Goal: Task Accomplishment & Management: Complete application form

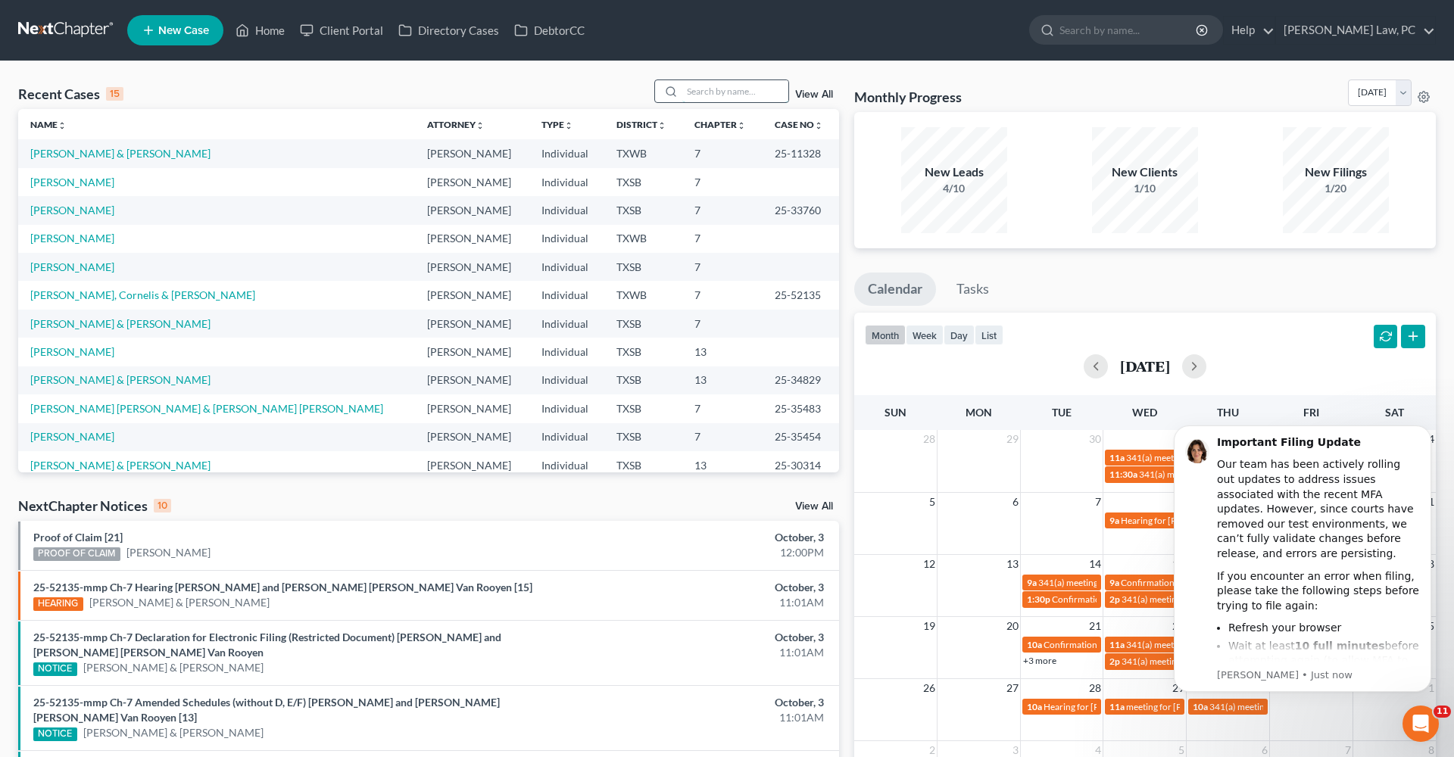
click at [750, 88] on input "search" at bounding box center [735, 91] width 106 height 22
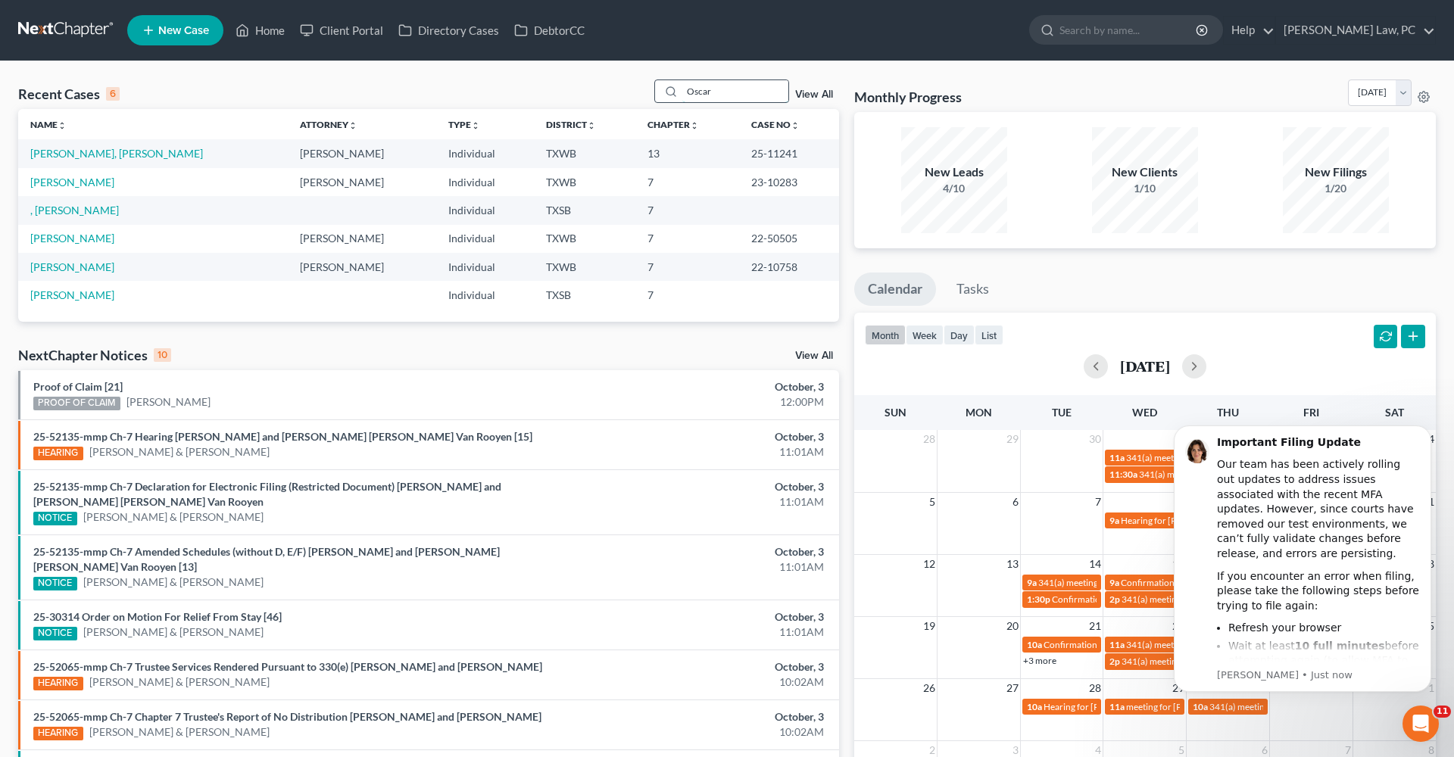
type input "Oscar"
drag, startPoint x: 750, startPoint y: 88, endPoint x: 101, endPoint y: 154, distance: 651.4
click at [101, 154] on link "[PERSON_NAME], [PERSON_NAME]" at bounding box center [116, 153] width 173 height 13
click at [93, 154] on link "[PERSON_NAME], [PERSON_NAME]" at bounding box center [116, 153] width 173 height 13
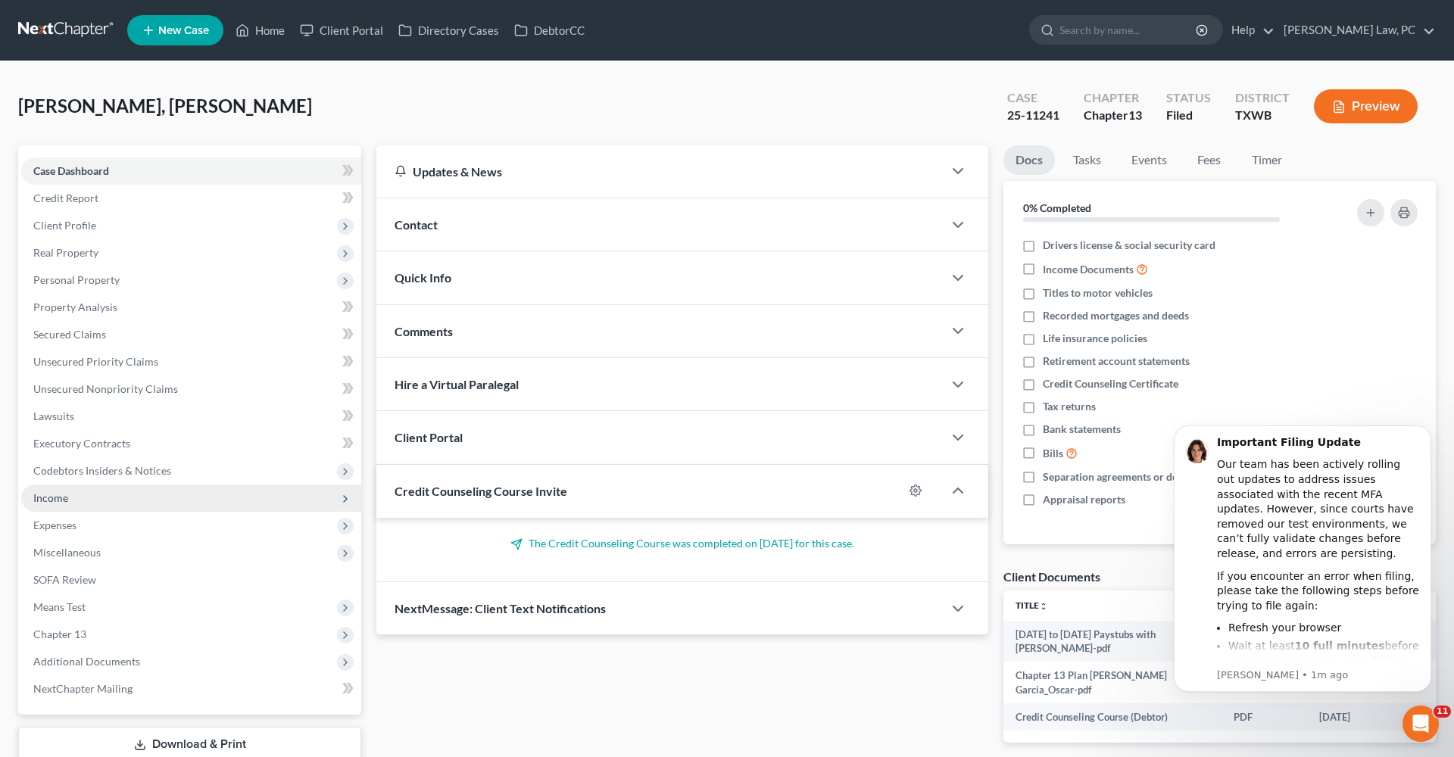
click at [58, 497] on span "Income" at bounding box center [50, 497] width 35 height 13
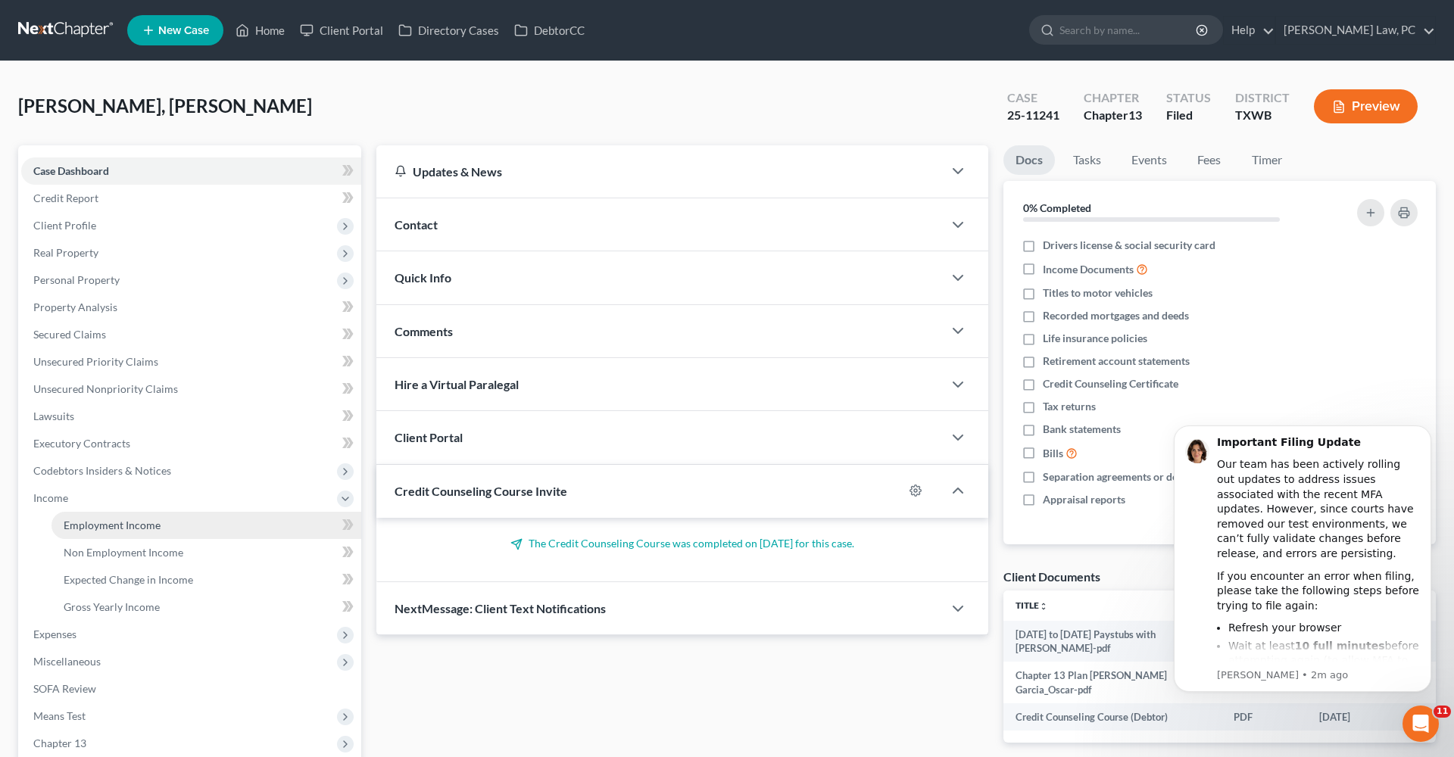
click at [111, 518] on link "Employment Income" at bounding box center [206, 525] width 310 height 27
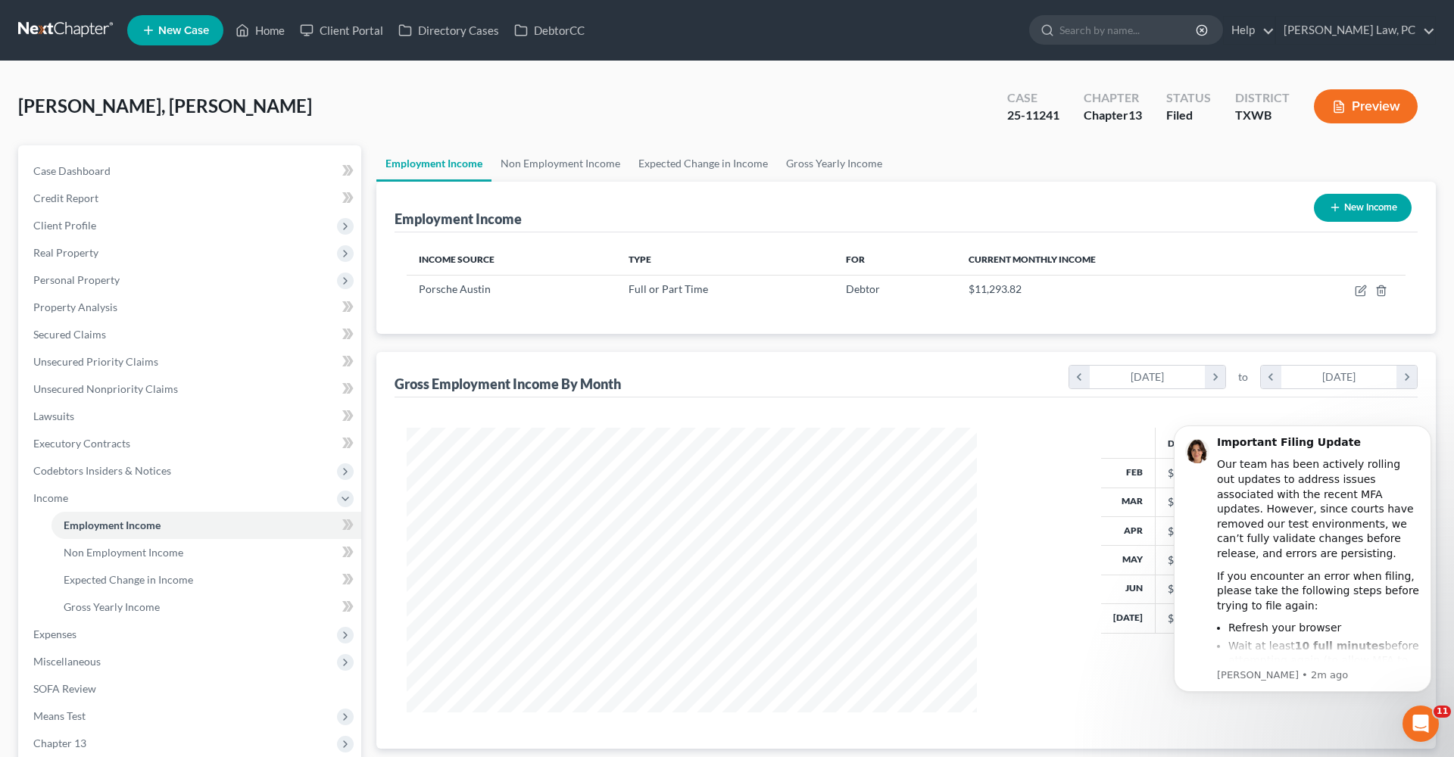
scroll to position [285, 600]
click at [1361, 291] on icon "button" at bounding box center [1361, 288] width 7 height 7
select select "0"
select select "45"
select select "1"
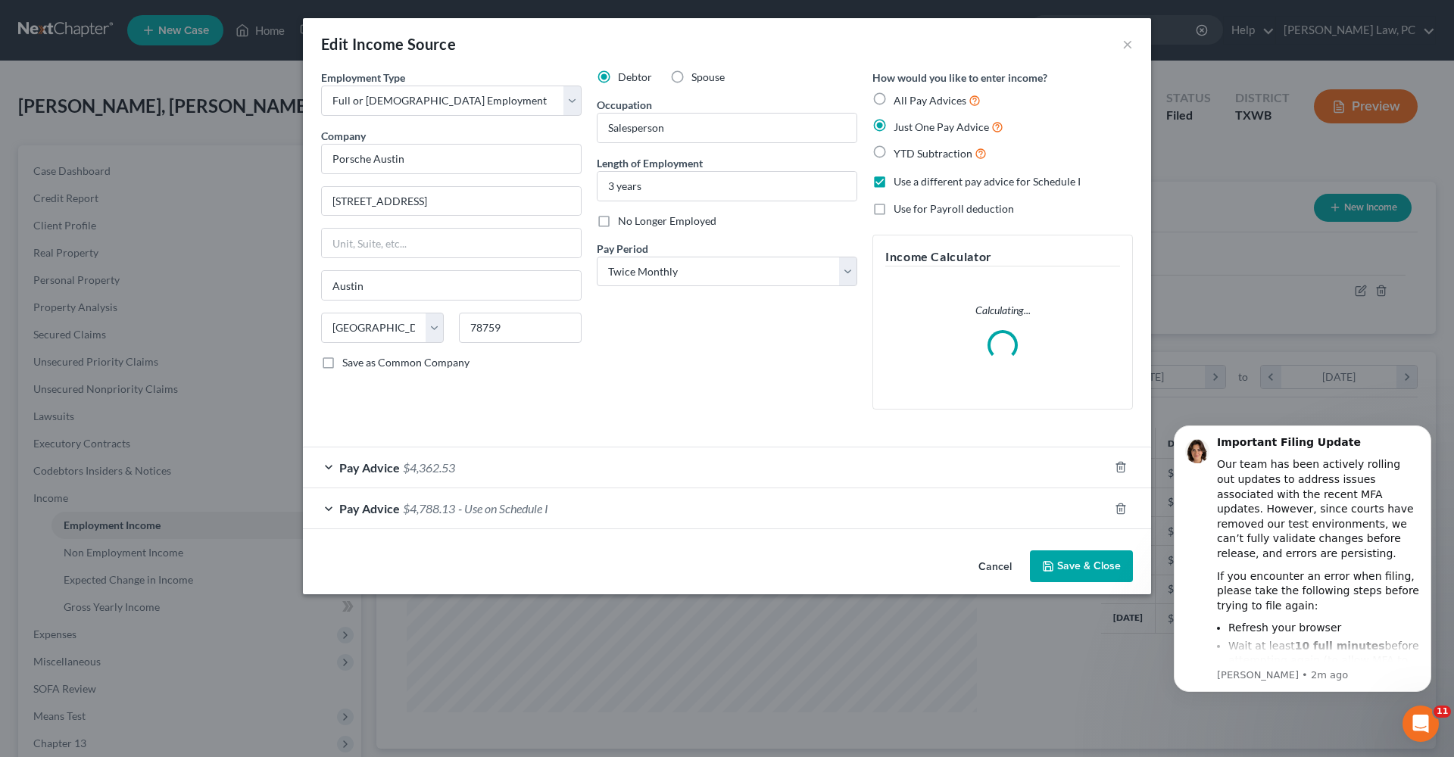
click at [584, 509] on div "Pay Advice $4,788.13 - Use on Schedule I" at bounding box center [706, 508] width 806 height 40
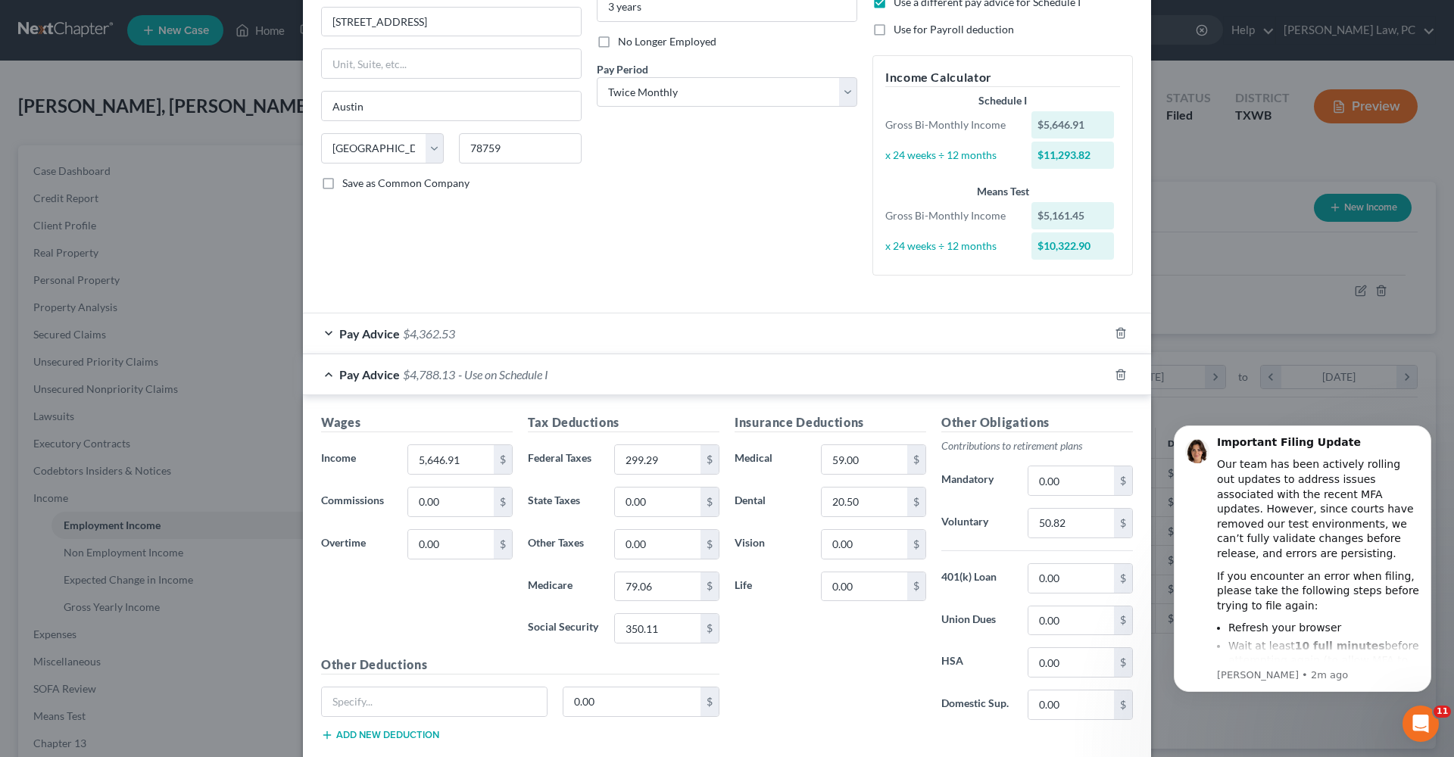
scroll to position [181, 0]
click at [335, 371] on div "Pay Advice $4,788.13 - Use on Schedule I" at bounding box center [706, 373] width 806 height 40
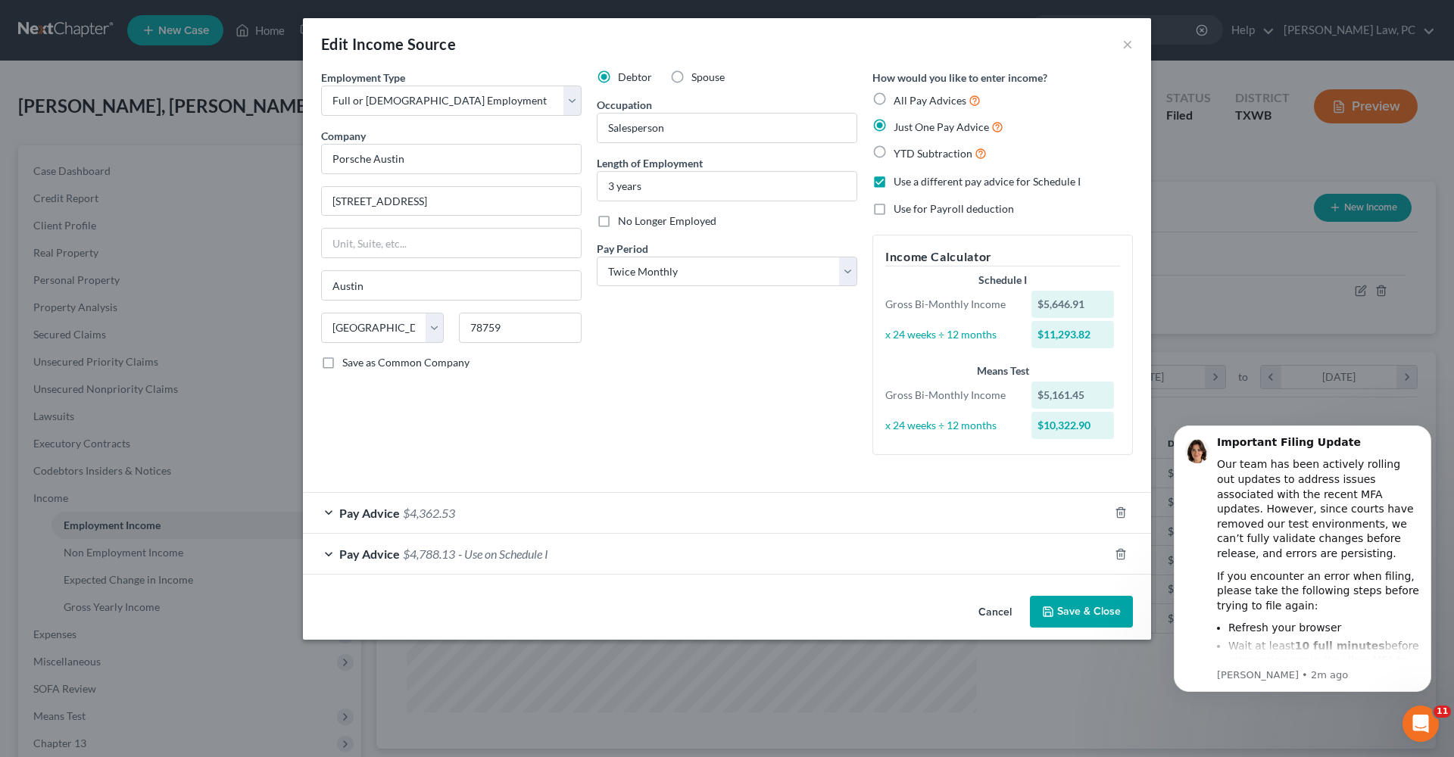
scroll to position [0, 0]
click at [1105, 603] on button "Save & Close" at bounding box center [1081, 612] width 103 height 32
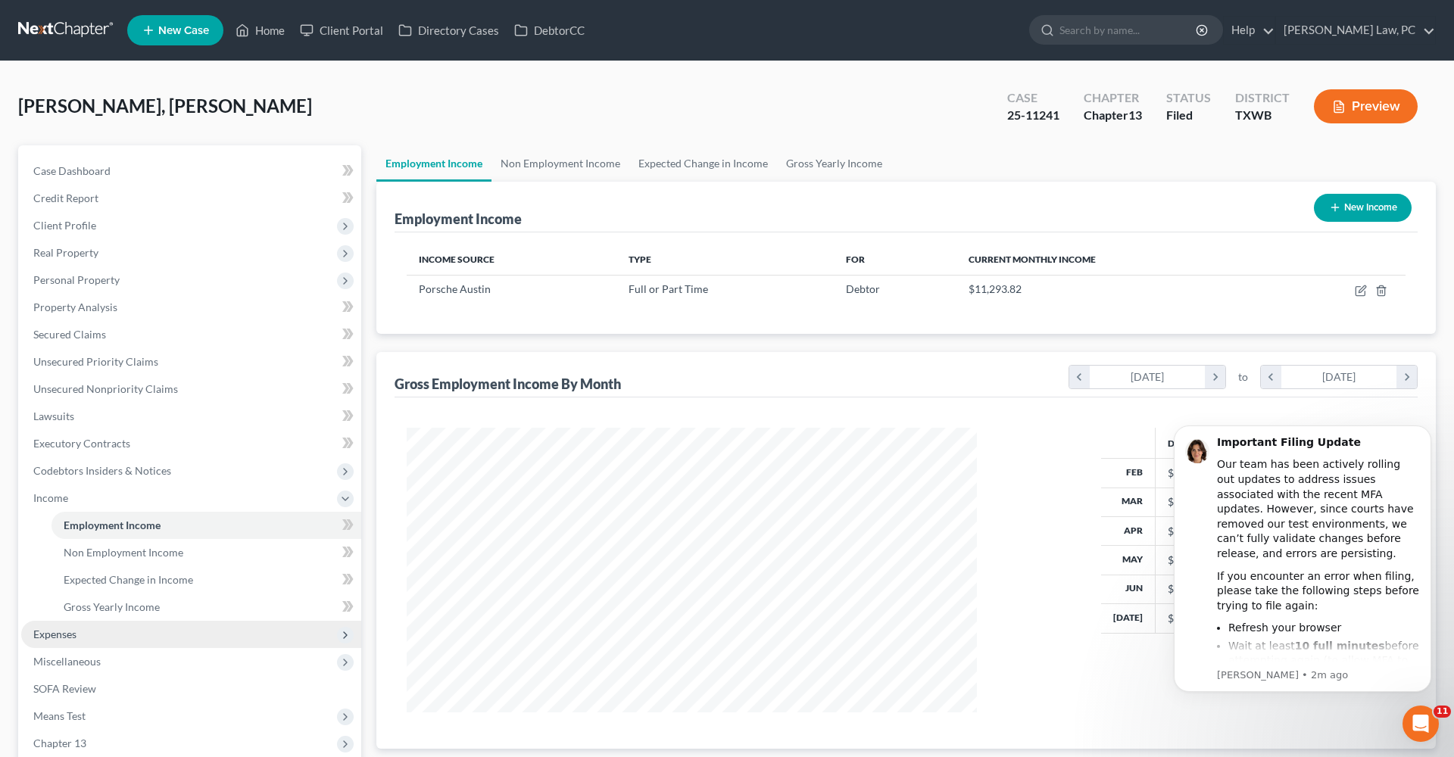
click at [45, 646] on span "Expenses" at bounding box center [191, 634] width 340 height 27
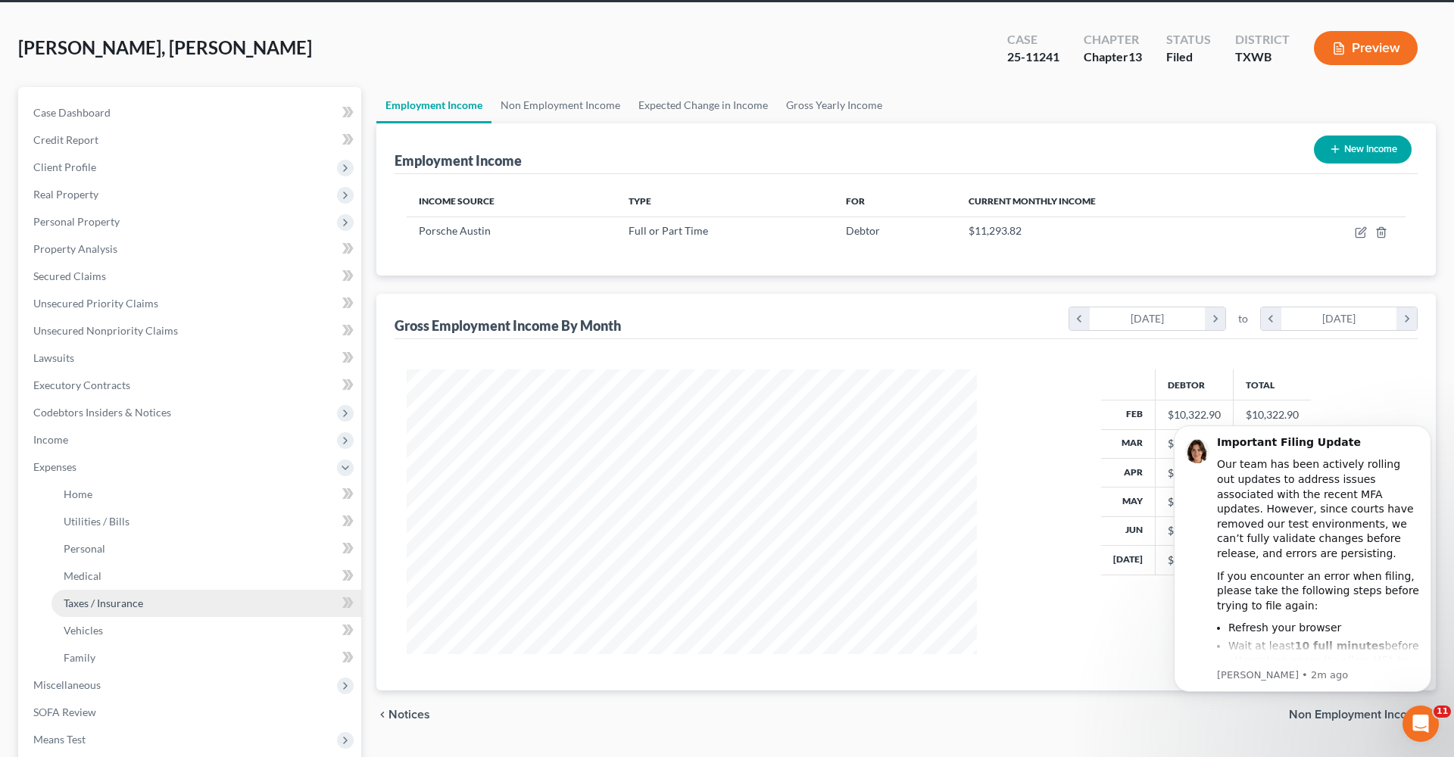
scroll to position [99, 0]
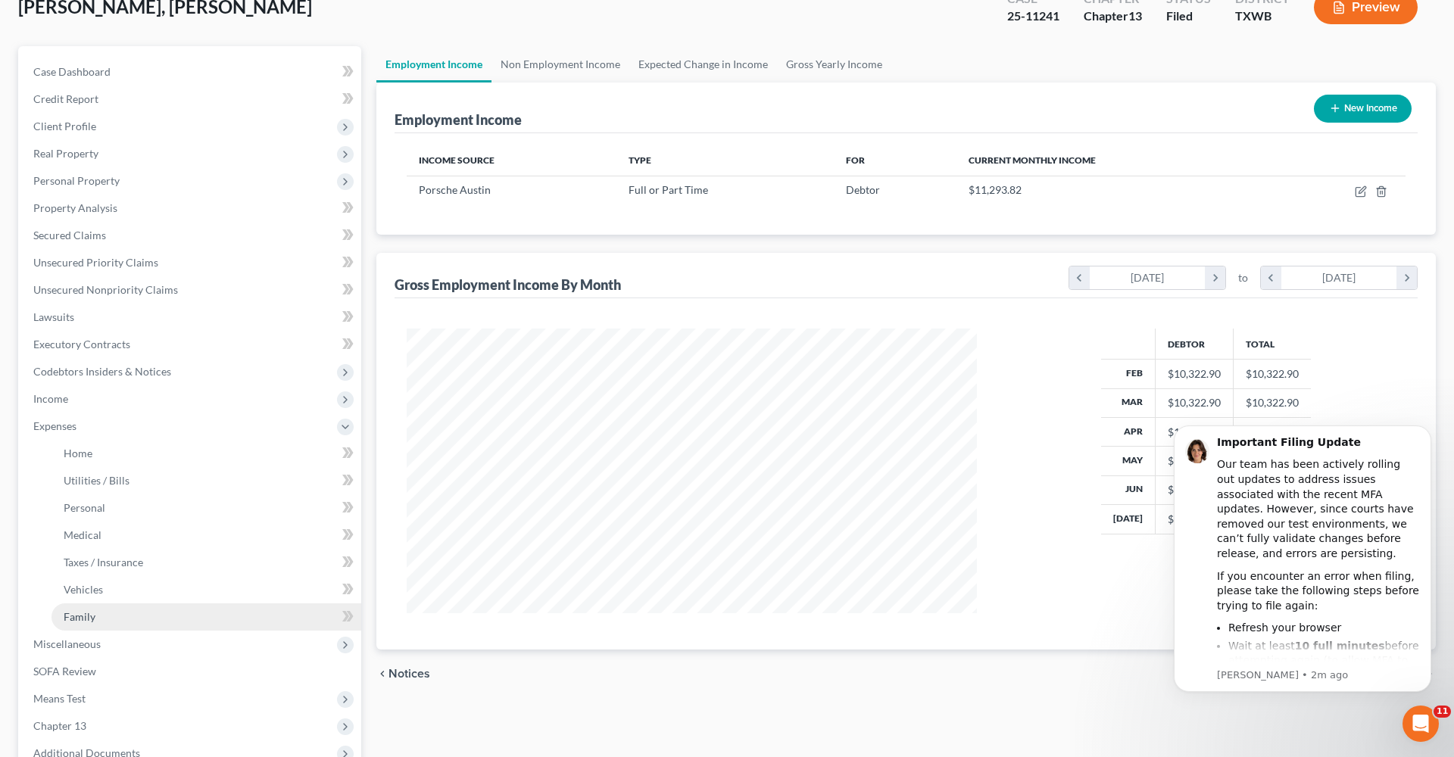
click at [79, 610] on span "Family" at bounding box center [80, 616] width 32 height 13
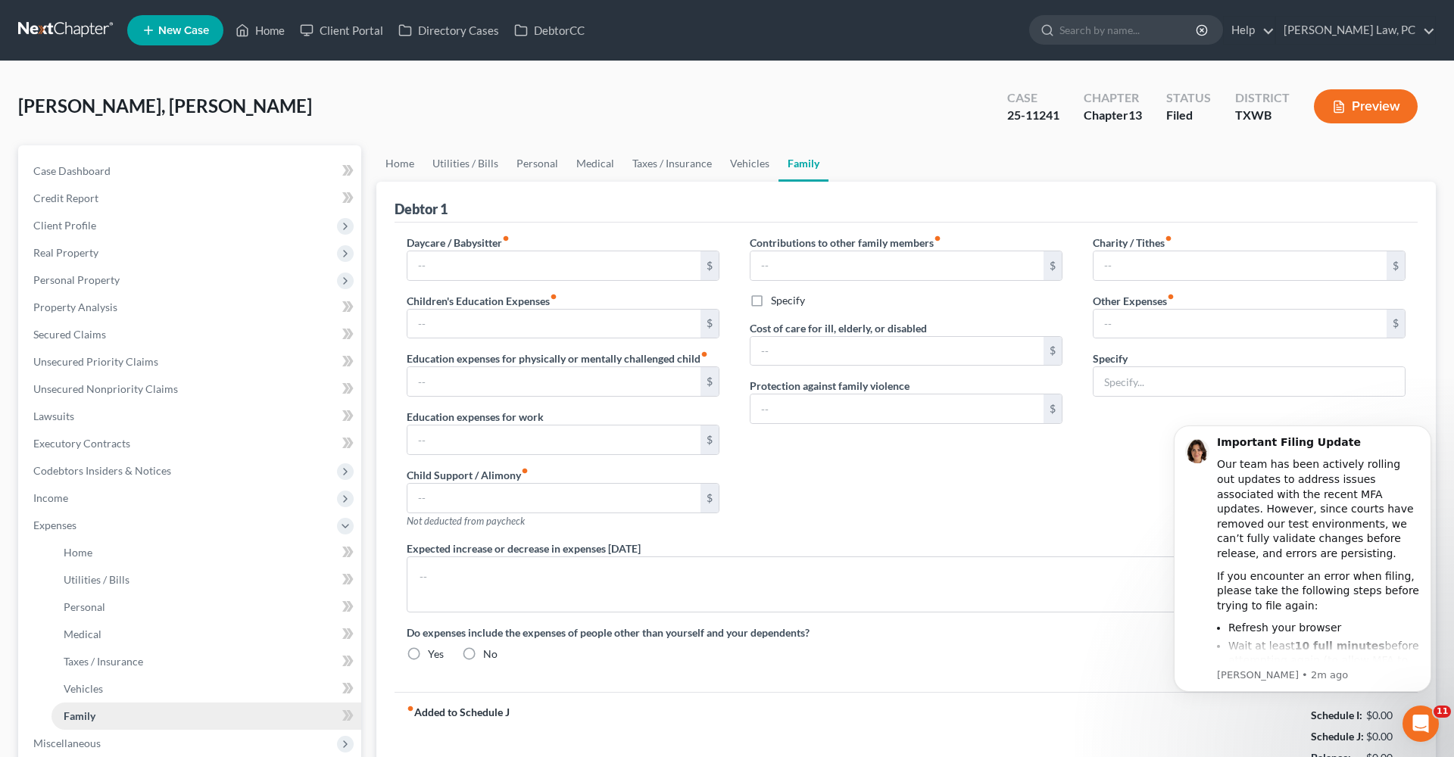
type input "100.00"
type input "0.00"
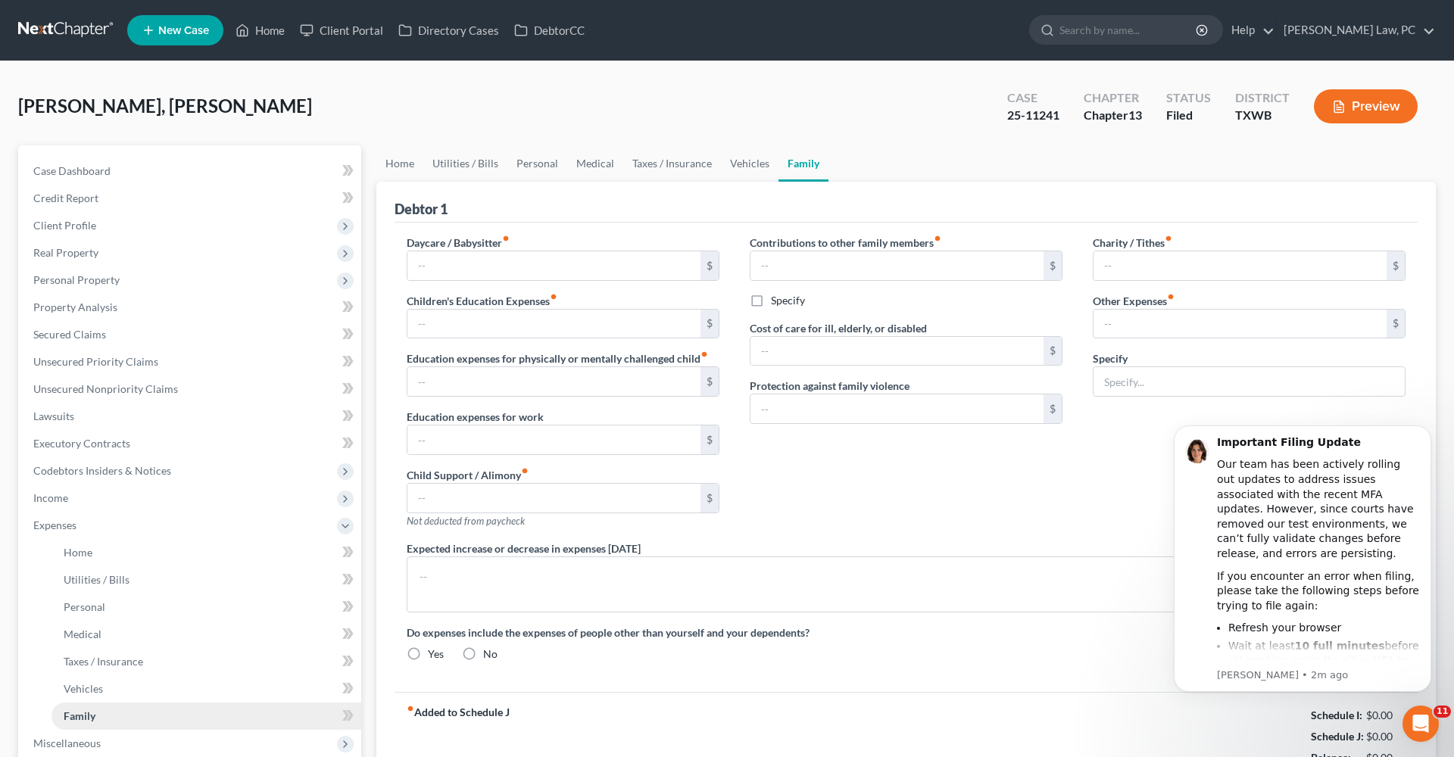
type input "0.00"
type input "771.00"
type input "Daughter Private Tuition/ Daughter's Gymnastics dues"
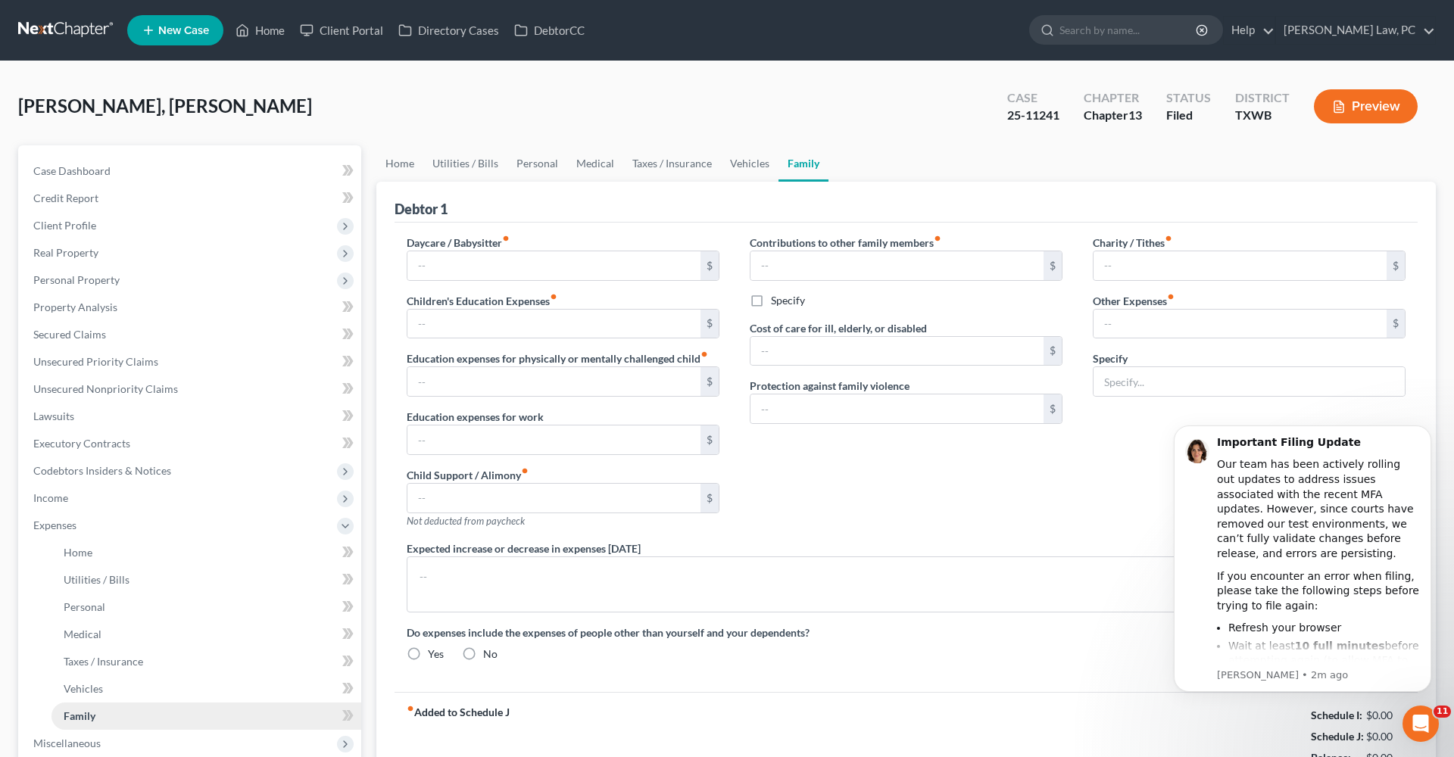
radio input "true"
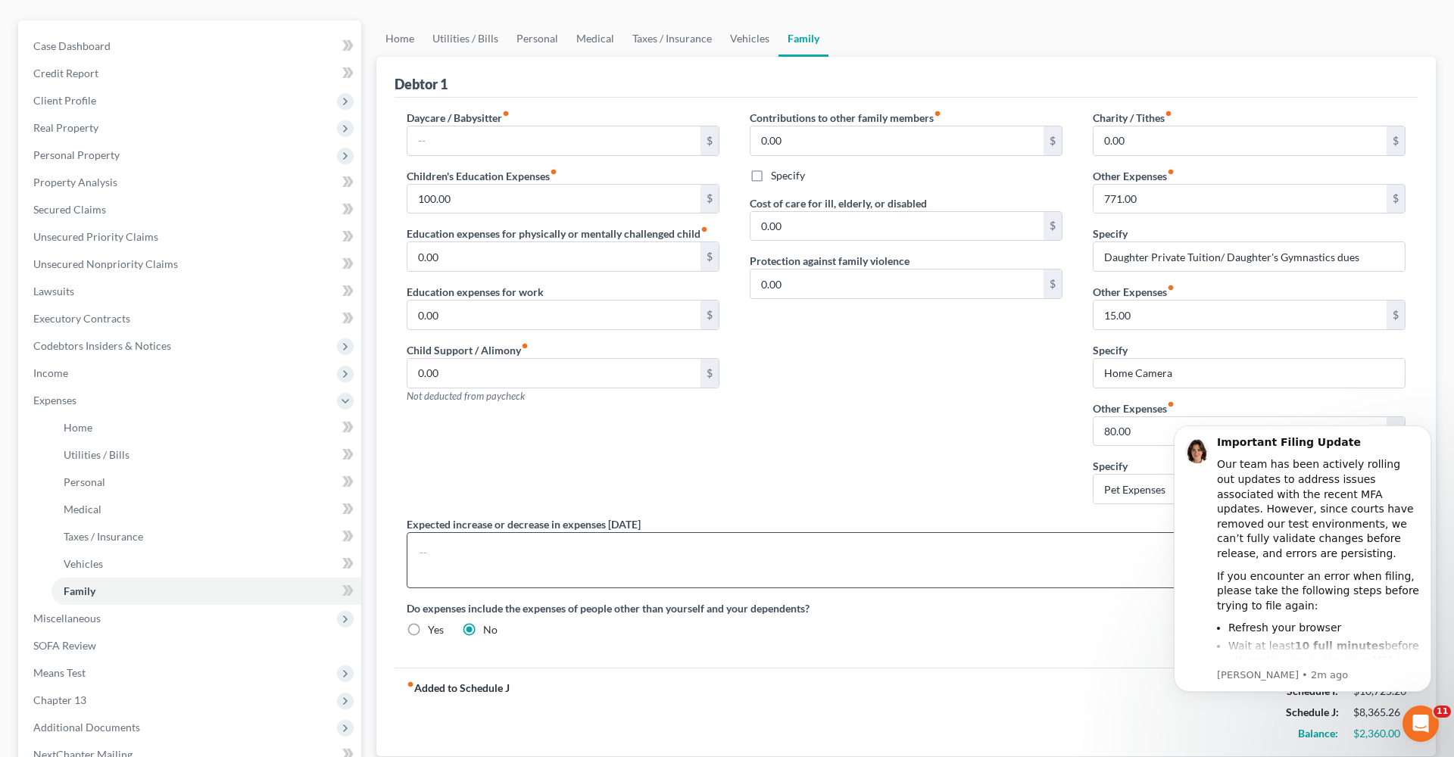
scroll to position [137, 0]
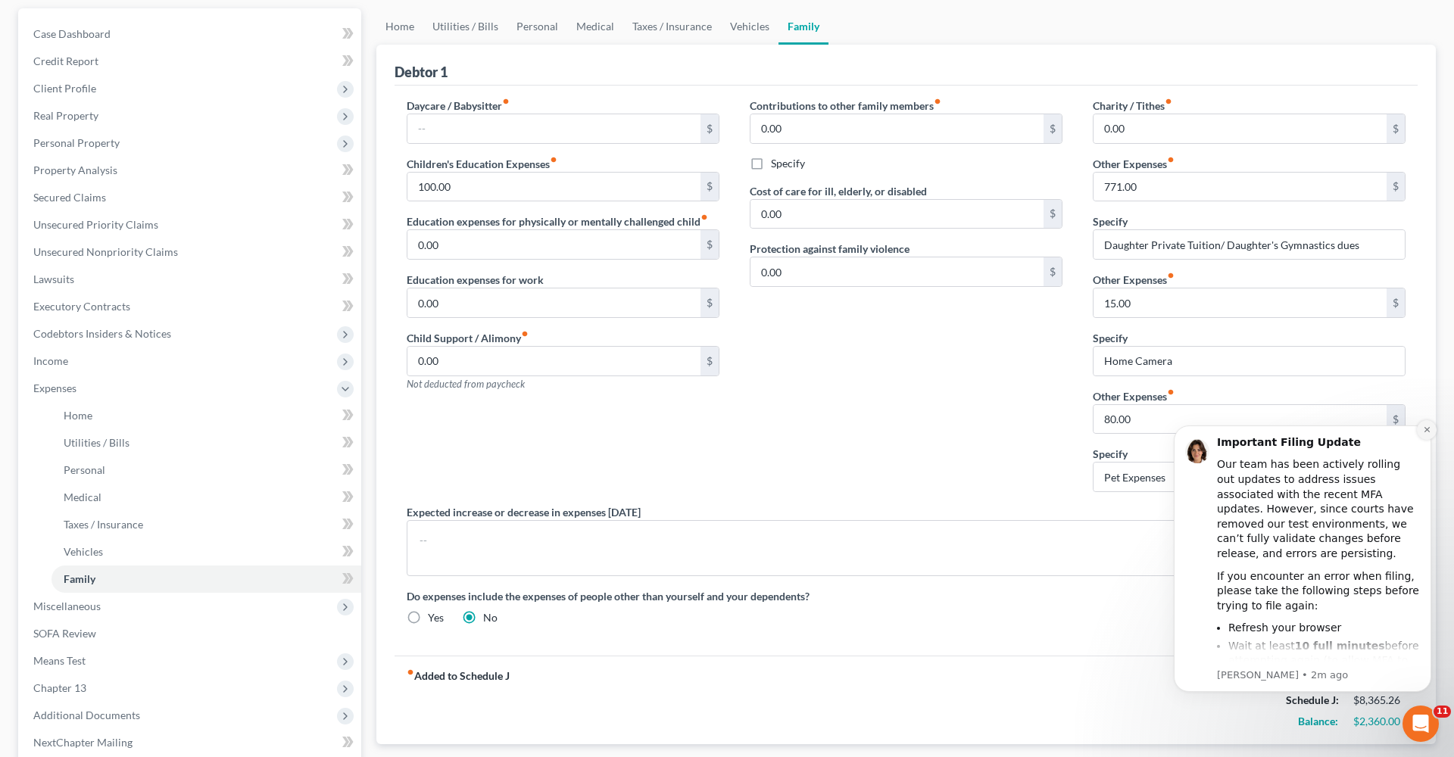
click at [1428, 434] on button "Dismiss notification" at bounding box center [1427, 430] width 20 height 20
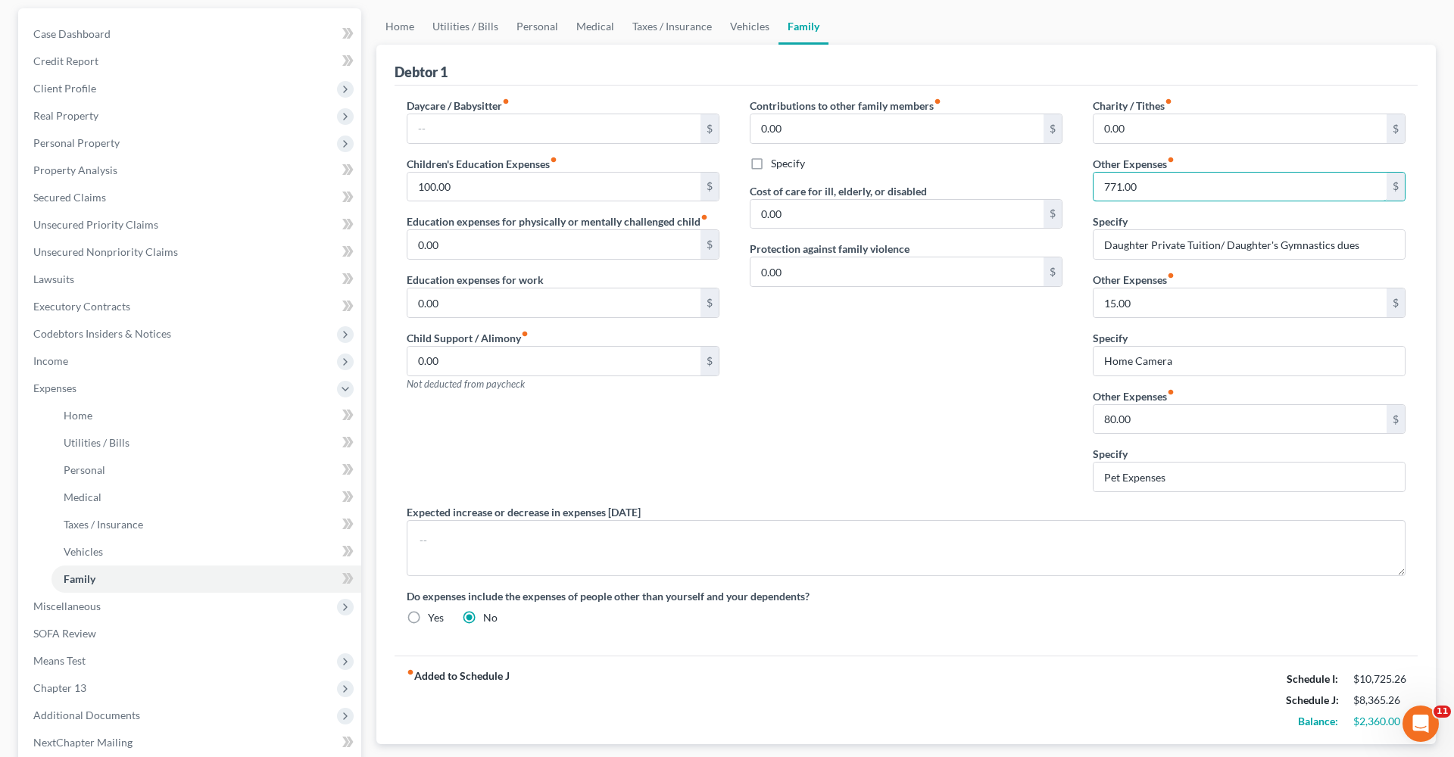
drag, startPoint x: 1130, startPoint y: 185, endPoint x: 1083, endPoint y: 185, distance: 46.2
click at [1083, 185] on div "Charity / Tithes fiber_manual_record 0.00 $ Other Expenses fiber_manual_record …" at bounding box center [1248, 301] width 343 height 407
type input "221"
drag, startPoint x: 1361, startPoint y: 246, endPoint x: 1227, endPoint y: 251, distance: 133.3
click at [1227, 251] on input "Daughter Private Tuition/ Daughter's Gymnastics dues" at bounding box center [1248, 244] width 311 height 29
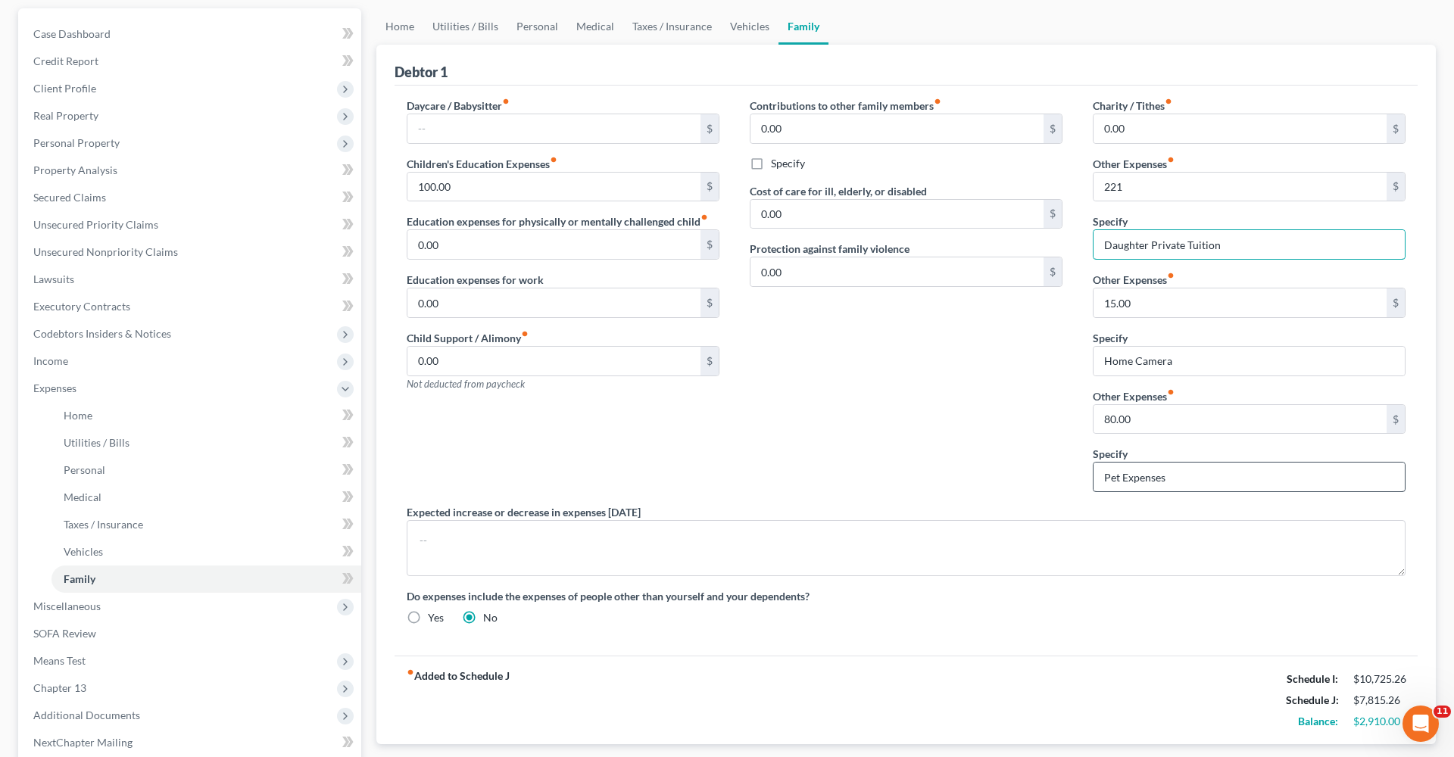
type input "Daughter Private Tuition"
click at [1193, 482] on input "Pet Expenses" at bounding box center [1248, 477] width 311 height 29
paste input "Daughter's Gymnastics dues"
drag, startPoint x: 1164, startPoint y: 478, endPoint x: 1082, endPoint y: 479, distance: 82.5
click at [1081, 479] on div "Charity / Tithes fiber_manual_record 0.00 $ Other Expenses fiber_manual_record …" at bounding box center [1248, 301] width 343 height 407
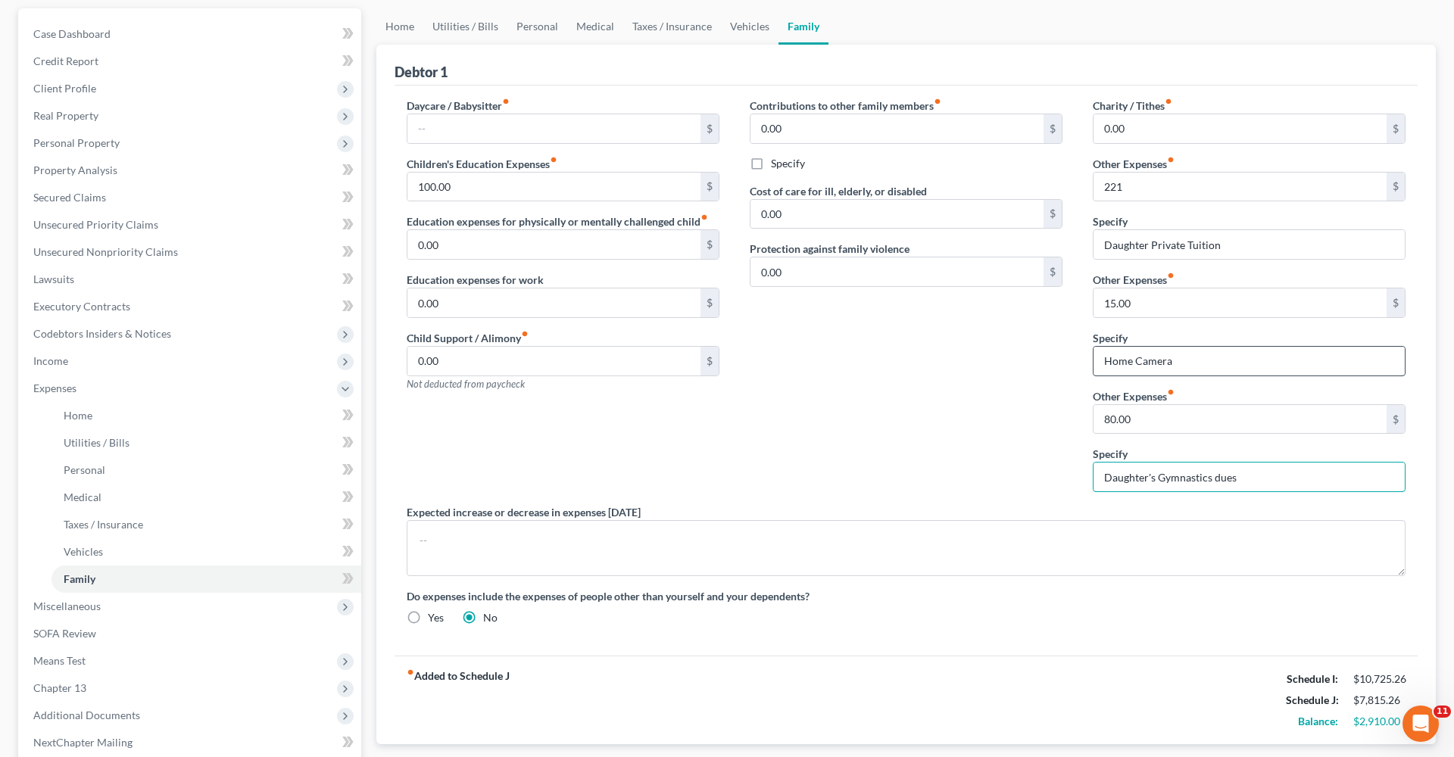
type input "Daughter's Gymnastics dues"
click at [1184, 363] on input "Home Camera" at bounding box center [1248, 361] width 311 height 29
paste input "Pet Expenses"
type input "Home Camera/Pet Expenses"
drag, startPoint x: 1137, startPoint y: 304, endPoint x: 1089, endPoint y: 295, distance: 48.4
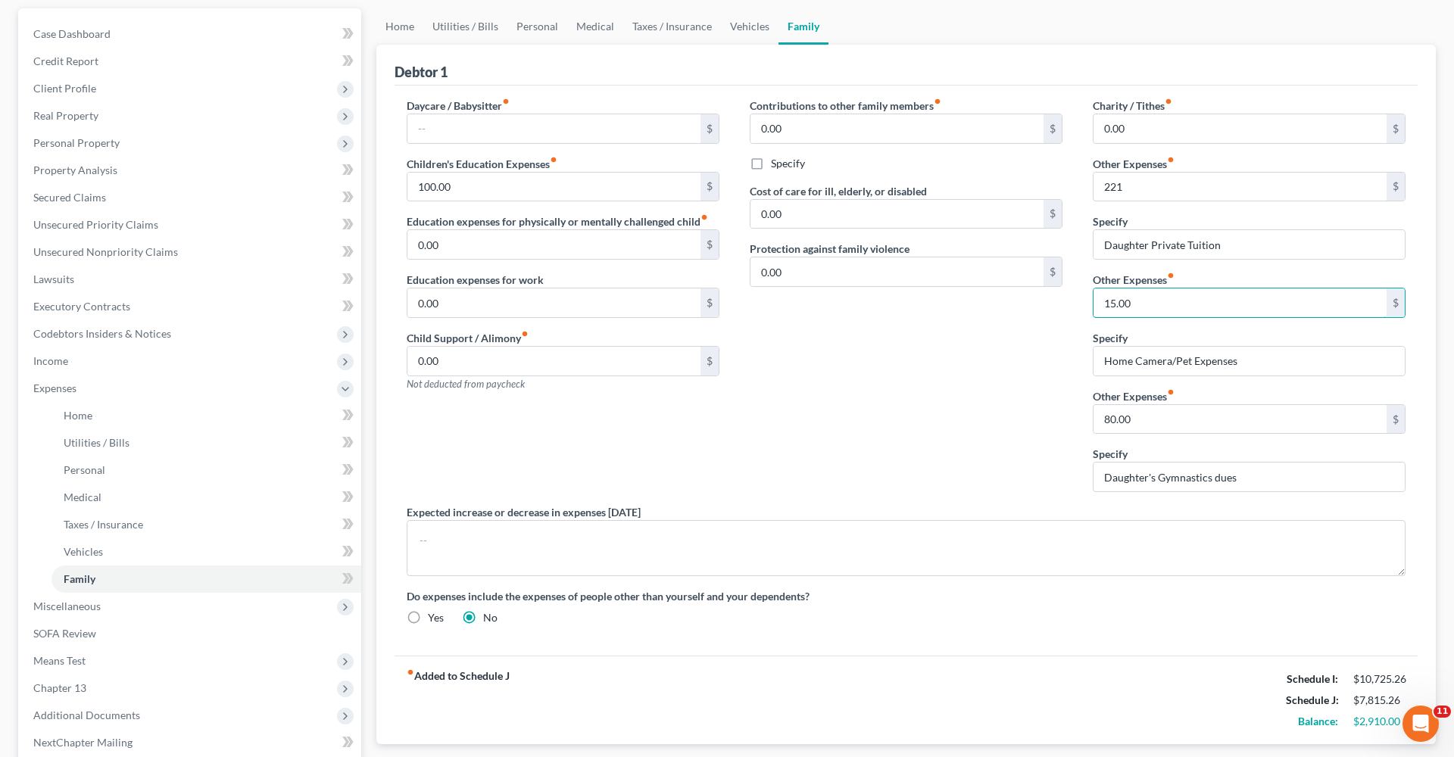
click at [1089, 295] on div "Charity / Tithes fiber_manual_record 0.00 $ Other Expenses fiber_manual_record …" at bounding box center [1248, 301] width 343 height 407
type input "95"
click at [1195, 415] on input "80.00" at bounding box center [1239, 419] width 293 height 29
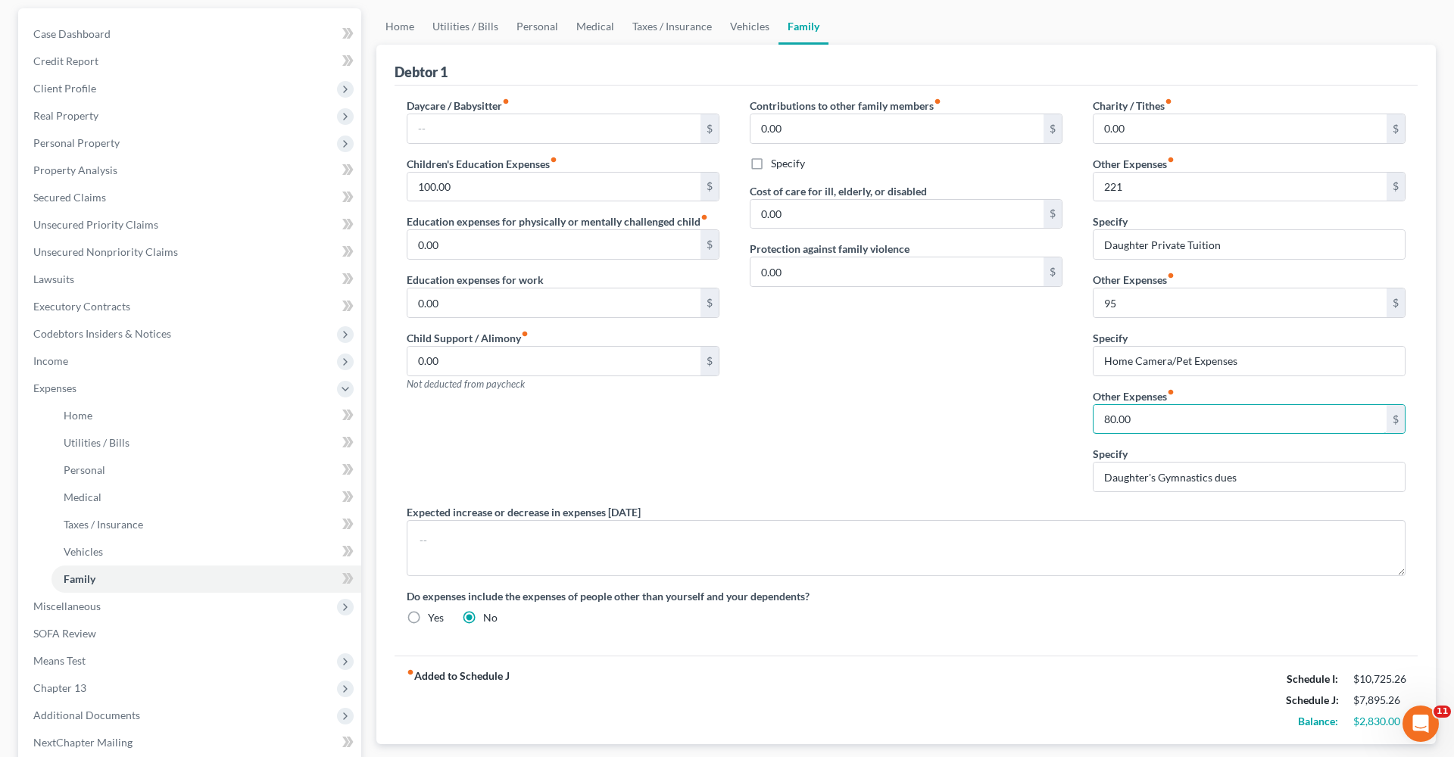
drag, startPoint x: 1137, startPoint y: 419, endPoint x: 1091, endPoint y: 418, distance: 46.2
click at [1090, 418] on div "Charity / Tithes fiber_manual_record 0.00 $ Other Expenses fiber_manual_record …" at bounding box center [1248, 301] width 343 height 407
type input "550"
click at [959, 428] on div "Contributions to other family members fiber_manual_record 0.00 $ Specify Cost o…" at bounding box center [905, 301] width 343 height 407
drag, startPoint x: 469, startPoint y: 183, endPoint x: 379, endPoint y: 182, distance: 90.9
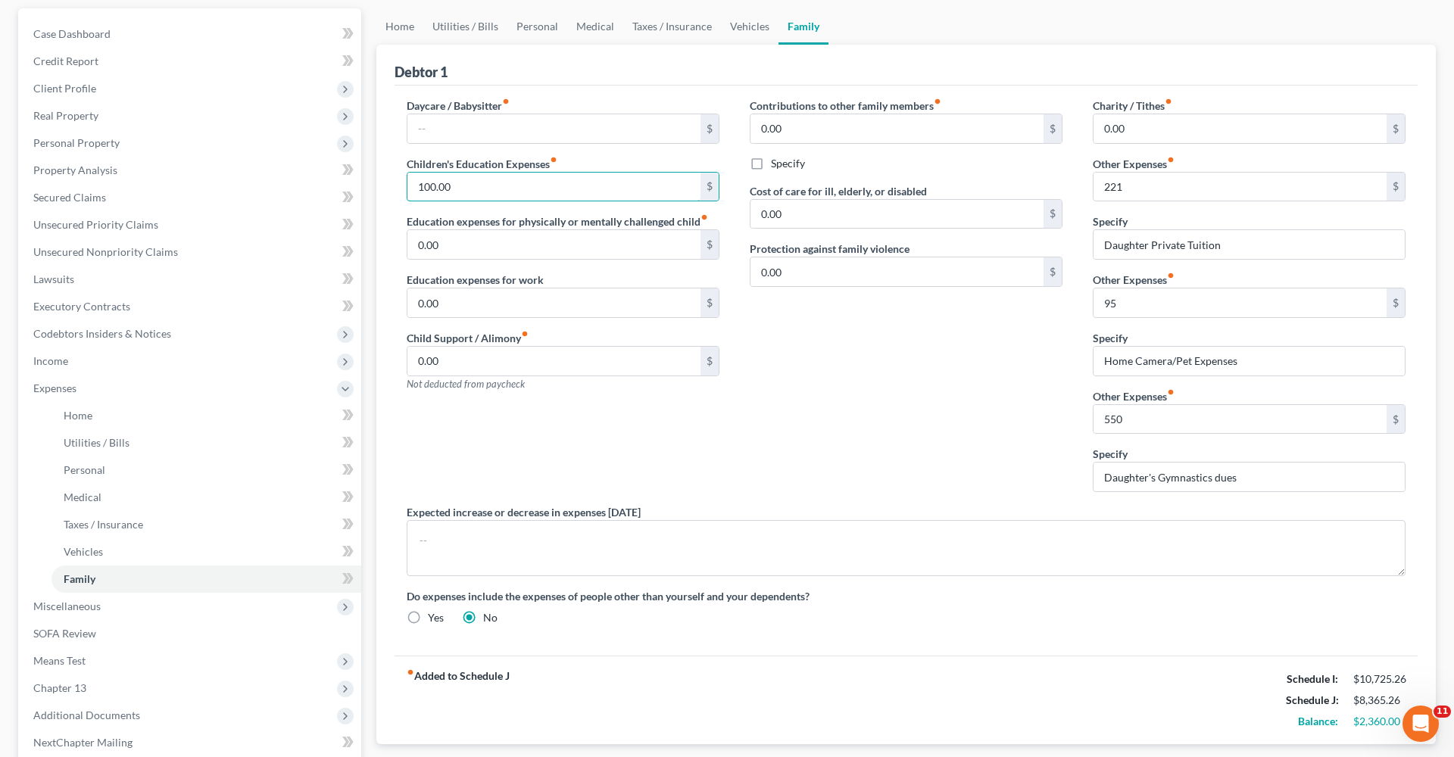
click at [379, 182] on div "Debtor 1 Daycare / Babysitter fiber_manual_record $ Children's Education Expens…" at bounding box center [905, 395] width 1059 height 700
click at [119, 254] on span "Unsecured Nonpriority Claims" at bounding box center [105, 251] width 145 height 13
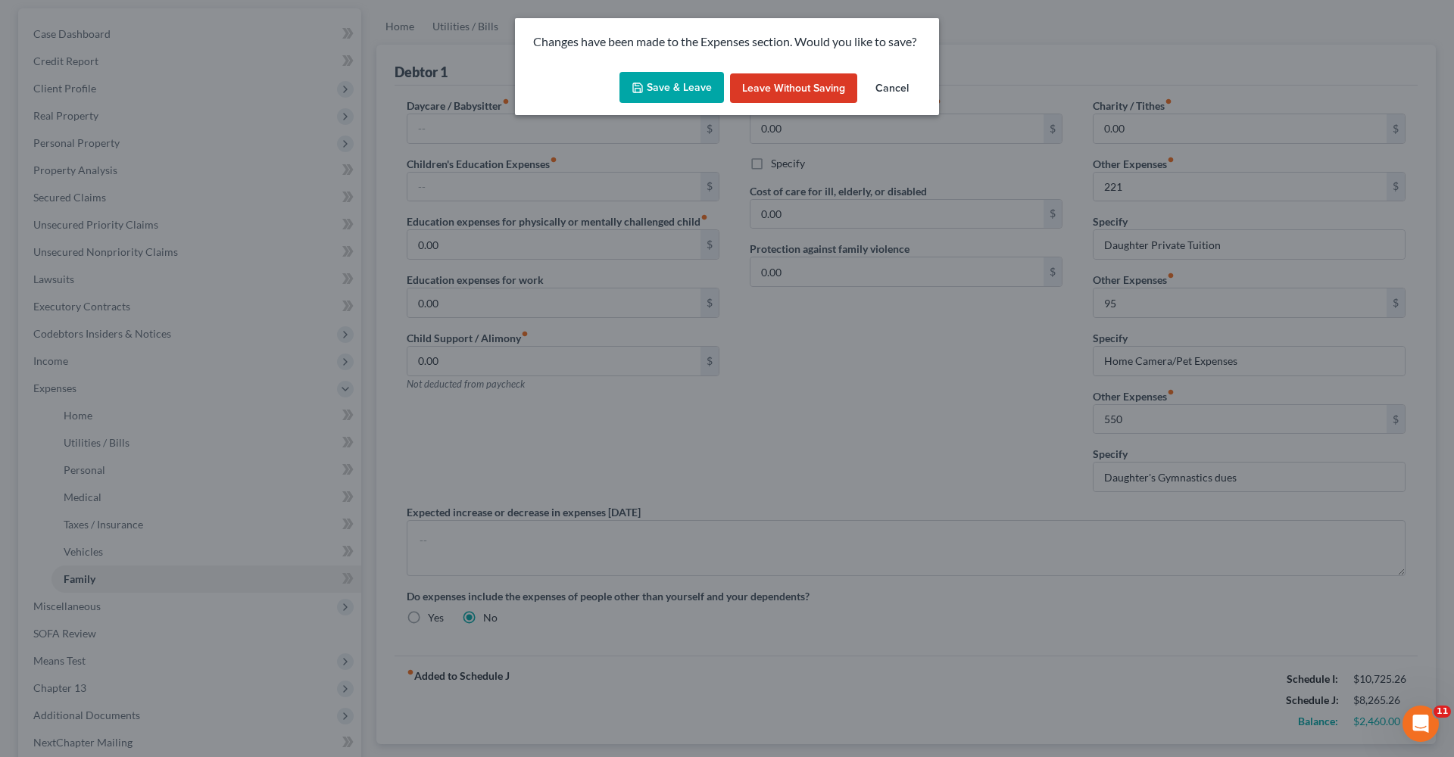
click at [684, 80] on button "Save & Leave" at bounding box center [671, 88] width 104 height 32
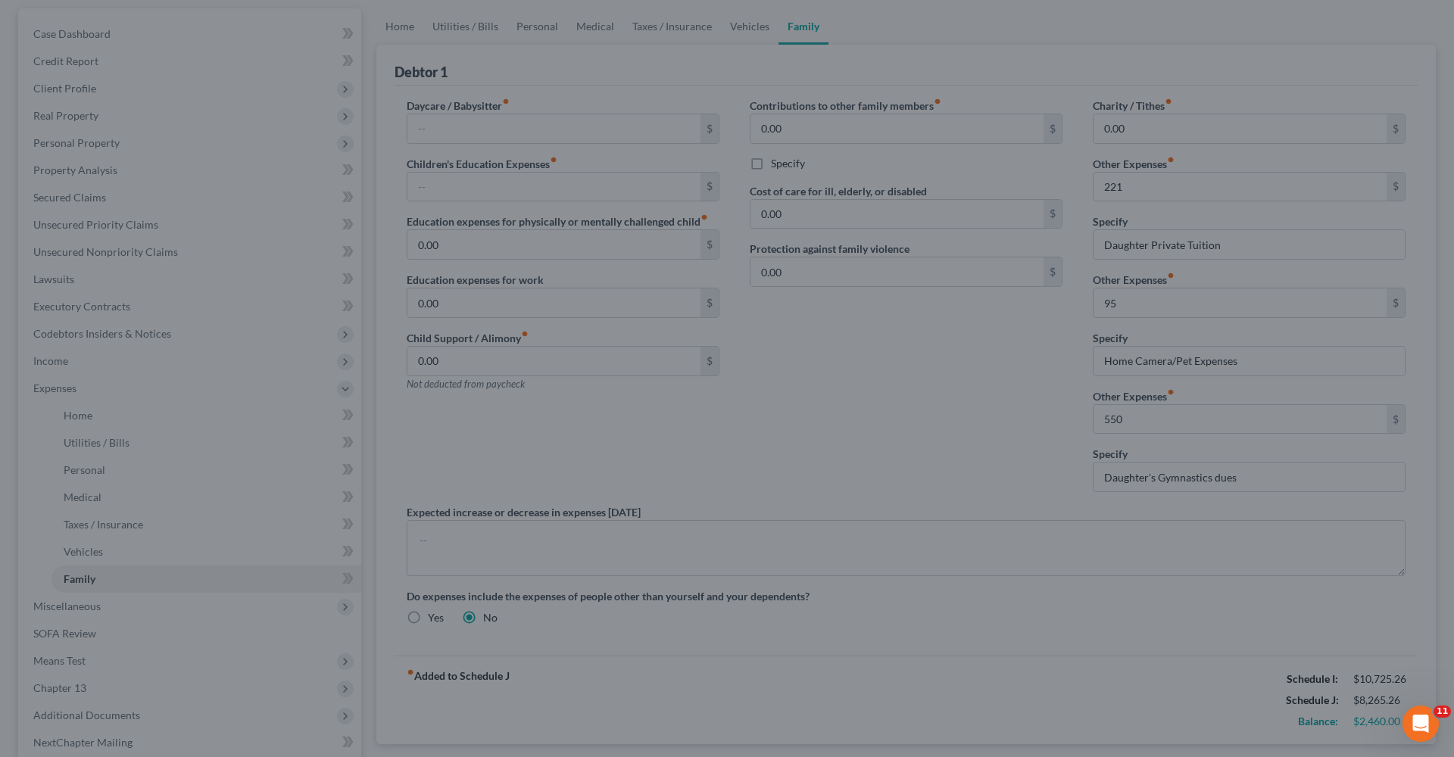
type input "221.00"
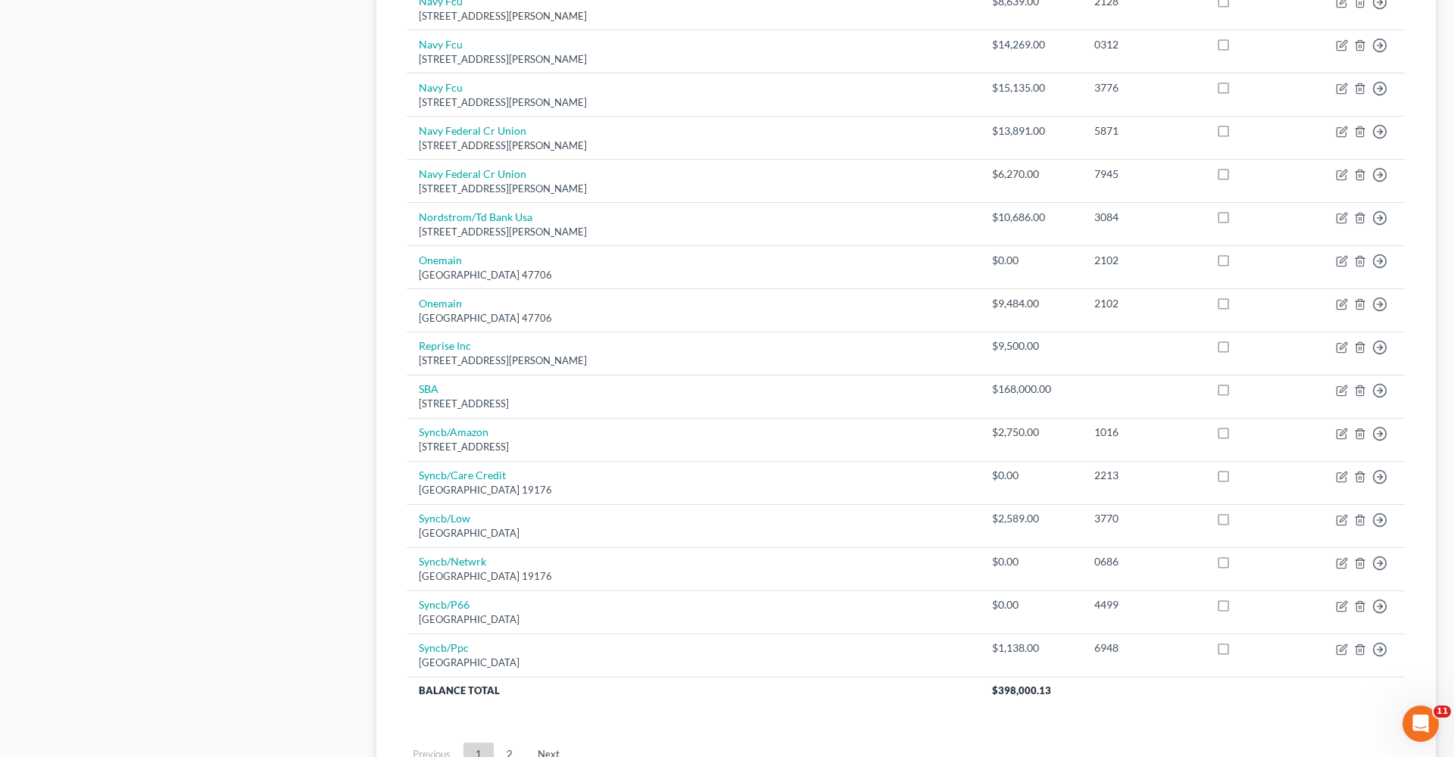
scroll to position [869, 0]
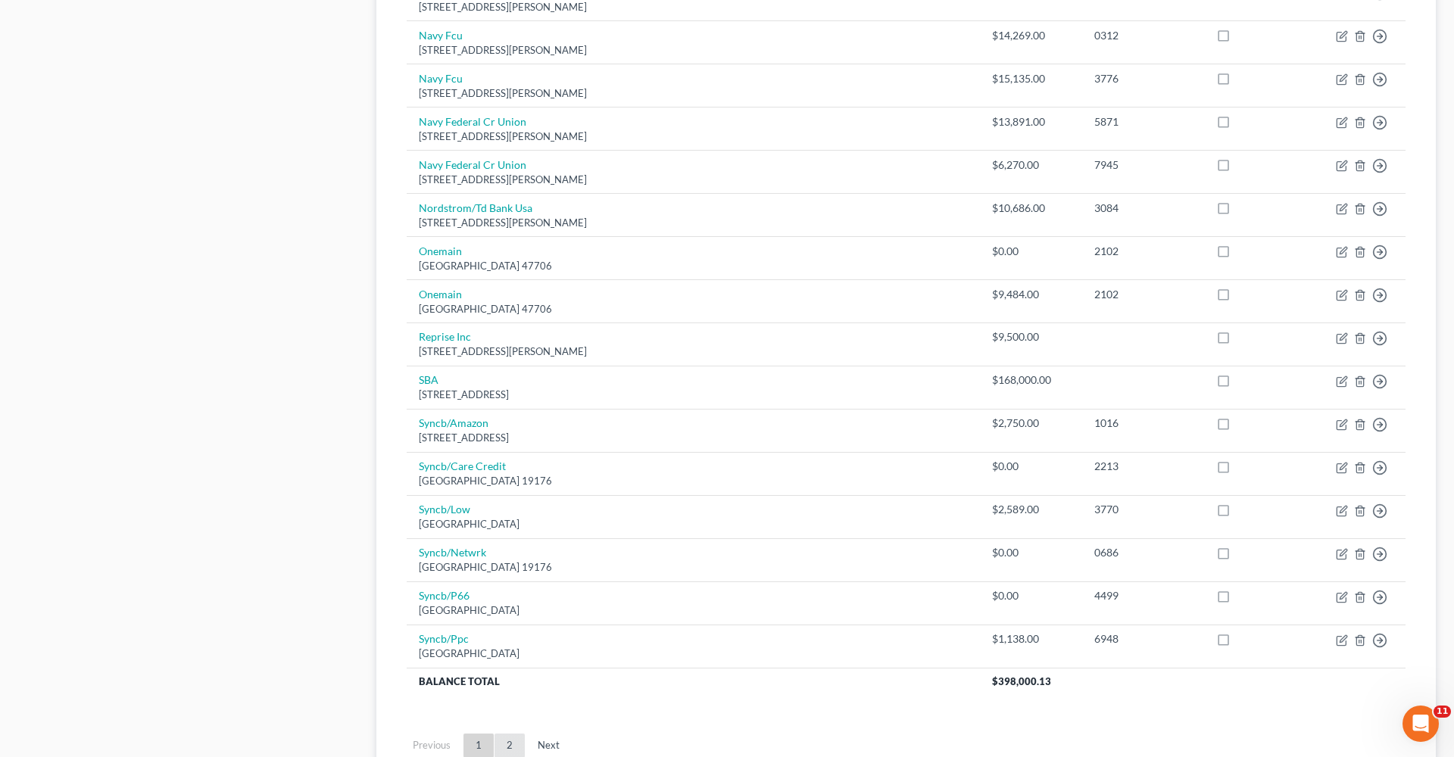
click at [508, 734] on link "2" at bounding box center [509, 746] width 30 height 24
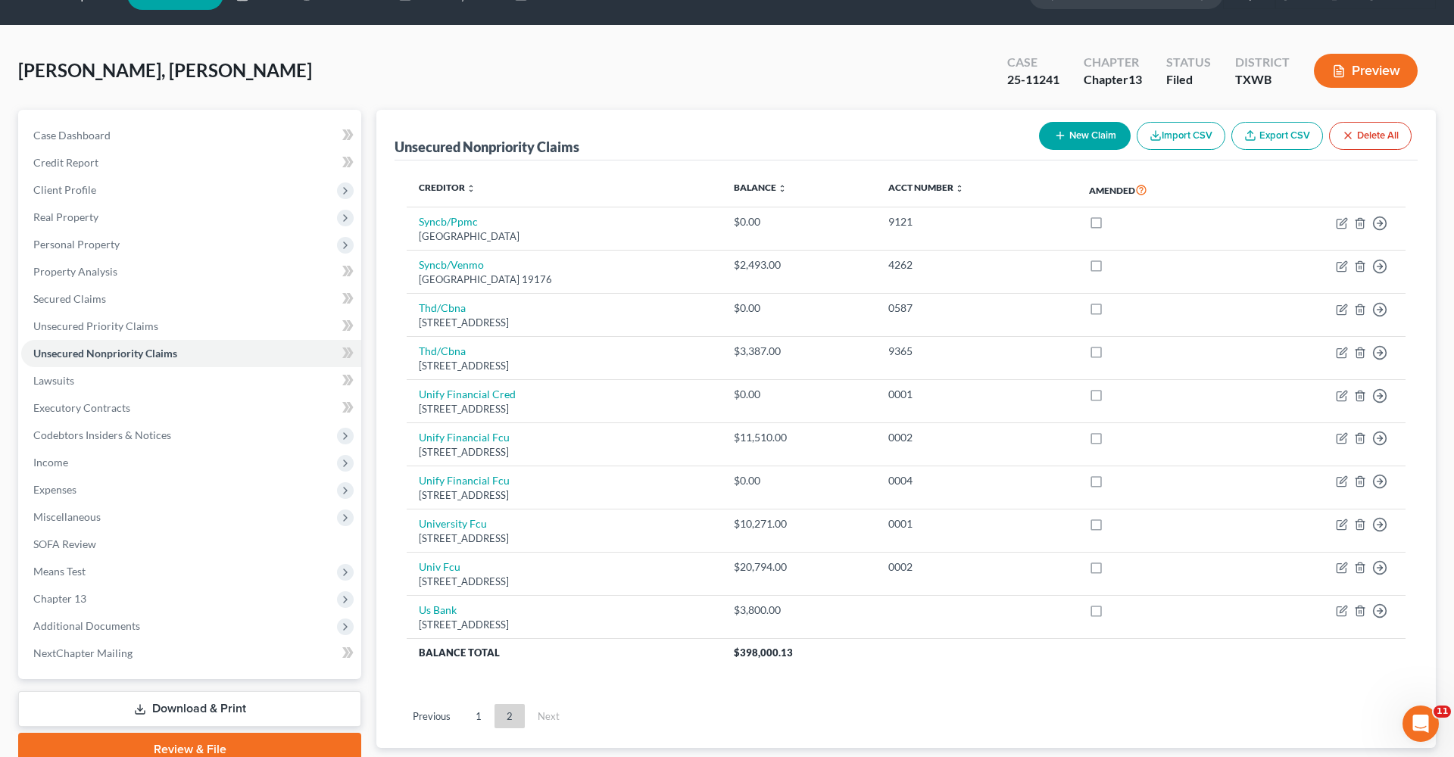
scroll to position [34, 0]
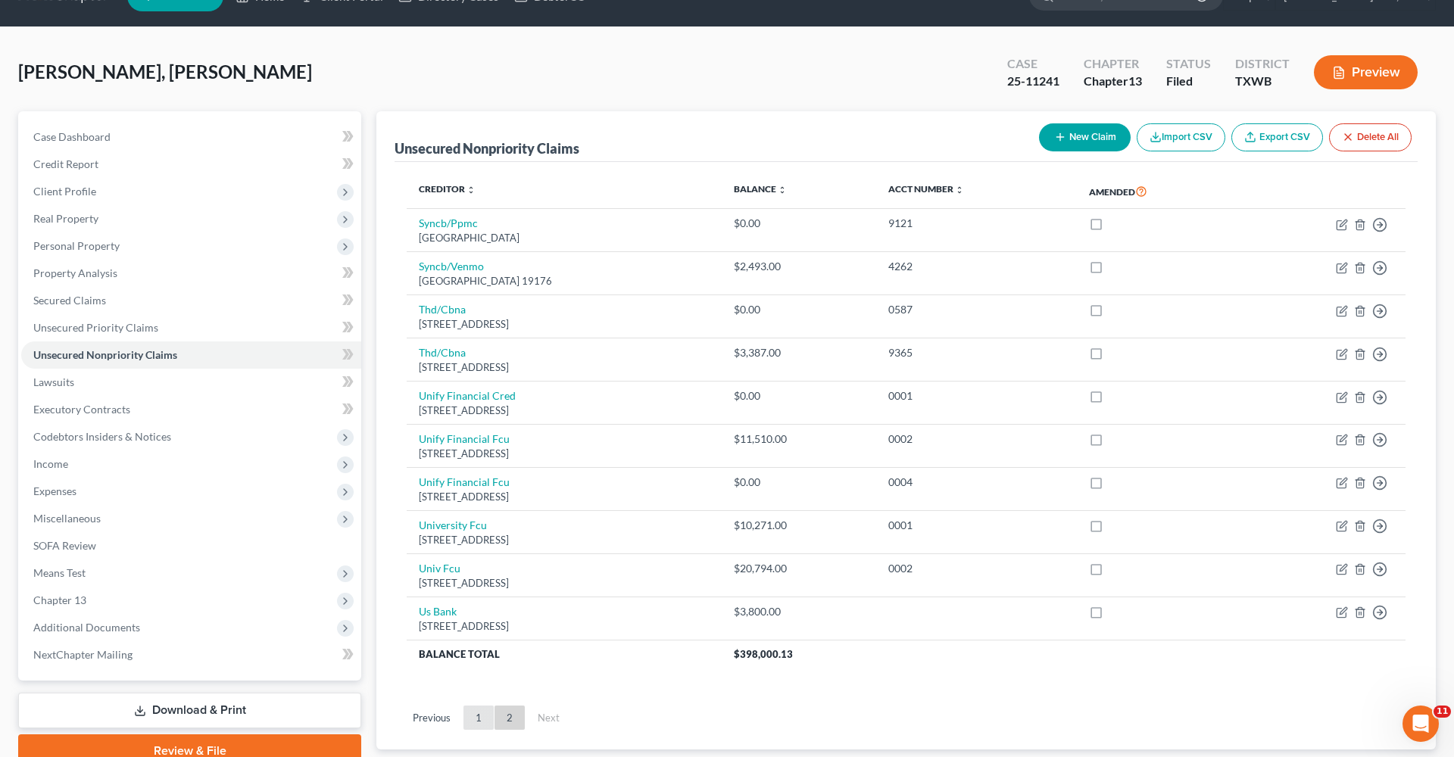
click at [480, 711] on link "1" at bounding box center [478, 718] width 30 height 24
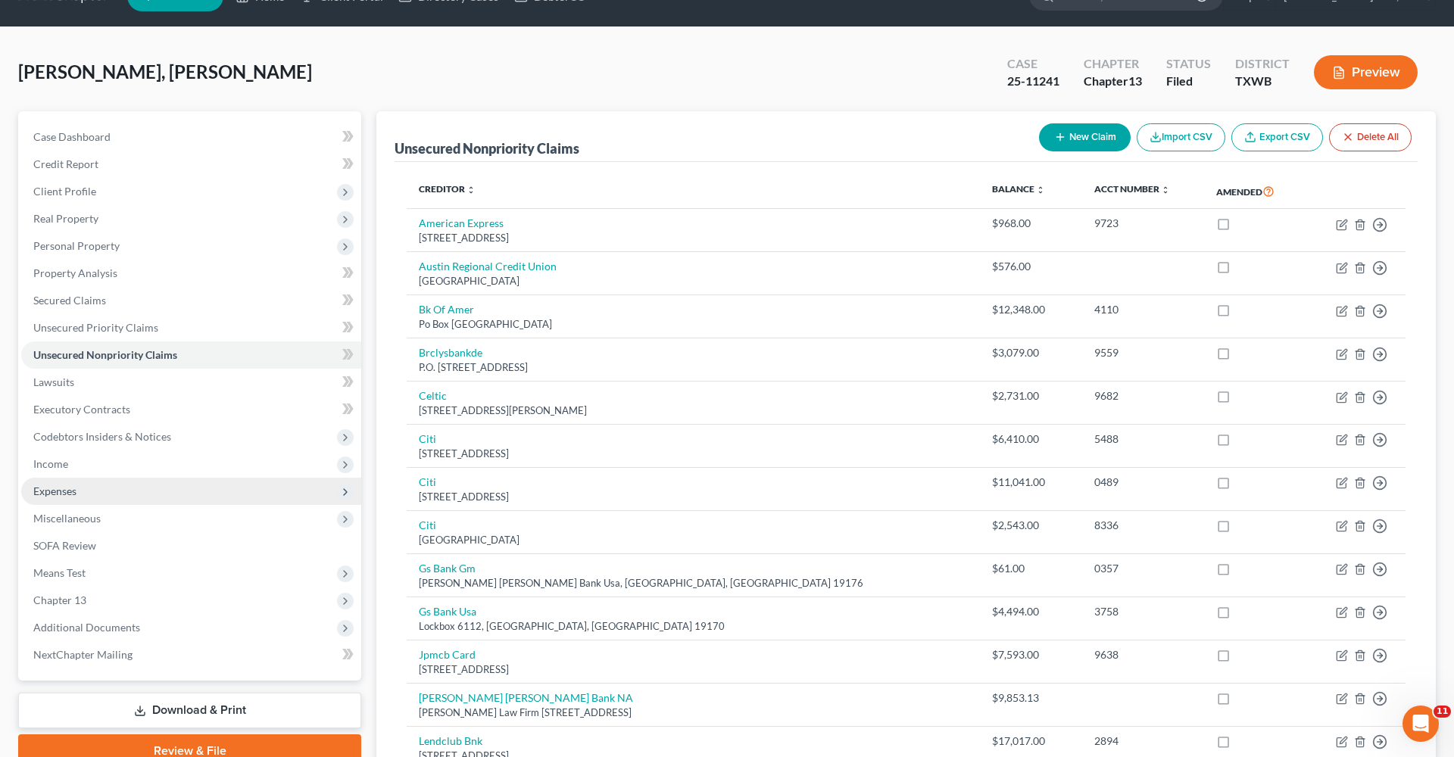
click at [48, 490] on span "Expenses" at bounding box center [54, 491] width 43 height 13
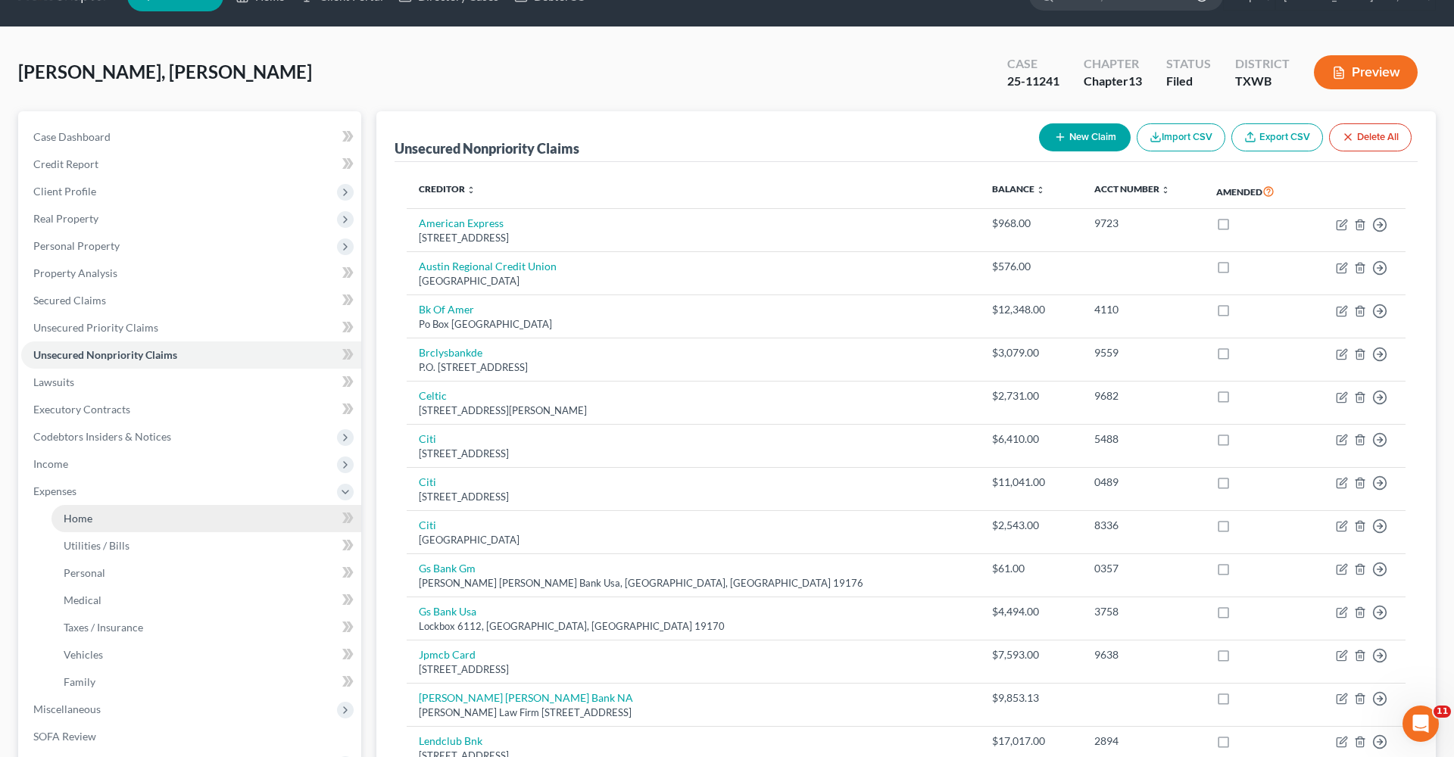
click at [102, 518] on link "Home" at bounding box center [206, 518] width 310 height 27
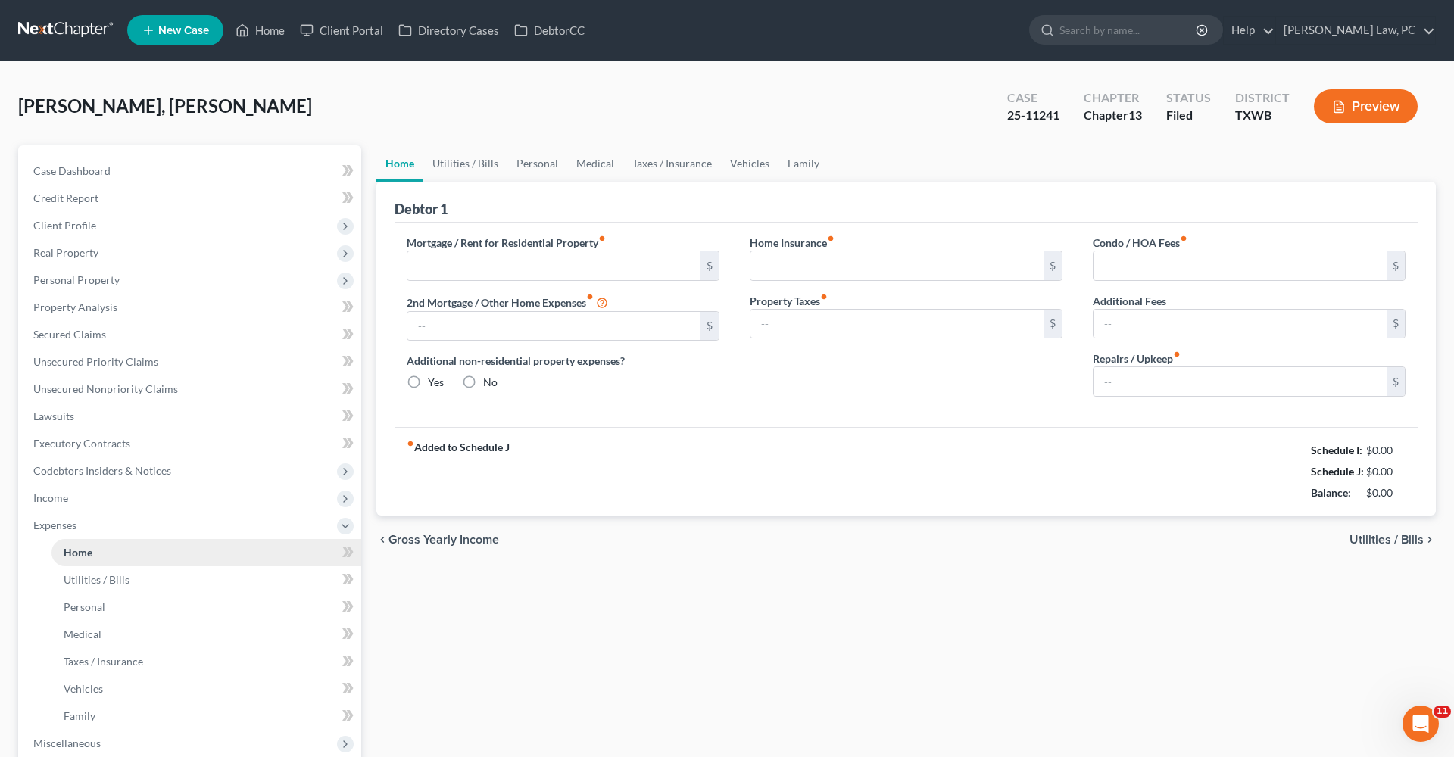
type input "2,787.00"
type input "0.00"
radio input "true"
type input "0.00"
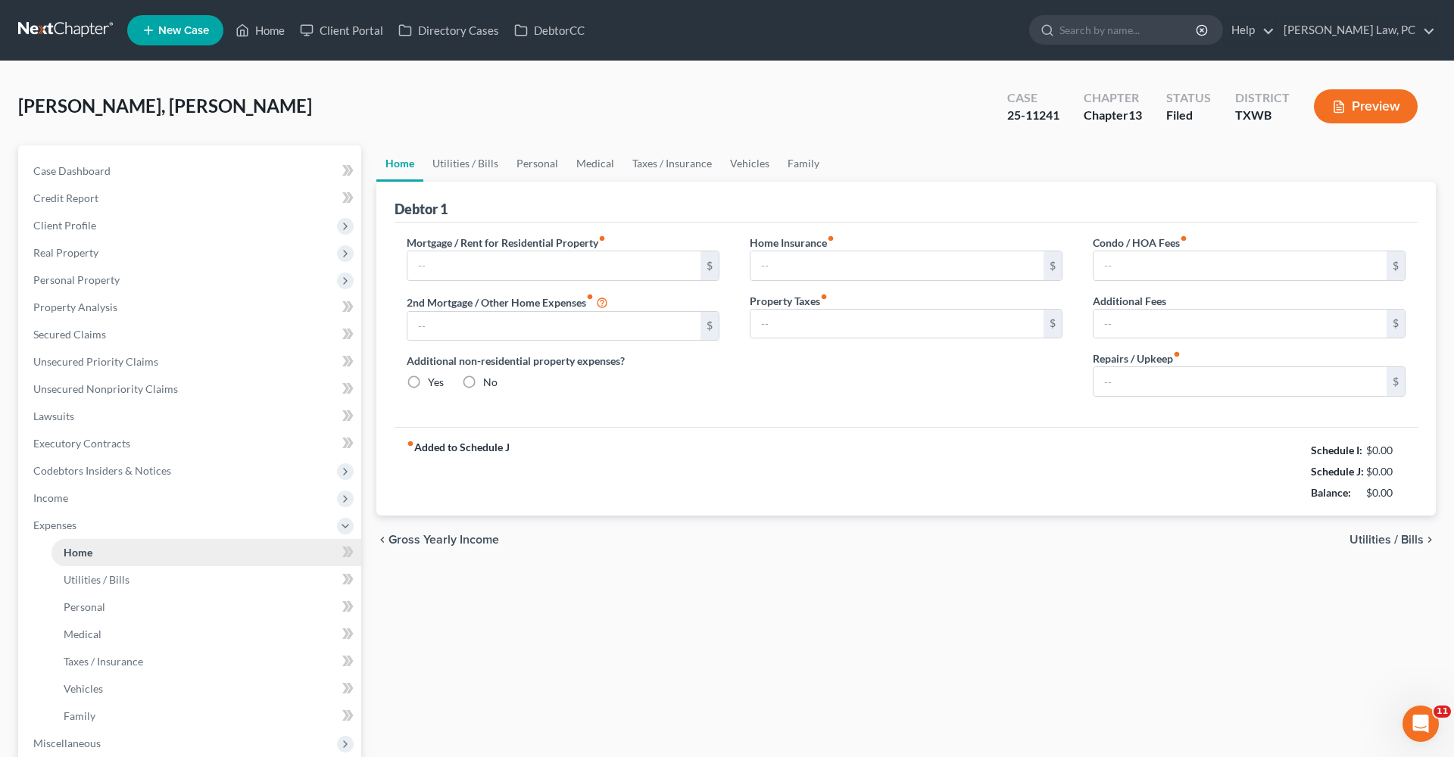
type input "0.00"
type input "120.00"
click at [463, 167] on link "Utilities / Bills" at bounding box center [465, 163] width 84 height 36
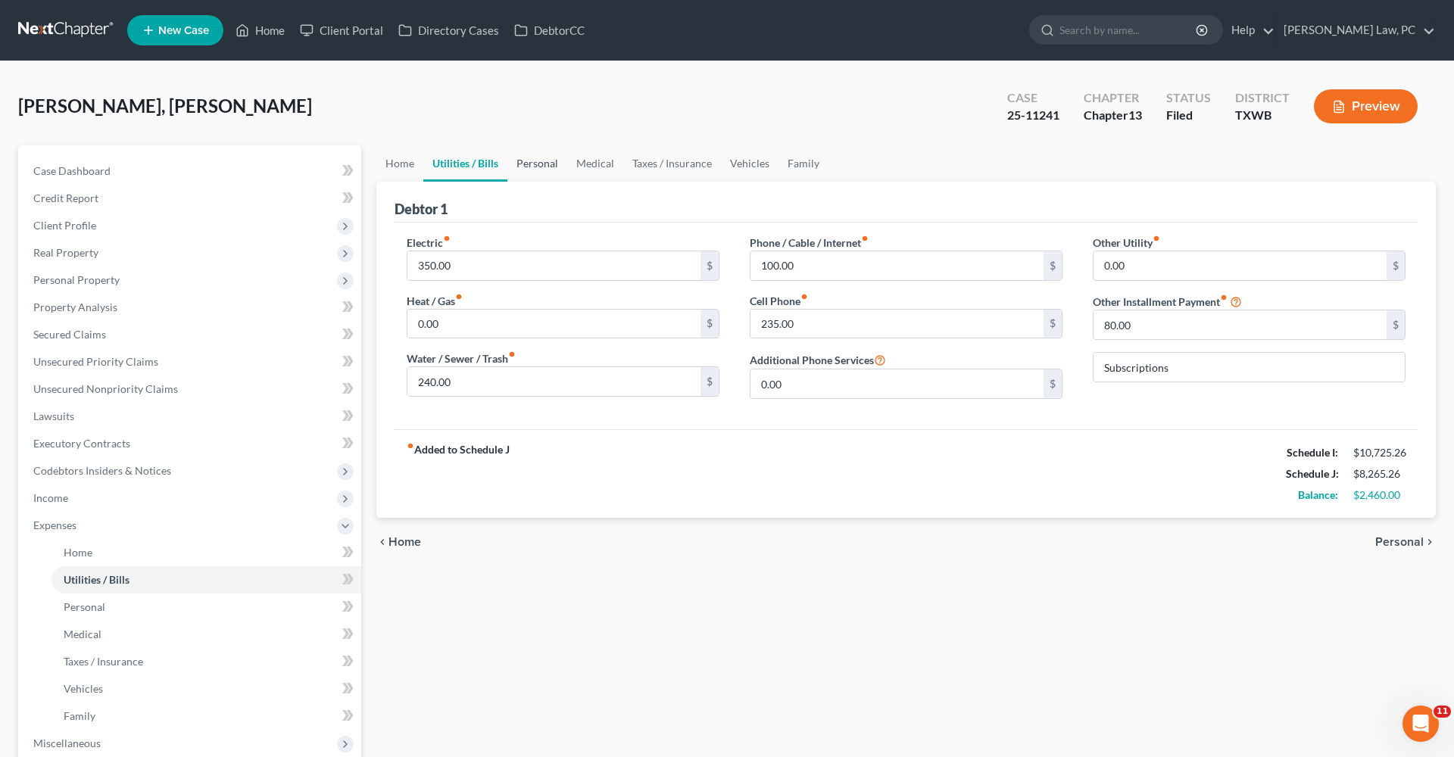
click at [528, 169] on link "Personal" at bounding box center [537, 163] width 60 height 36
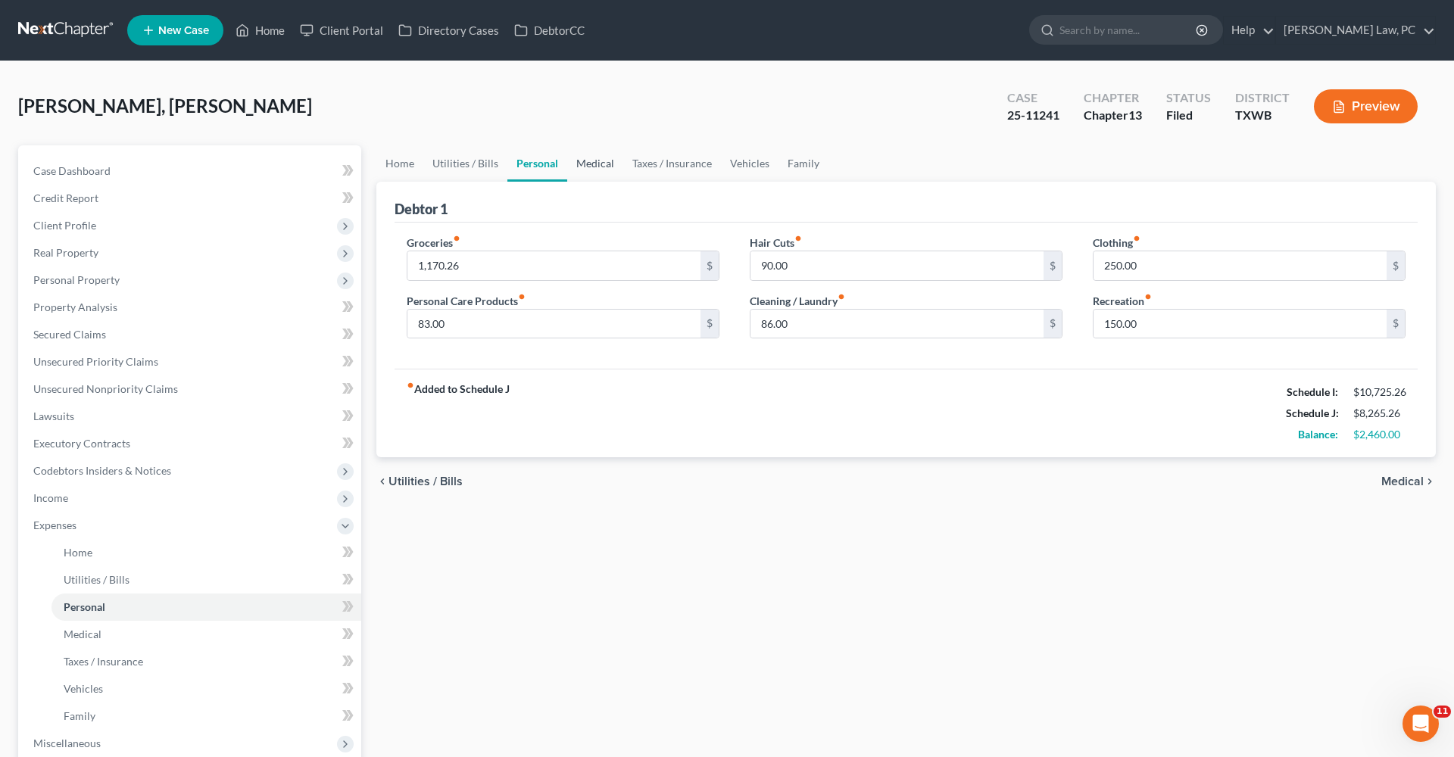
click at [603, 164] on link "Medical" at bounding box center [595, 163] width 56 height 36
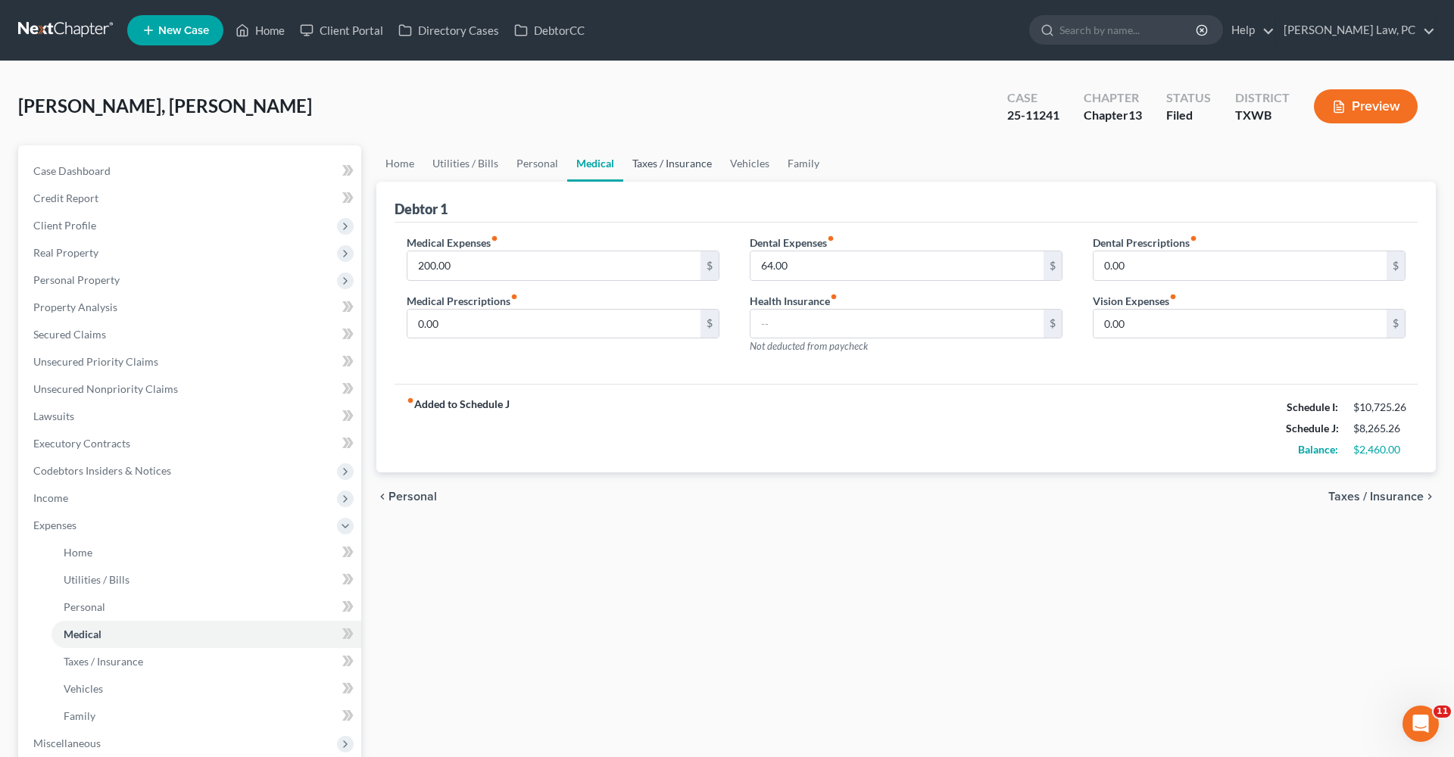
click at [672, 168] on link "Taxes / Insurance" at bounding box center [672, 163] width 98 height 36
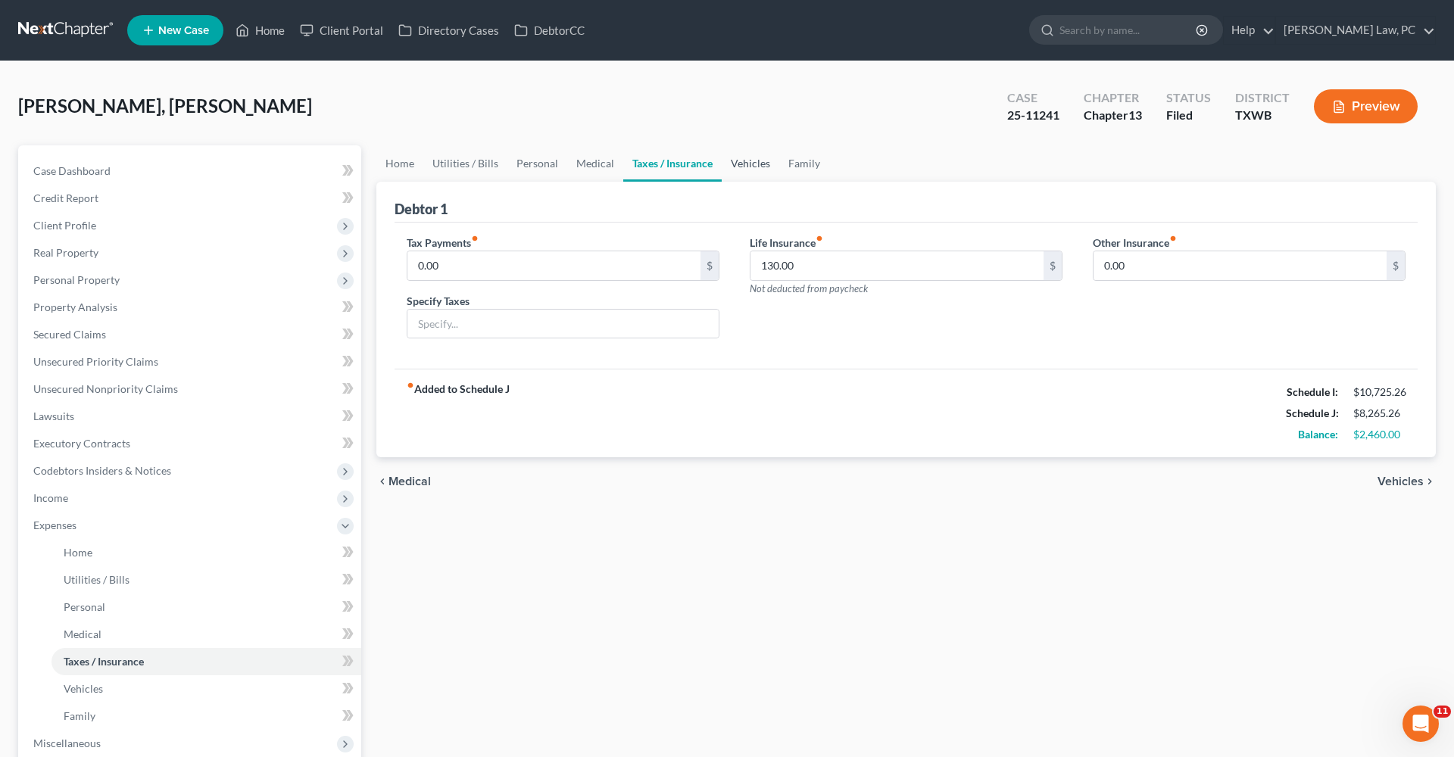
click at [753, 169] on link "Vehicles" at bounding box center [751, 163] width 58 height 36
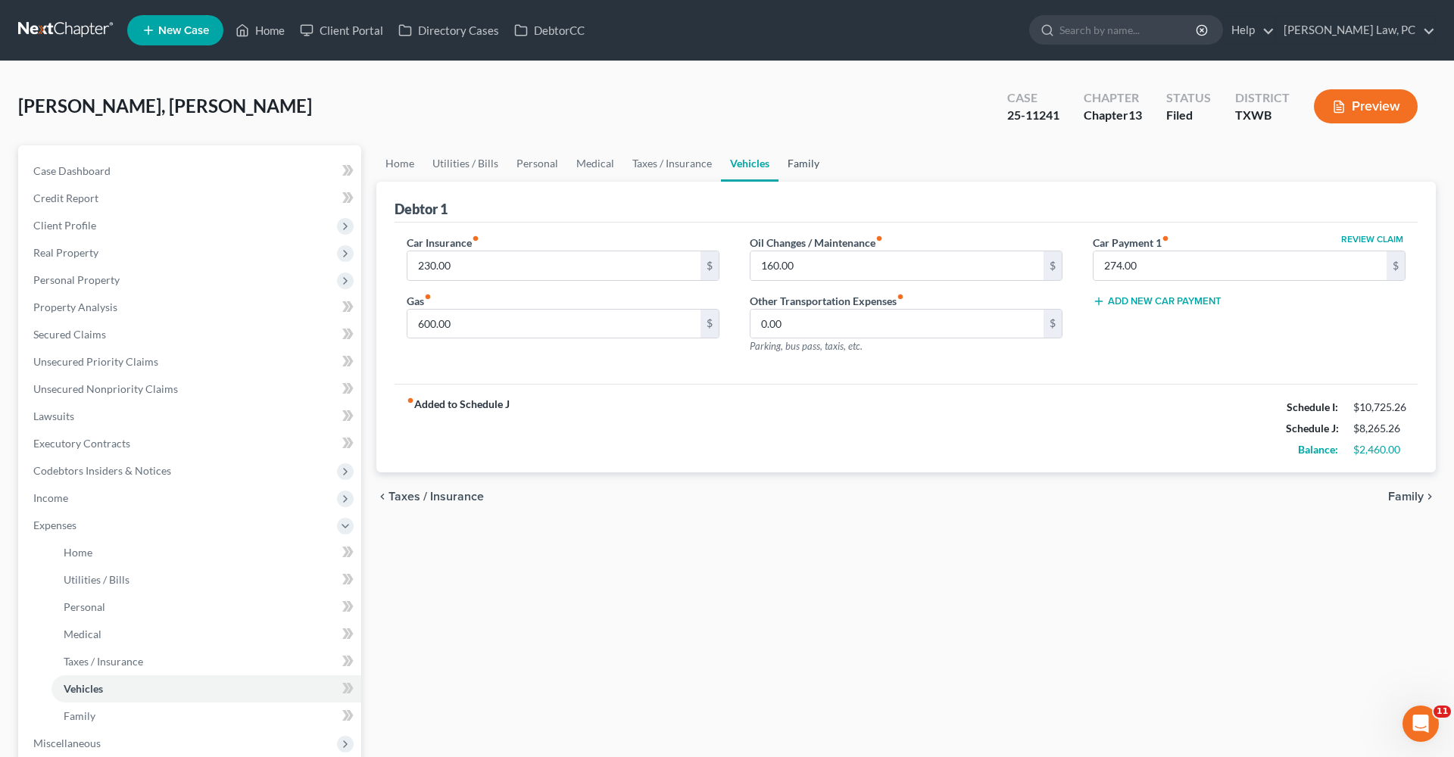
click at [802, 164] on link "Family" at bounding box center [803, 163] width 50 height 36
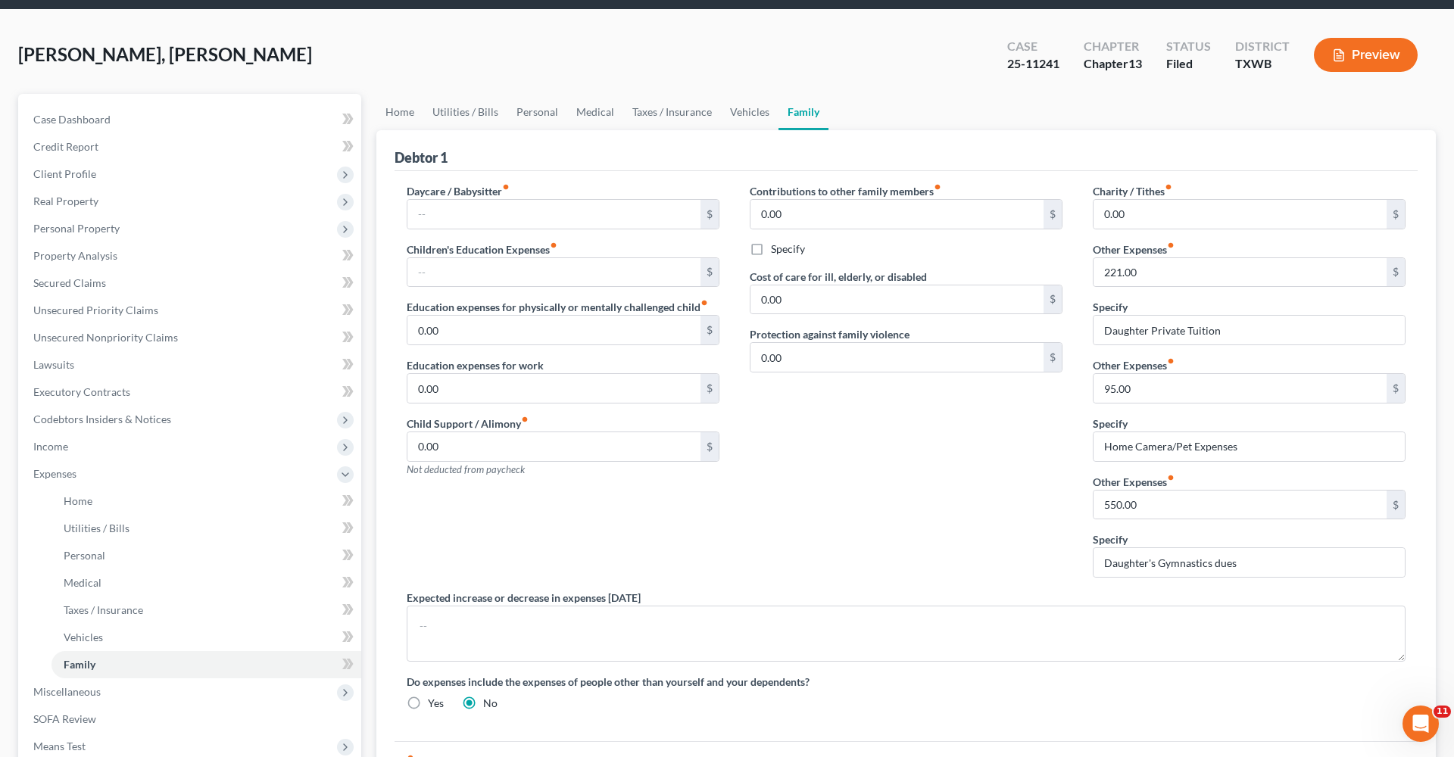
scroll to position [51, 0]
click at [733, 114] on link "Vehicles" at bounding box center [750, 112] width 58 height 36
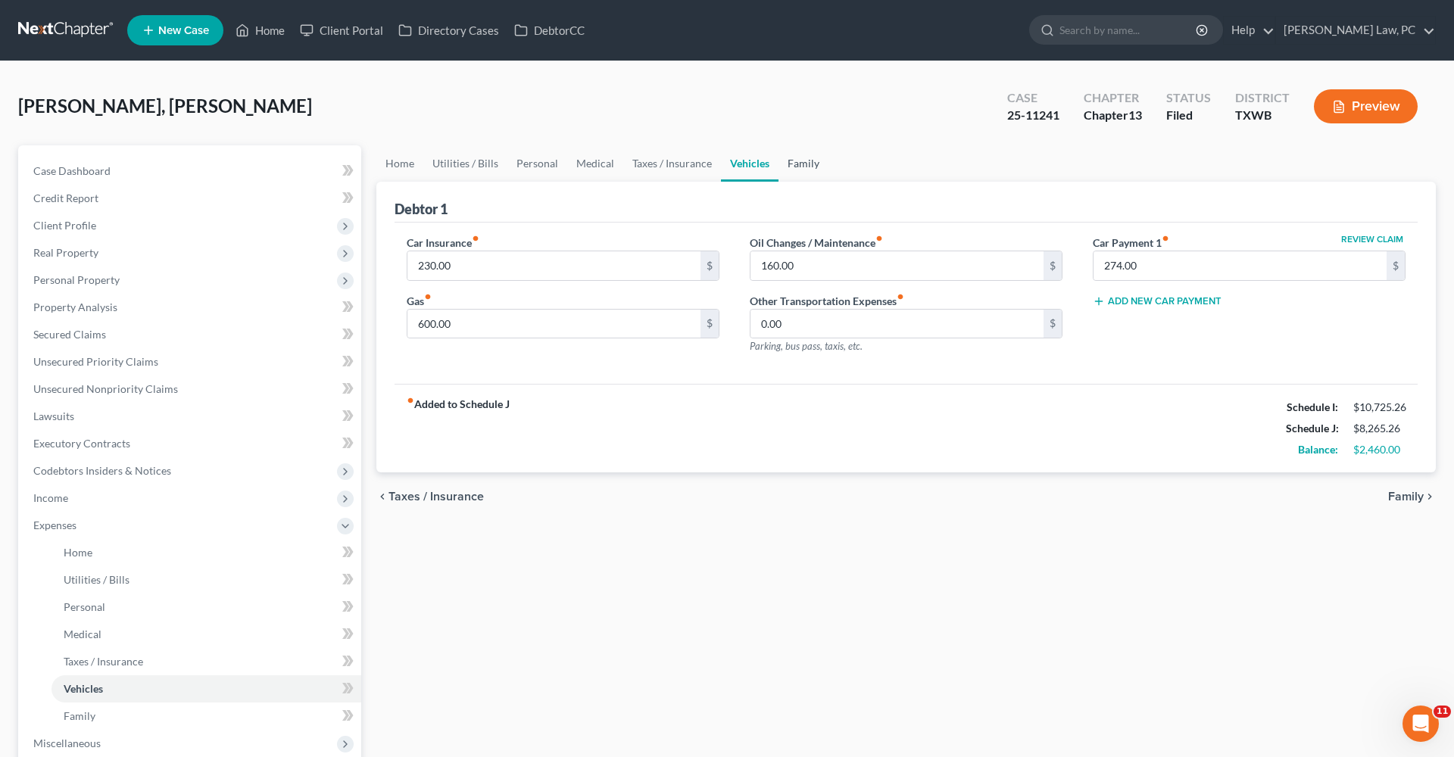
click at [803, 164] on link "Family" at bounding box center [803, 163] width 50 height 36
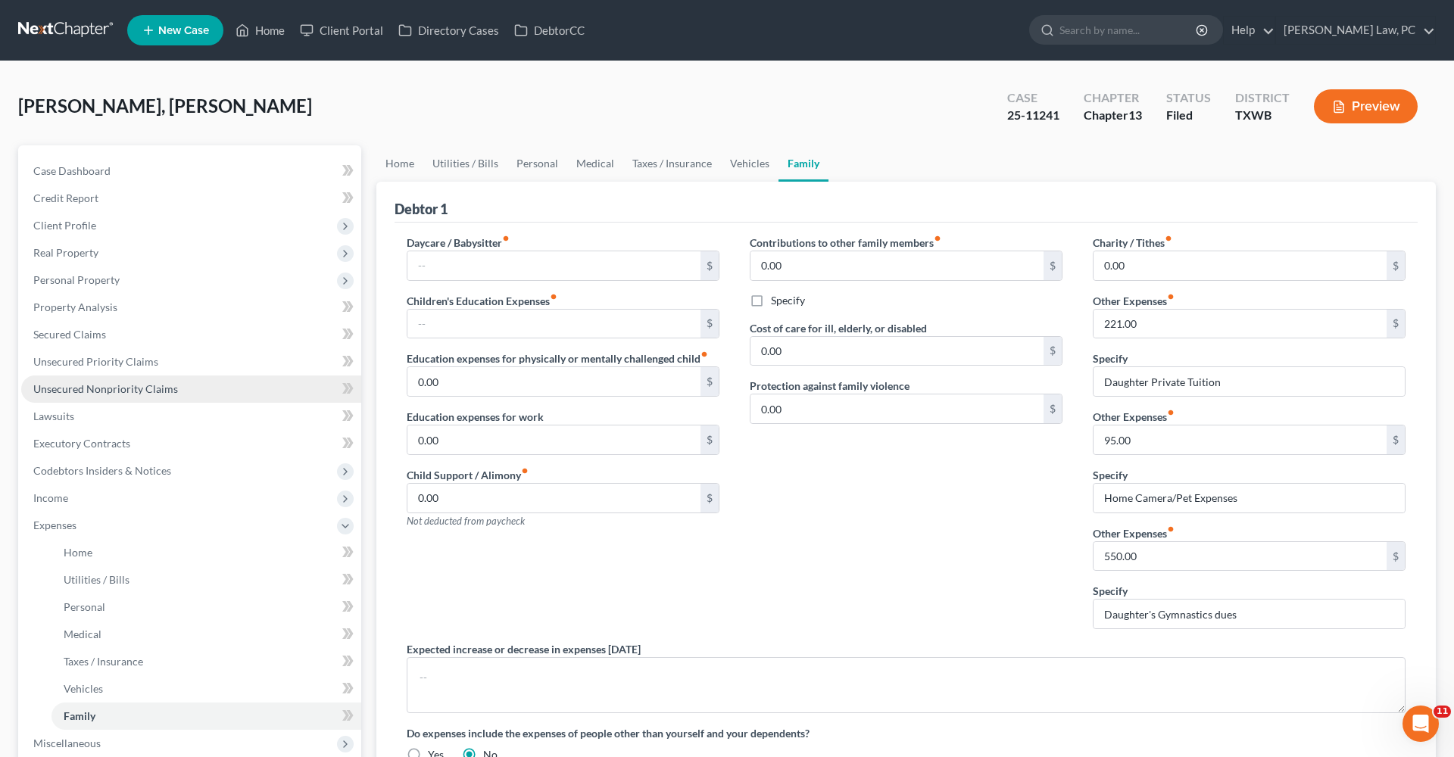
click at [92, 385] on span "Unsecured Nonpriority Claims" at bounding box center [105, 388] width 145 height 13
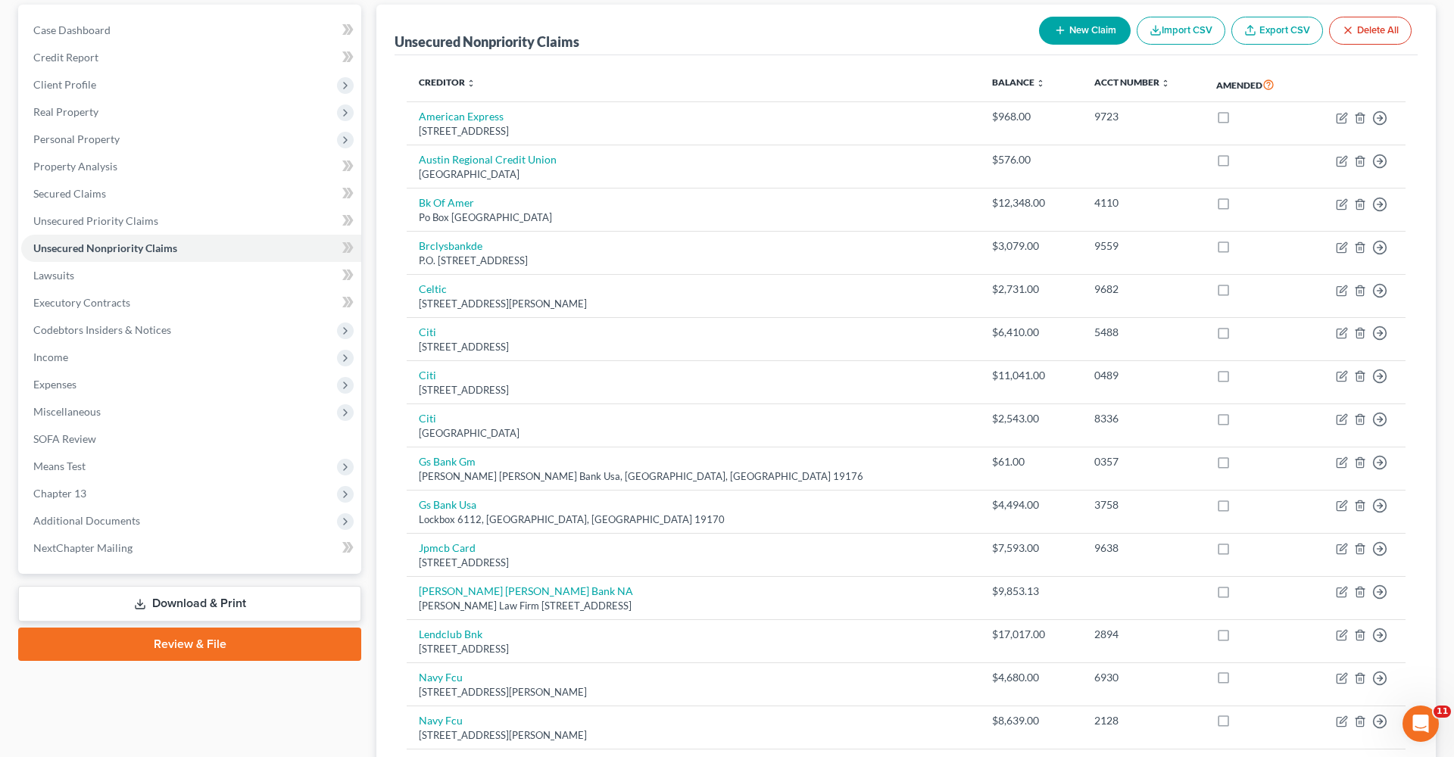
scroll to position [139, 0]
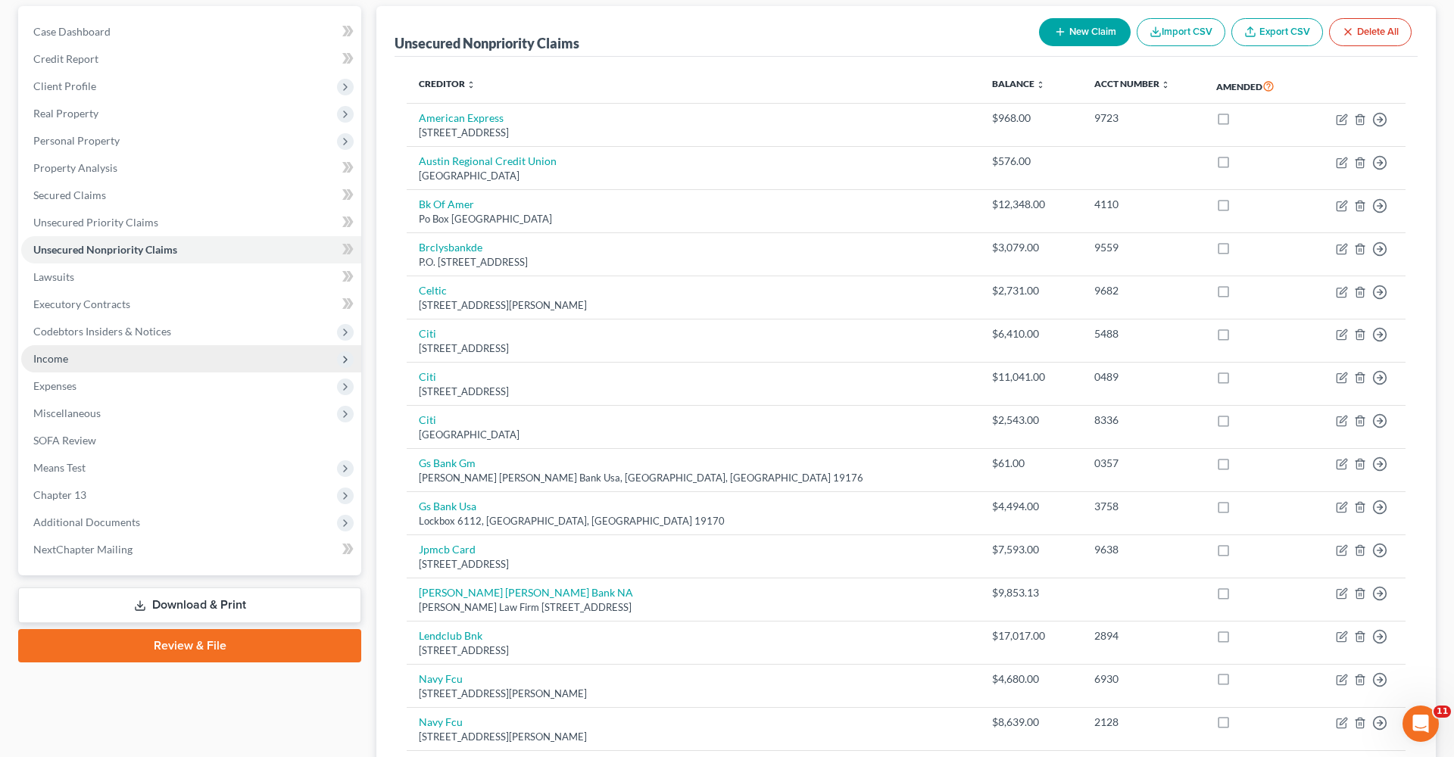
click at [44, 359] on span "Income" at bounding box center [50, 358] width 35 height 13
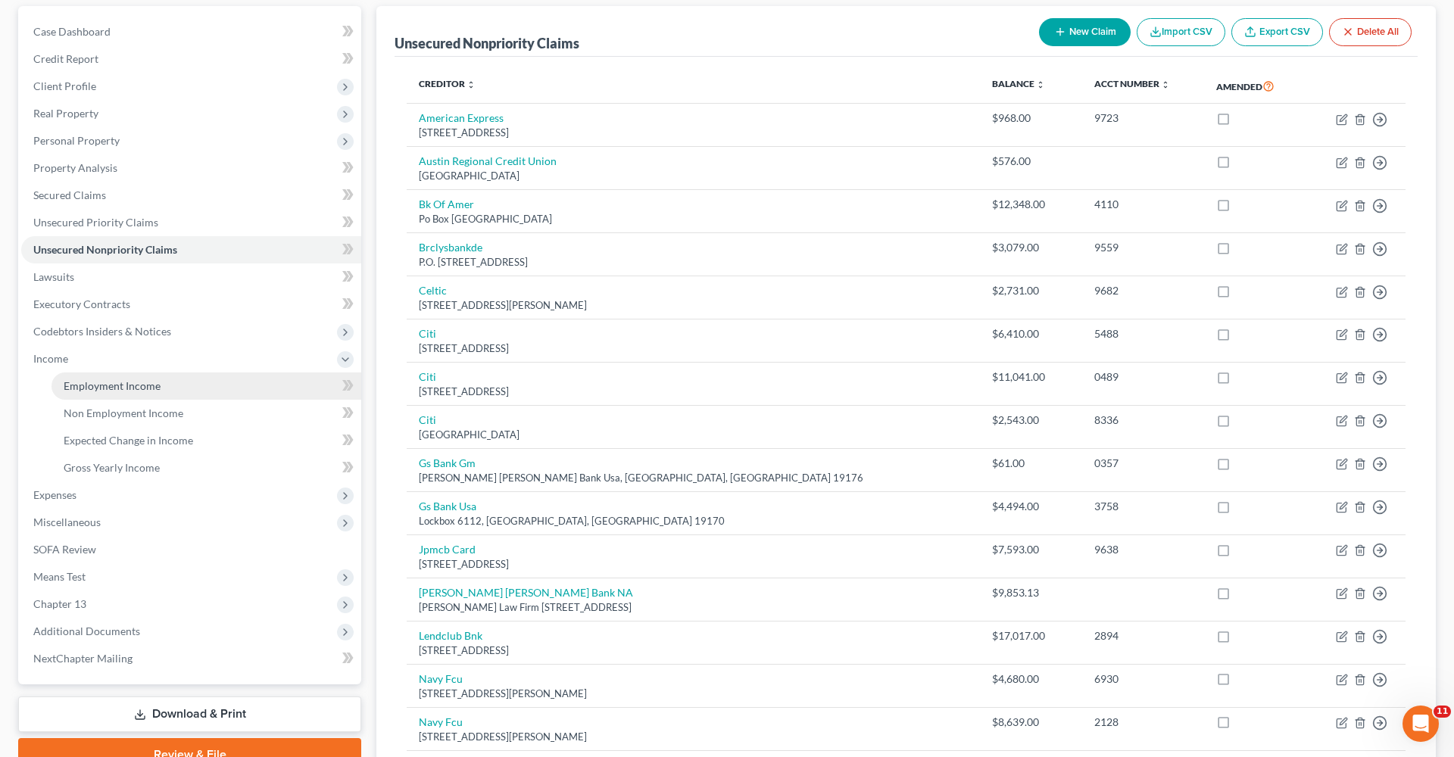
click at [103, 383] on span "Employment Income" at bounding box center [112, 385] width 97 height 13
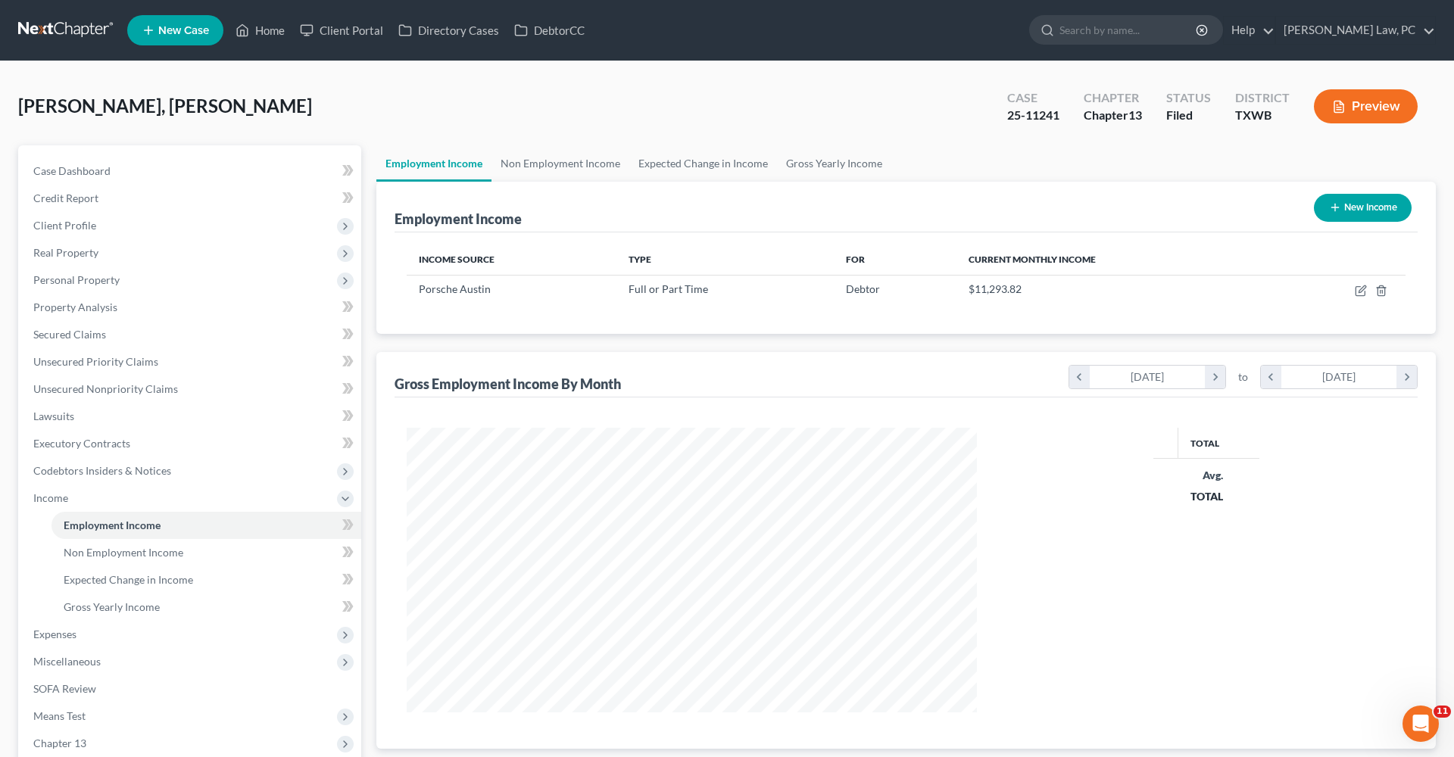
scroll to position [285, 600]
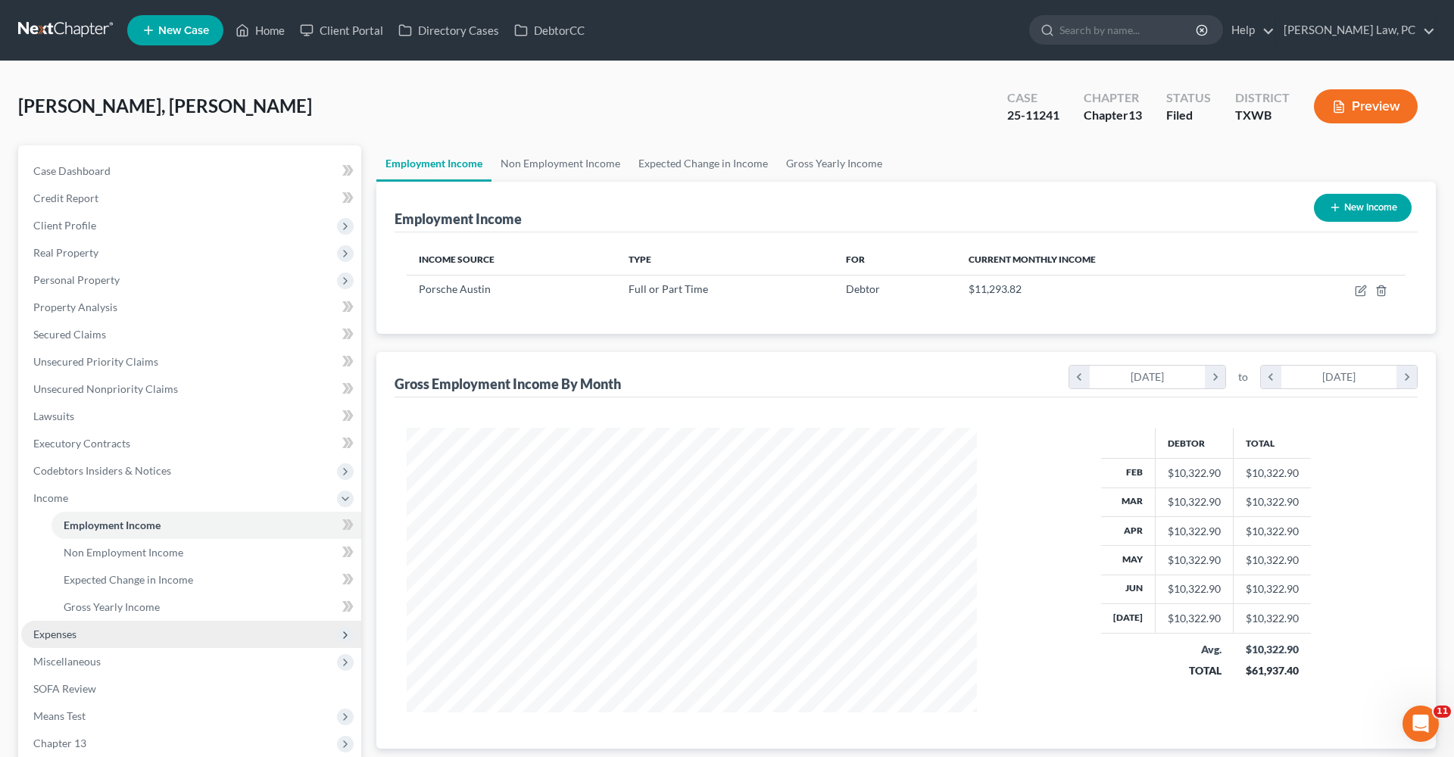
click at [68, 632] on span "Expenses" at bounding box center [54, 634] width 43 height 13
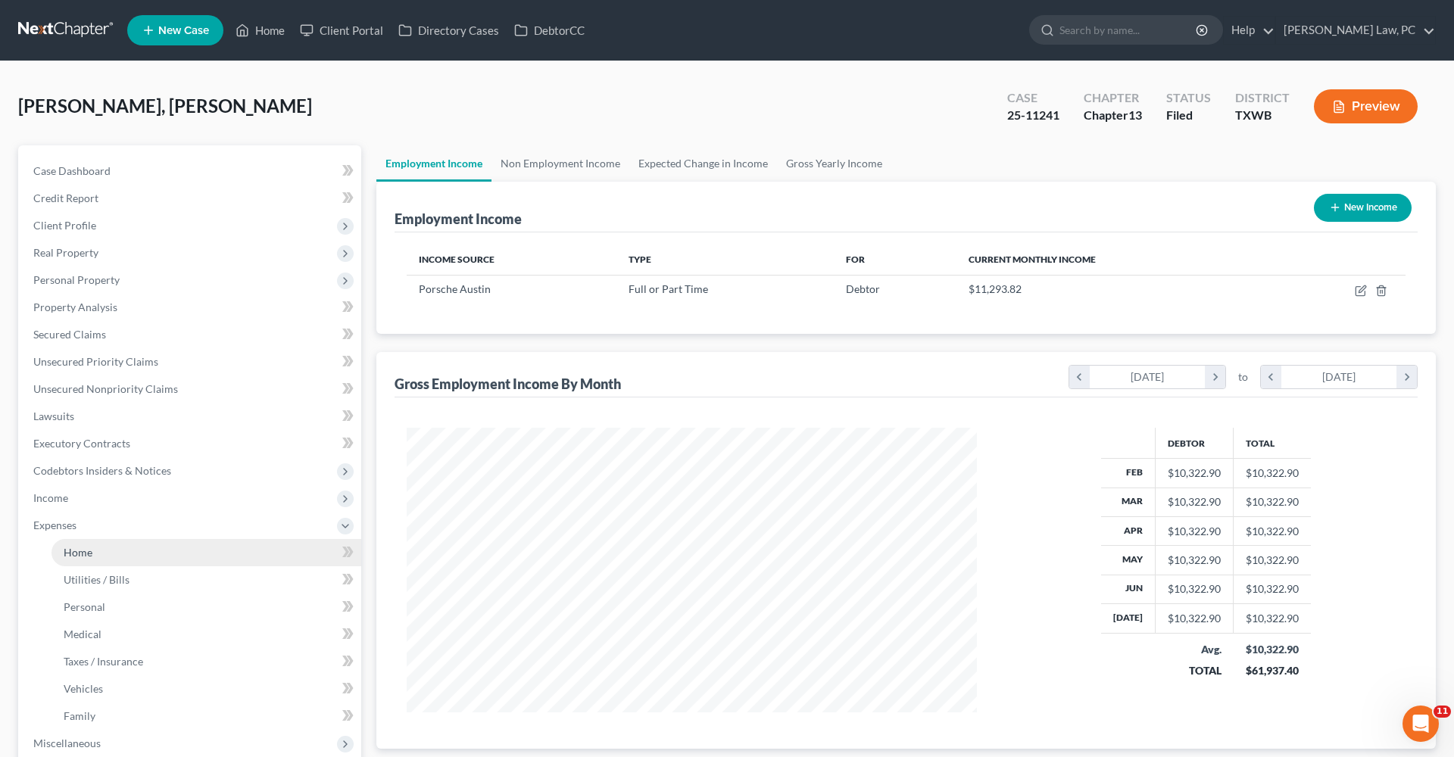
click at [70, 553] on span "Home" at bounding box center [78, 552] width 29 height 13
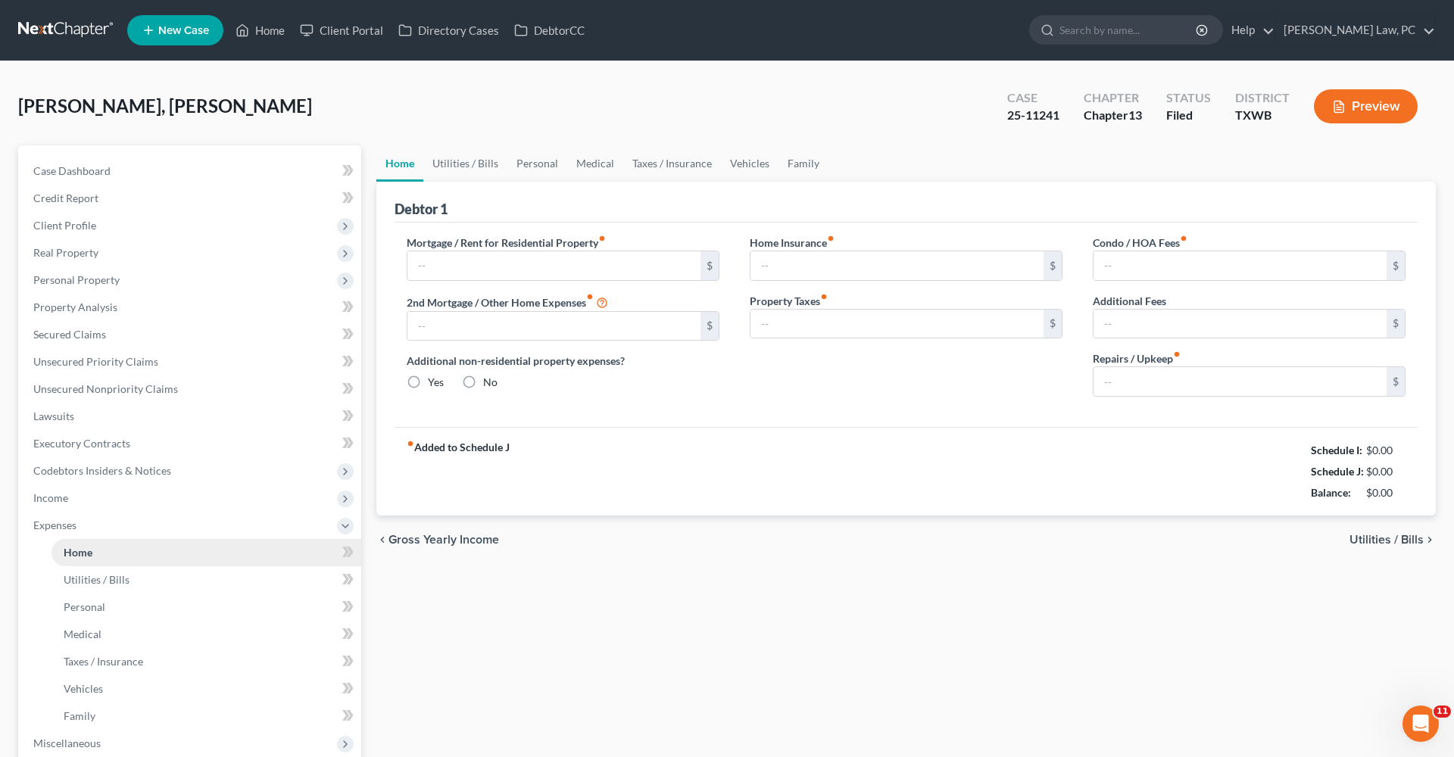
type input "2,787.00"
type input "0.00"
radio input "true"
type input "0.00"
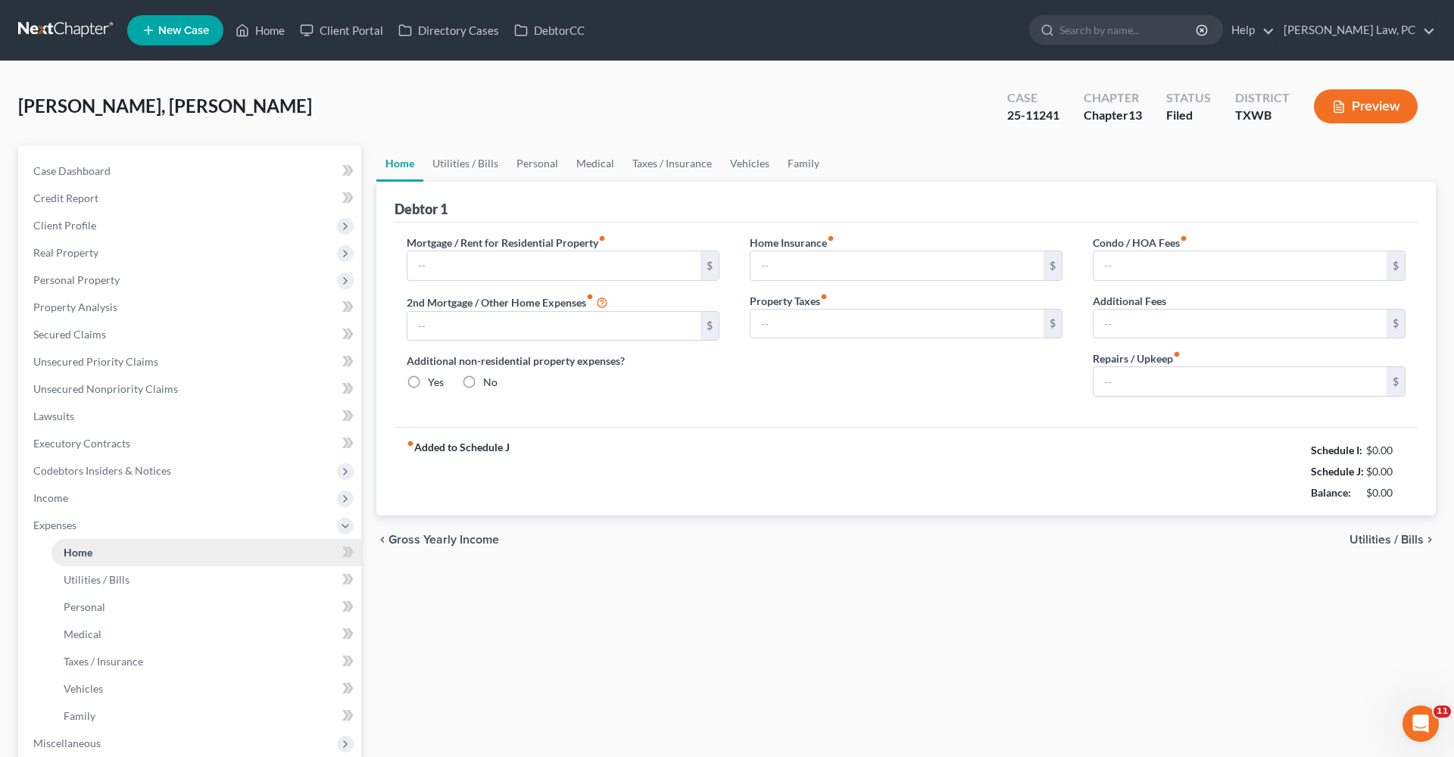
type input "0.00"
type input "120.00"
click at [458, 161] on link "Utilities / Bills" at bounding box center [465, 163] width 84 height 36
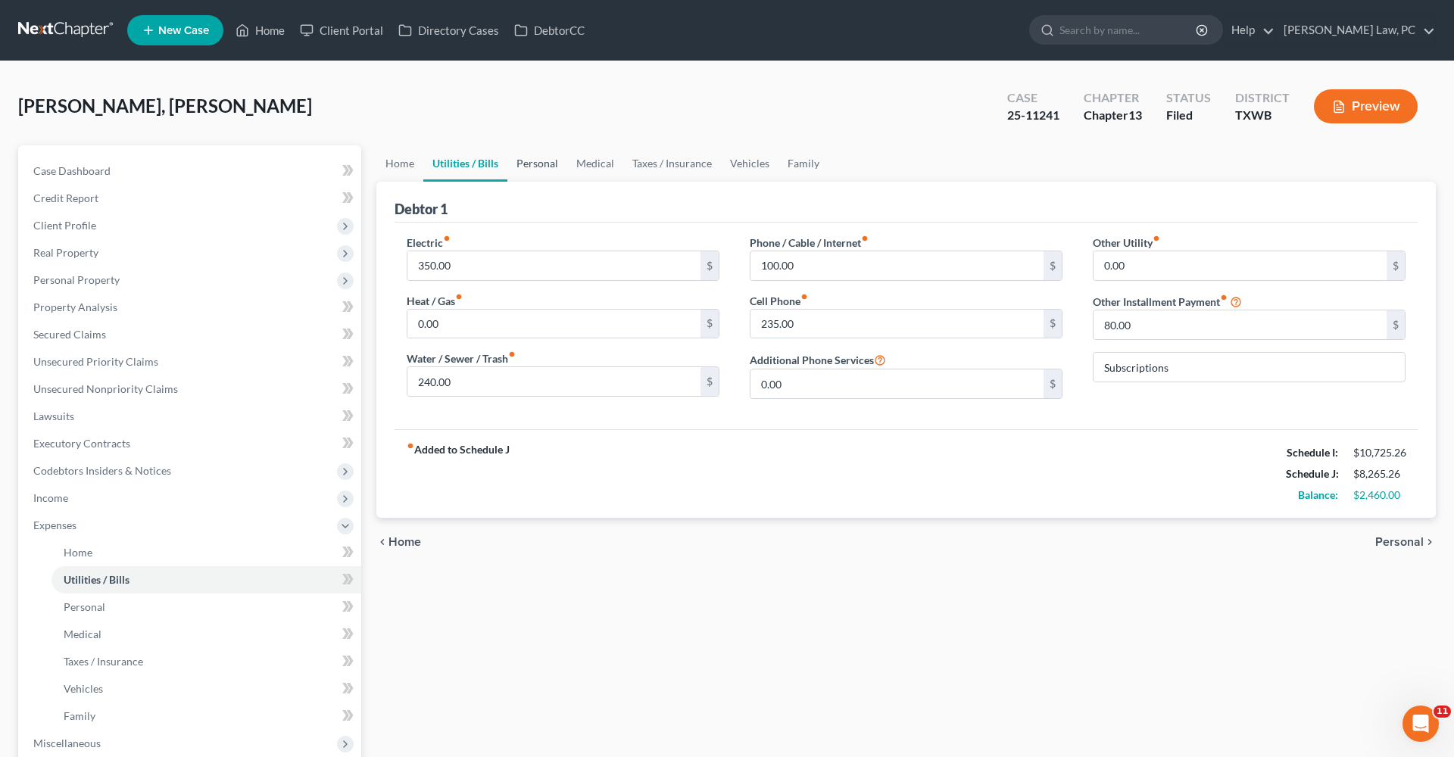
click at [535, 165] on link "Personal" at bounding box center [537, 163] width 60 height 36
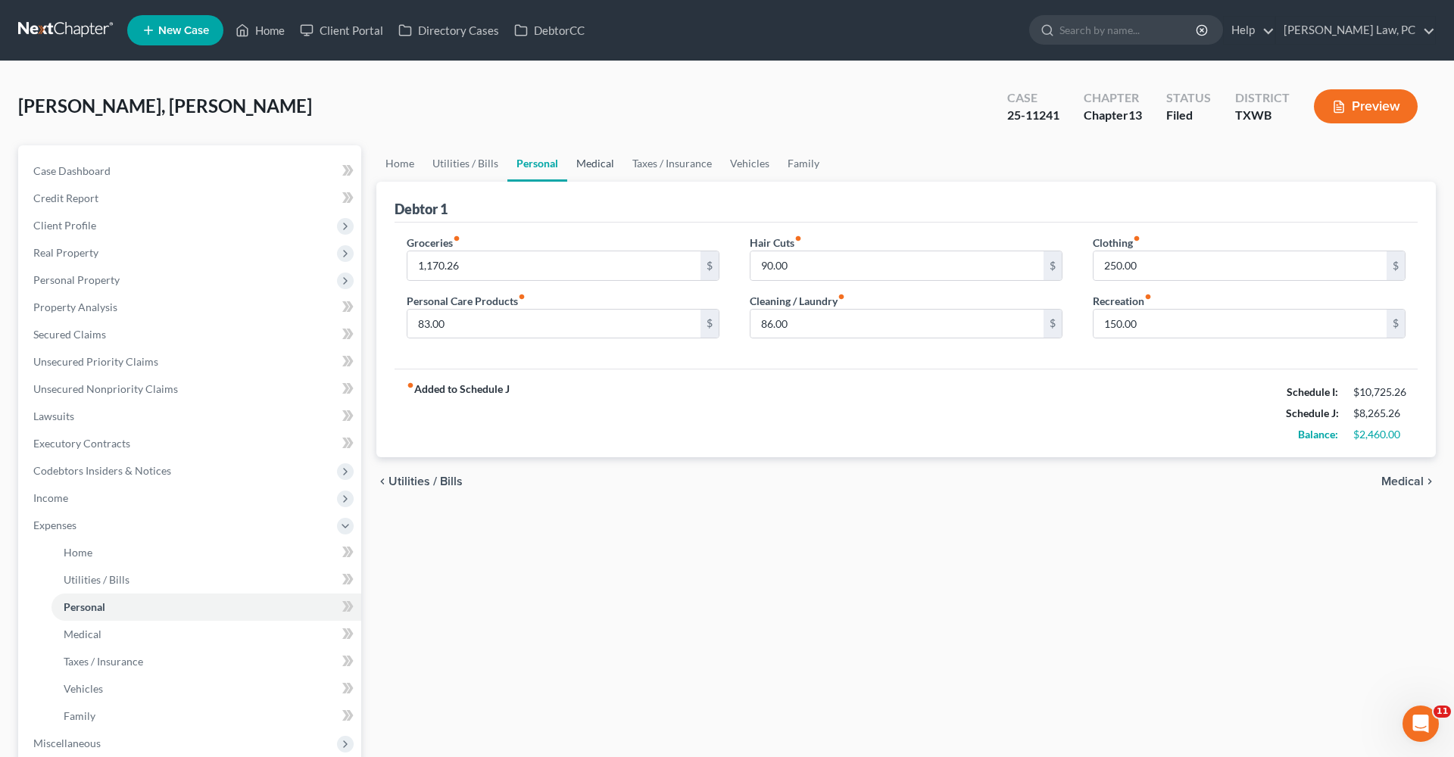
click at [598, 161] on link "Medical" at bounding box center [595, 163] width 56 height 36
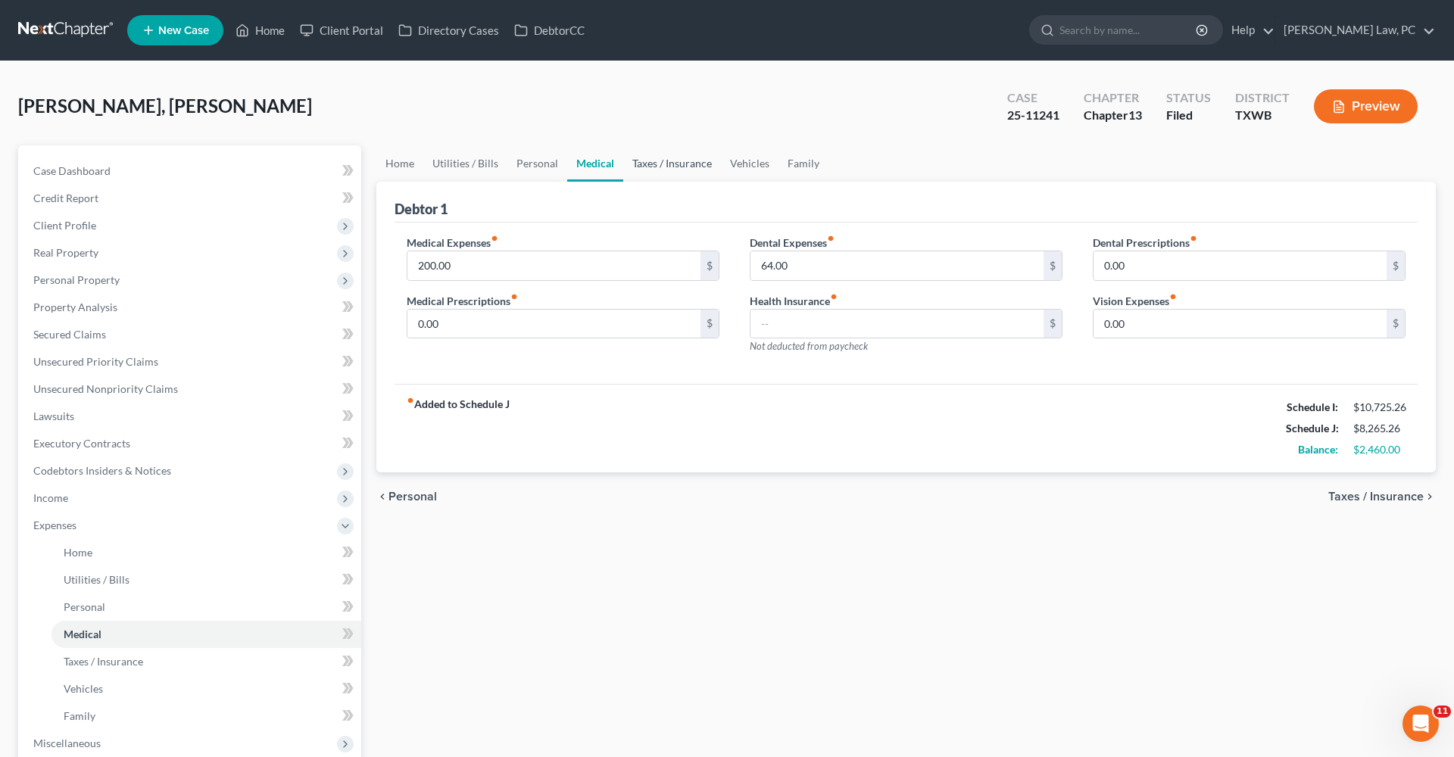
click at [660, 167] on link "Taxes / Insurance" at bounding box center [672, 163] width 98 height 36
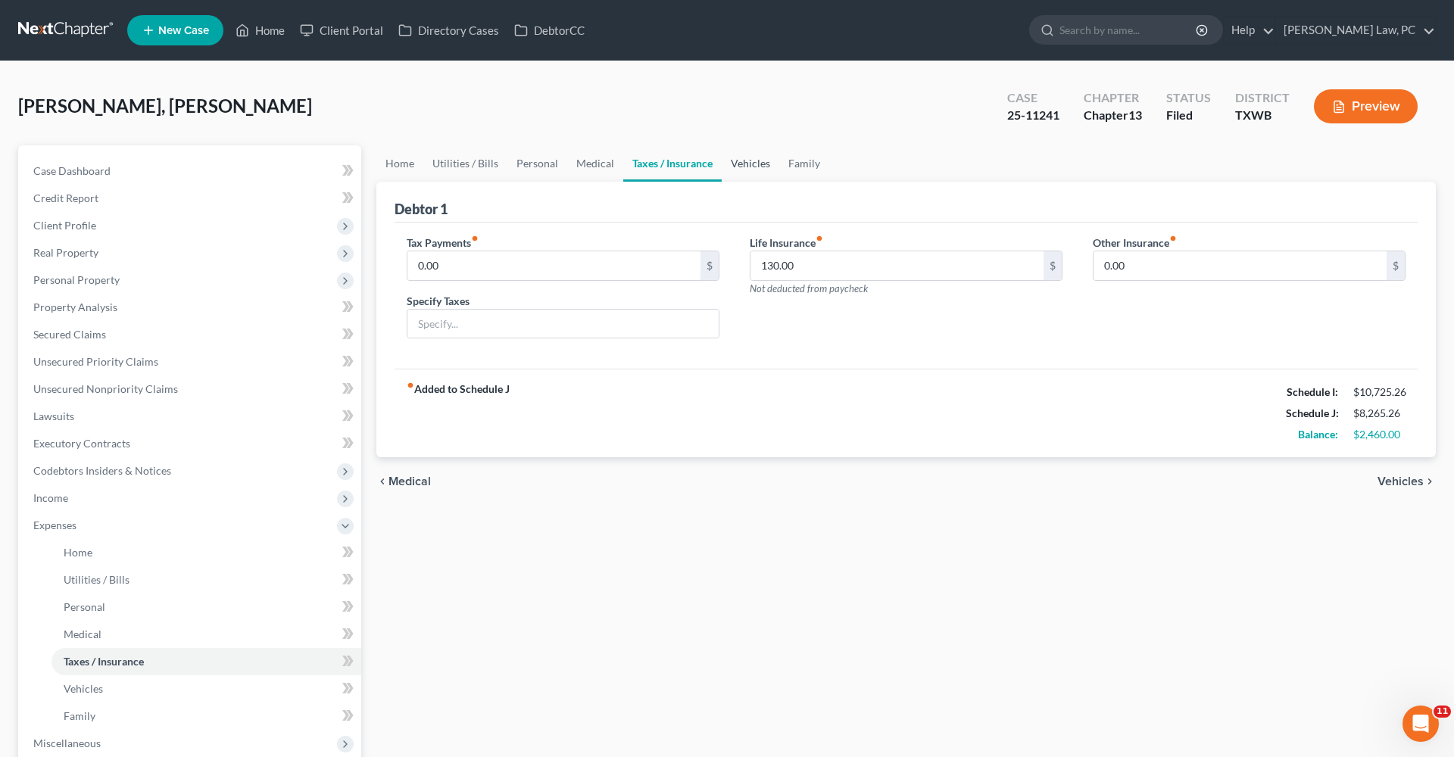
click at [763, 165] on link "Vehicles" at bounding box center [751, 163] width 58 height 36
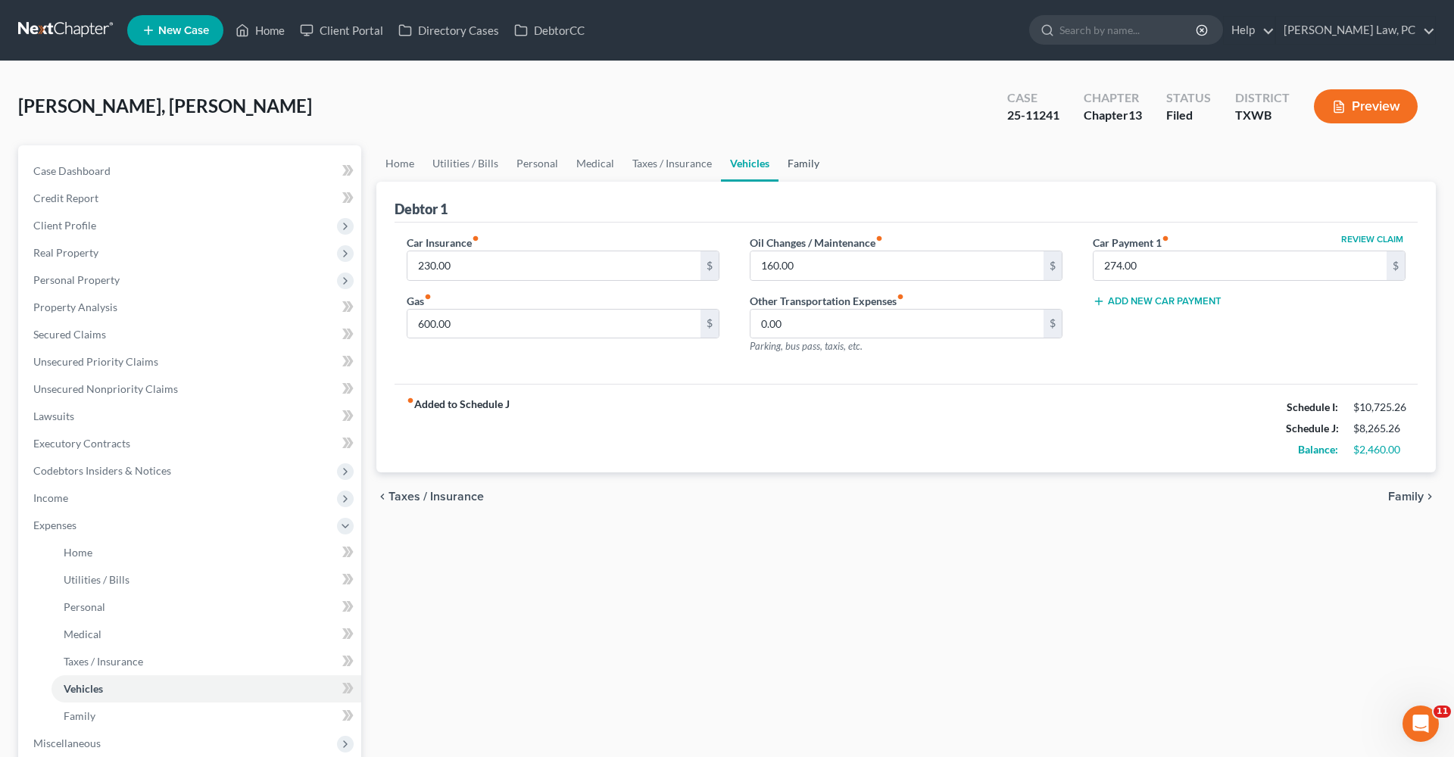
click at [798, 161] on link "Family" at bounding box center [803, 163] width 50 height 36
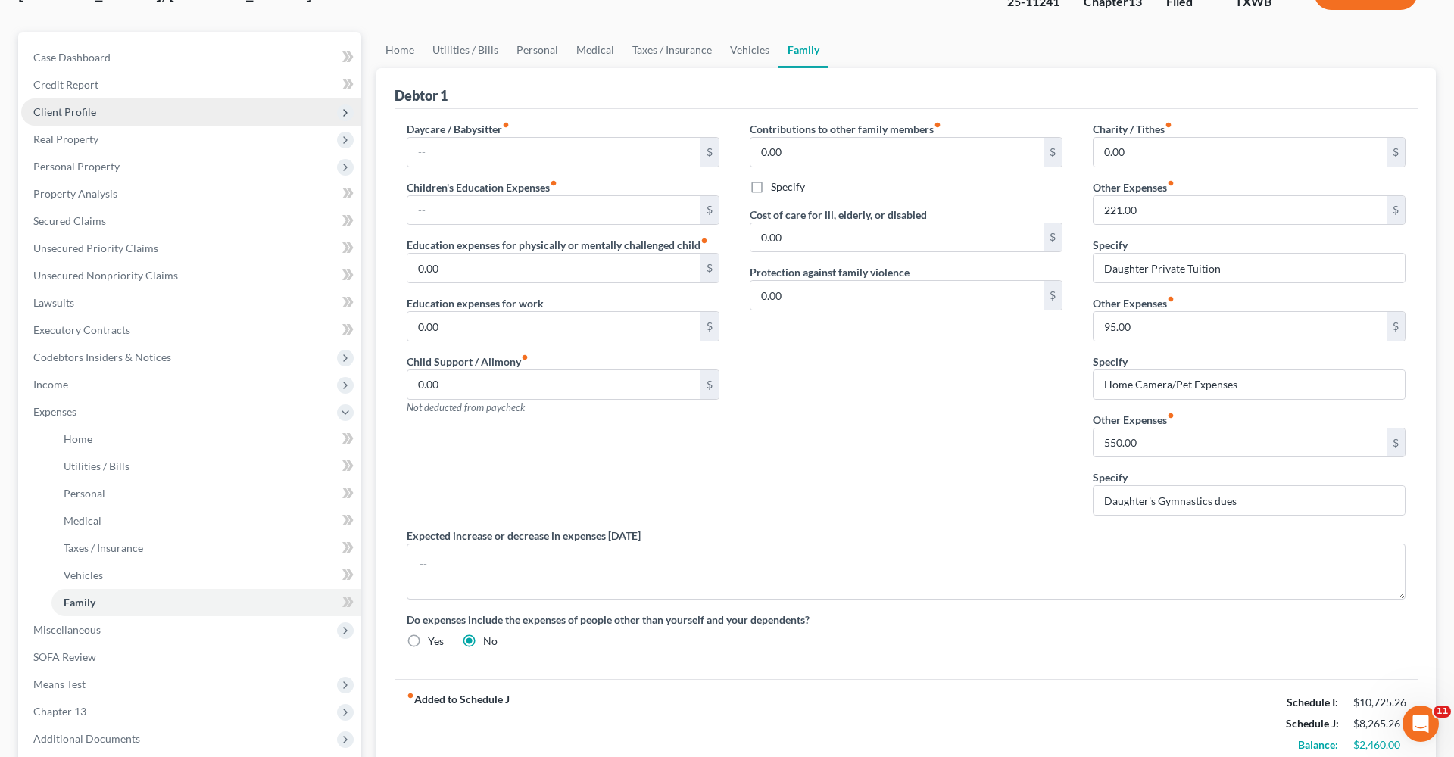
scroll to position [97, 0]
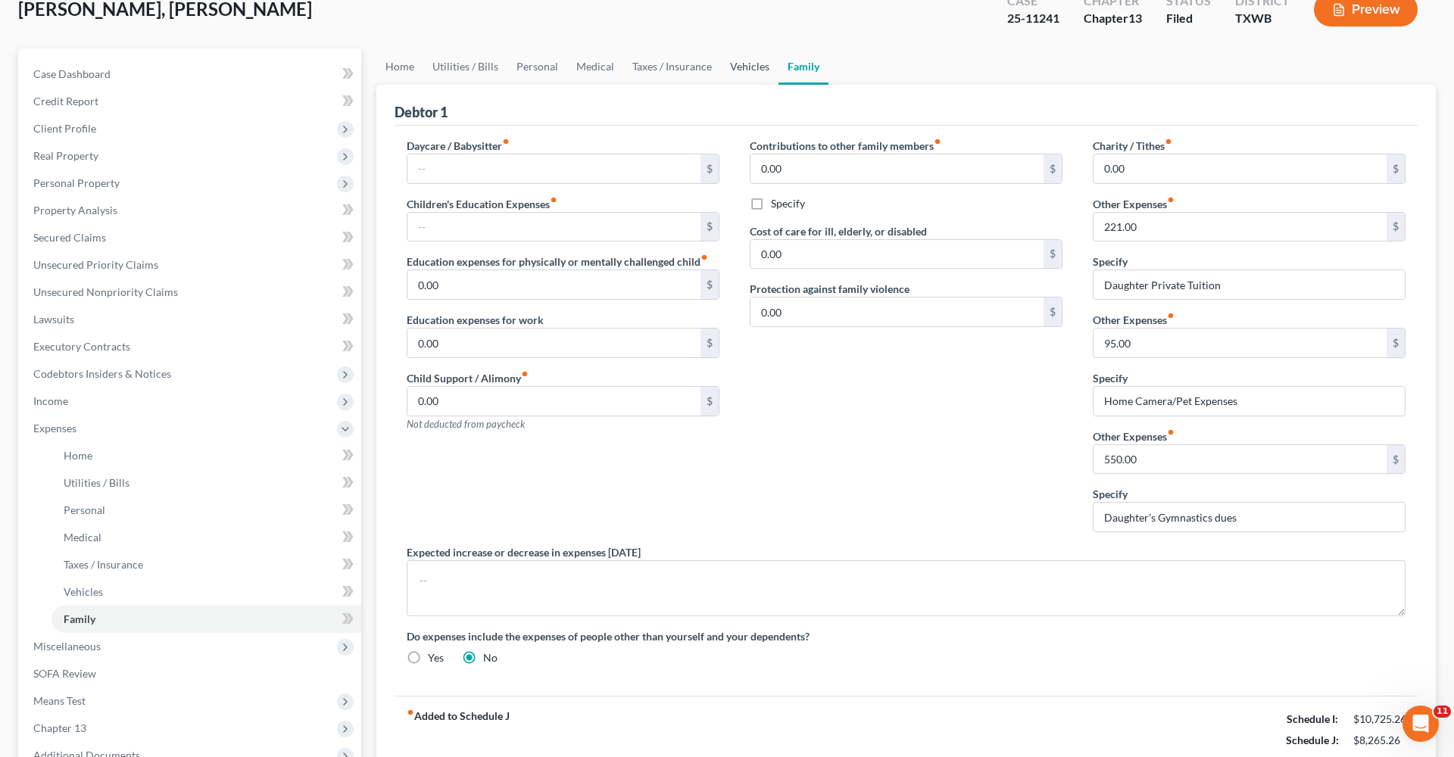
click at [740, 66] on link "Vehicles" at bounding box center [750, 66] width 58 height 36
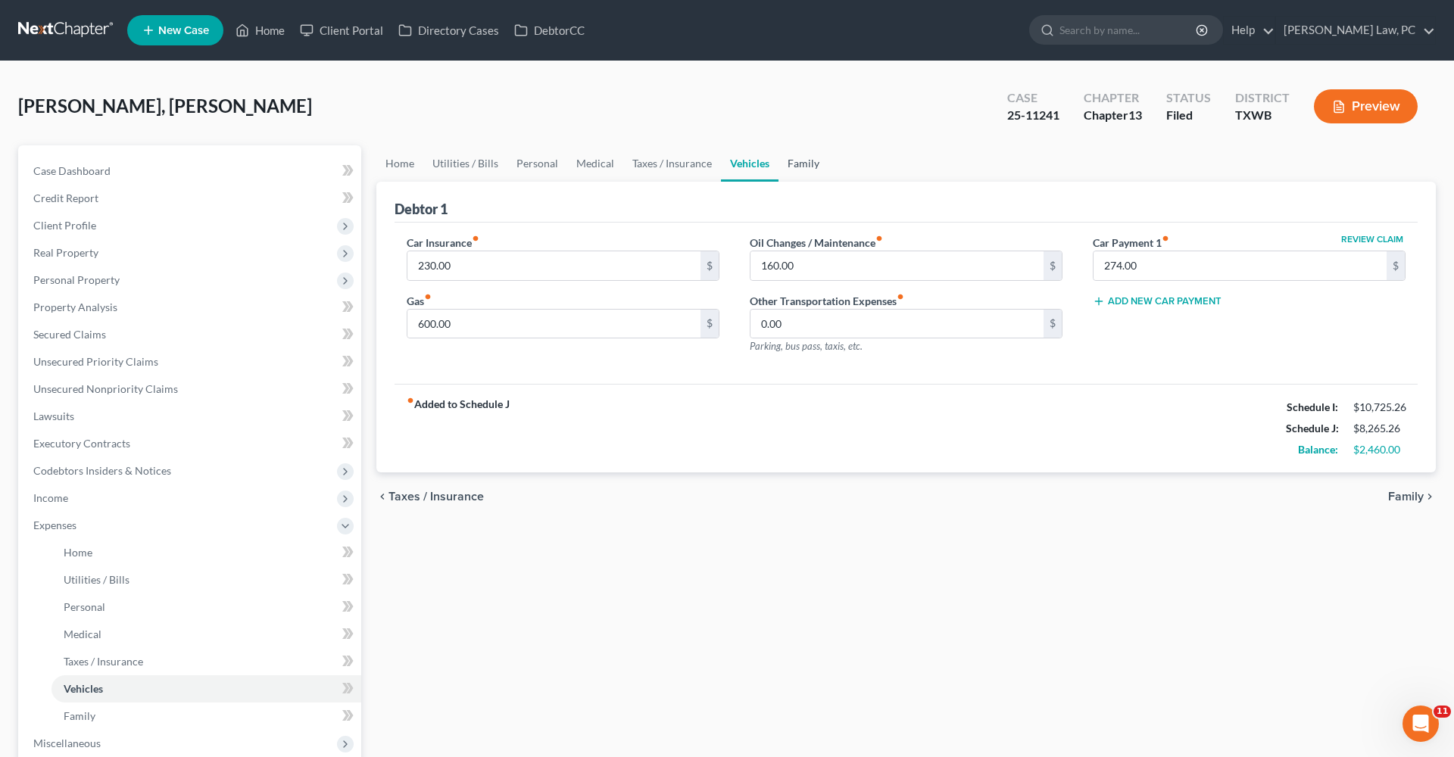
click at [796, 164] on link "Family" at bounding box center [803, 163] width 50 height 36
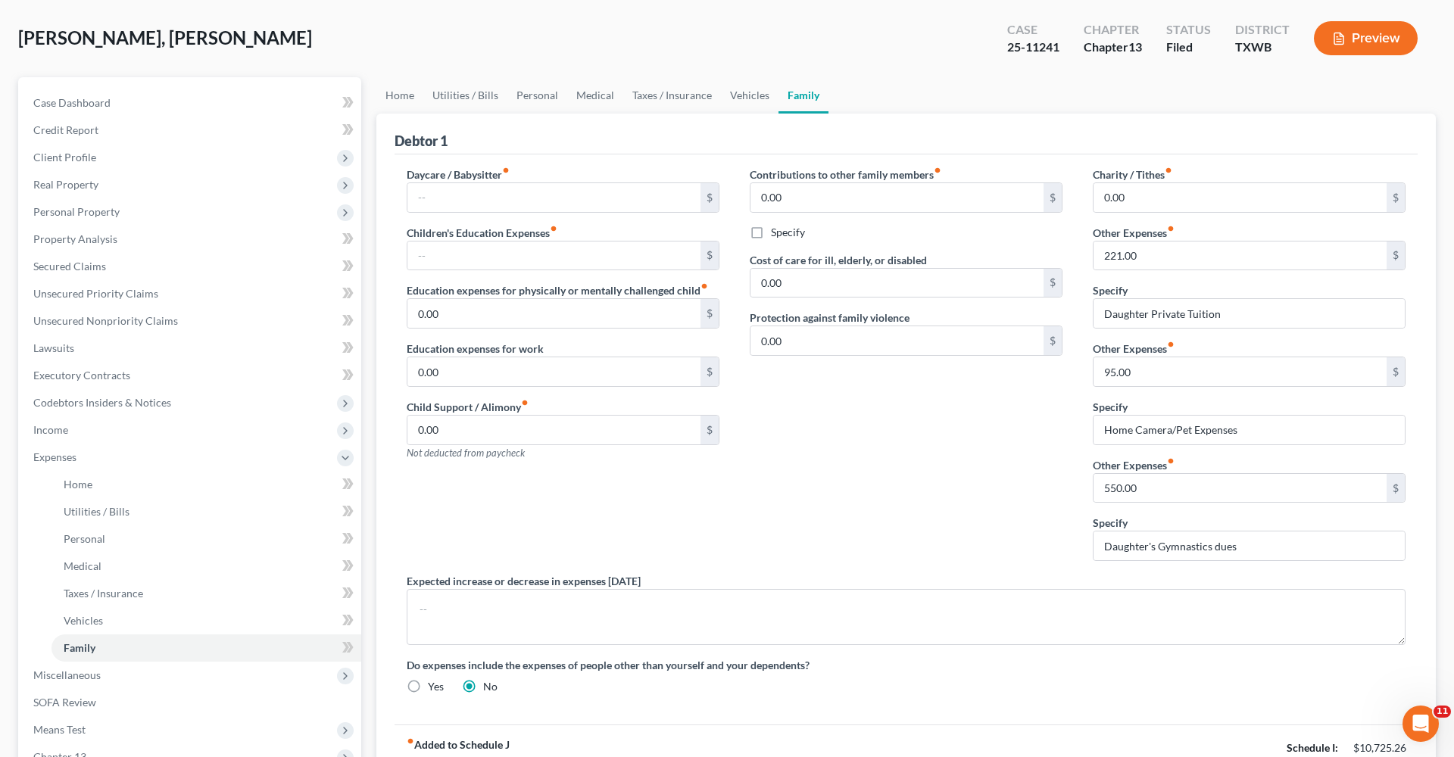
scroll to position [79, 0]
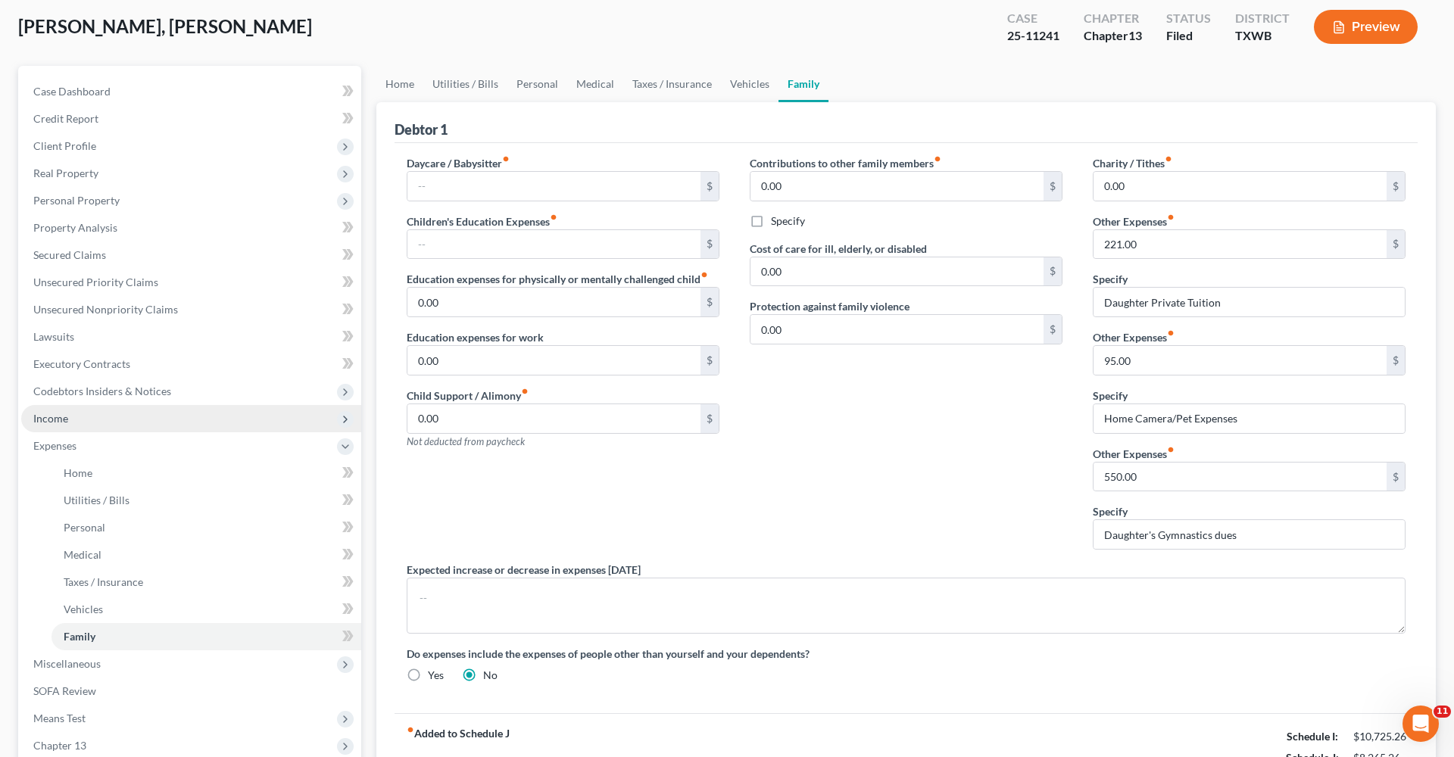
click at [56, 418] on span "Income" at bounding box center [50, 418] width 35 height 13
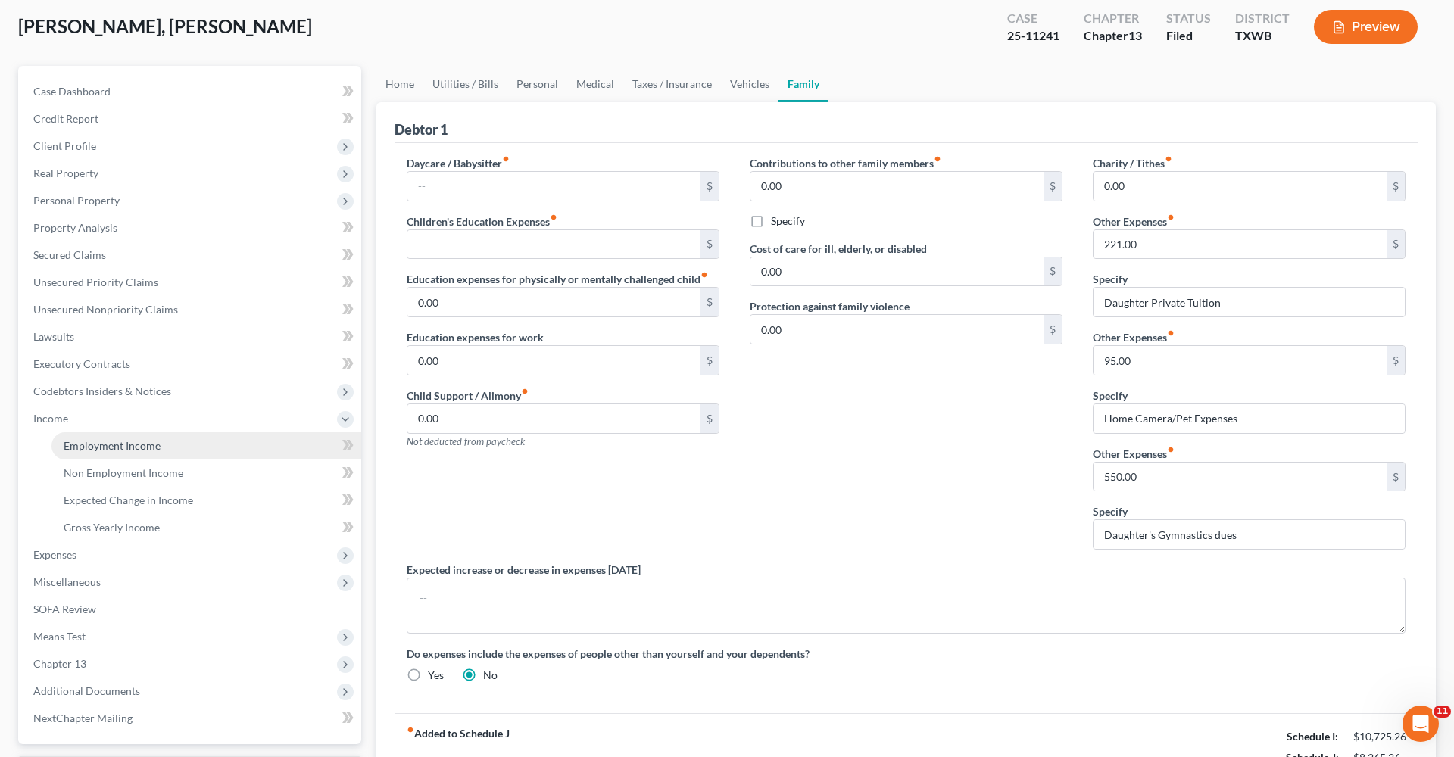
click at [108, 439] on span "Employment Income" at bounding box center [112, 445] width 97 height 13
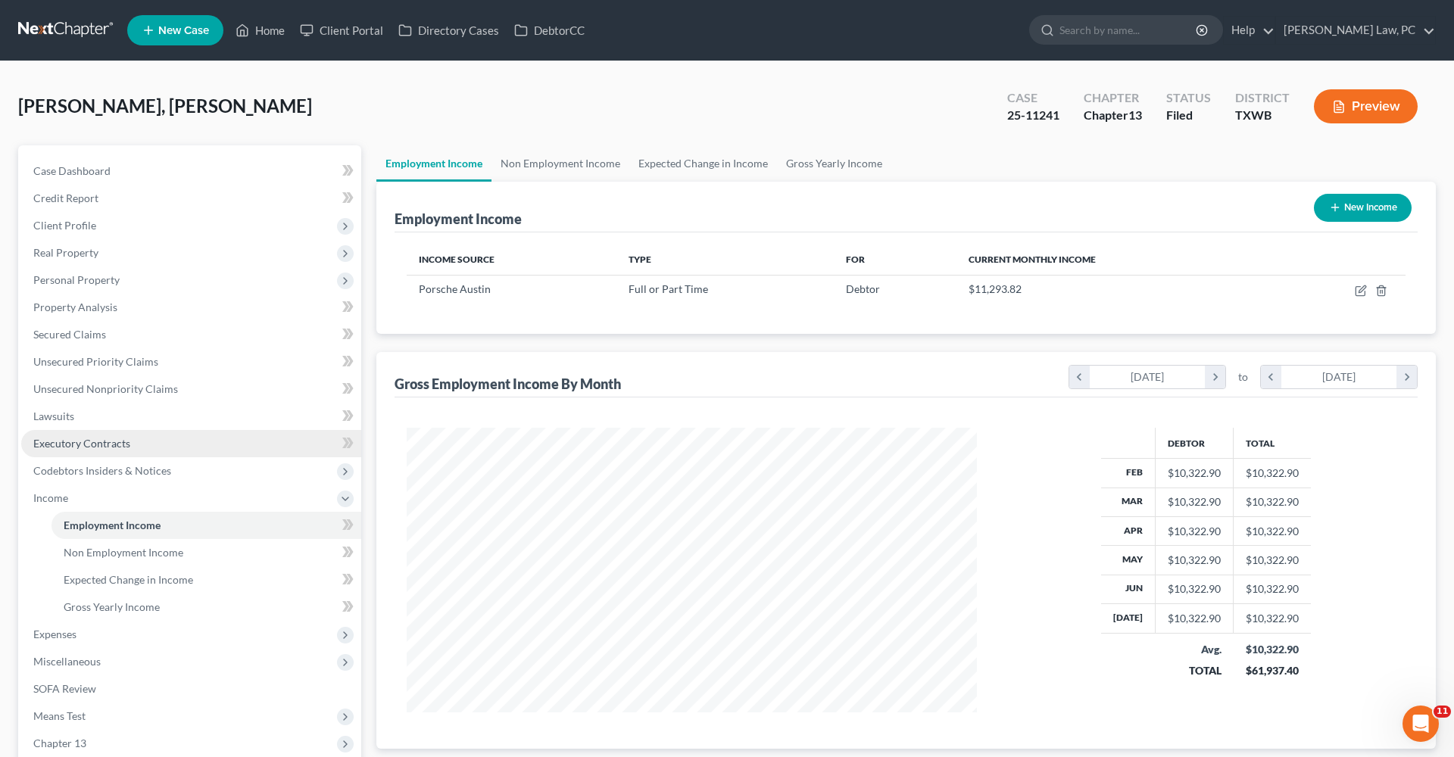
scroll to position [285, 600]
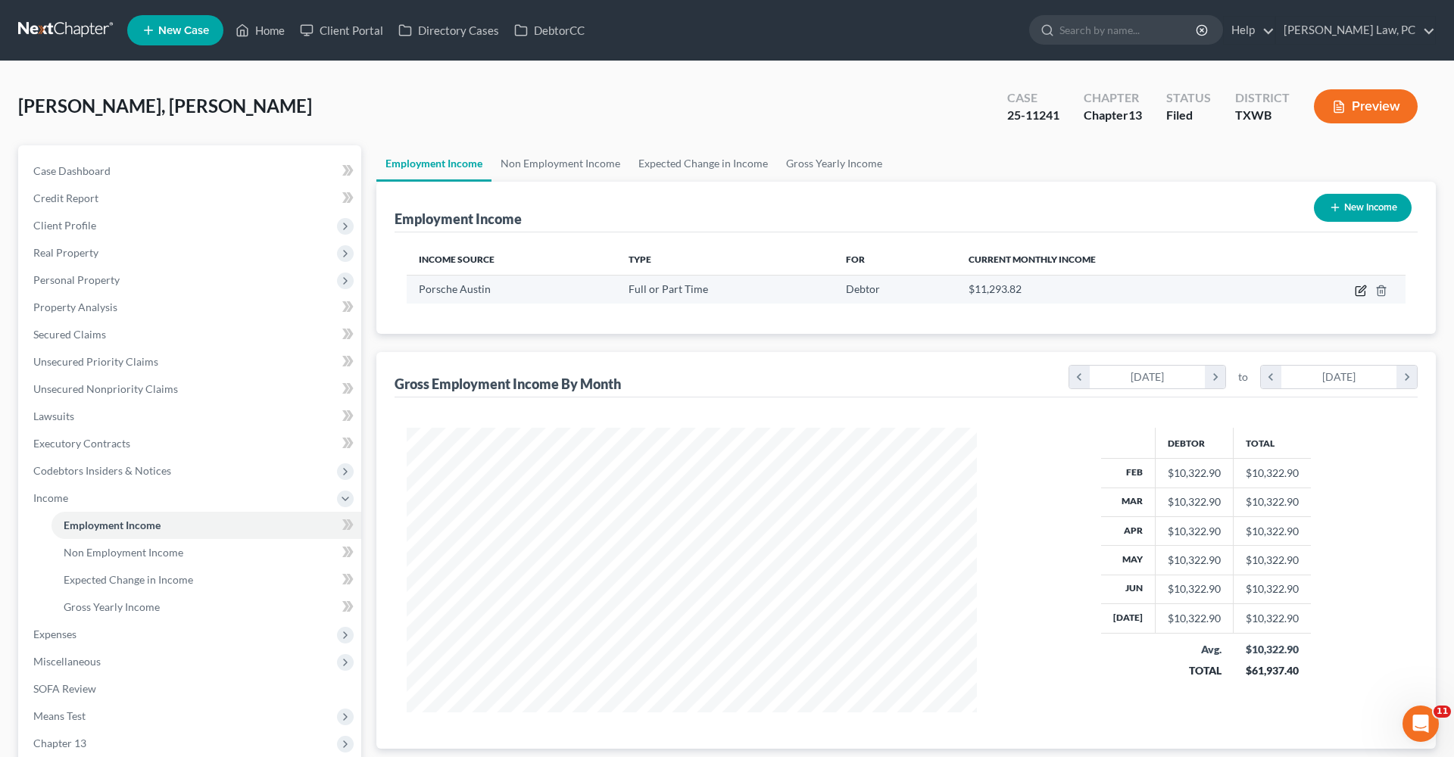
click at [1364, 285] on icon "button" at bounding box center [1360, 291] width 12 height 12
select select "0"
select select "45"
select select "1"
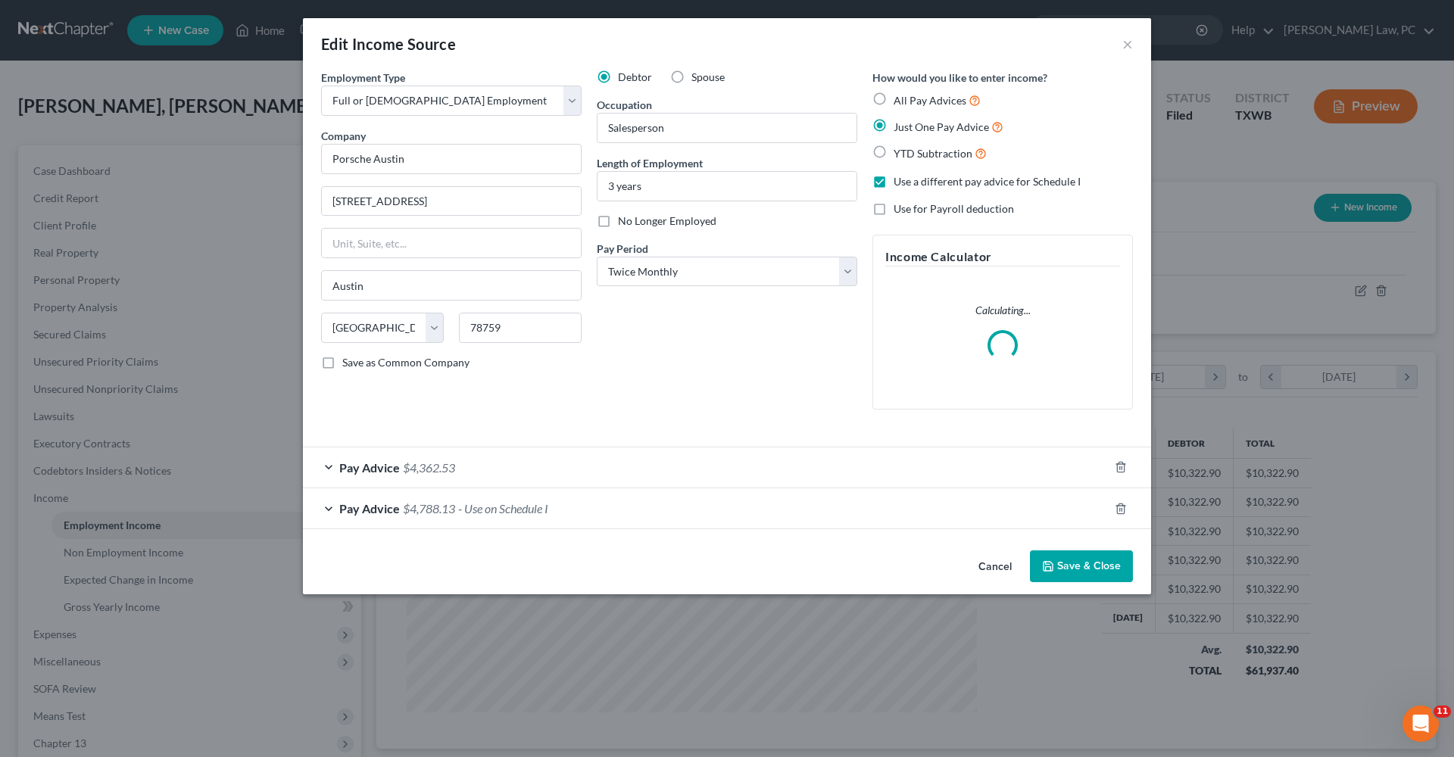
click at [626, 503] on div "Pay Advice $4,788.13 - Use on Schedule I" at bounding box center [706, 508] width 806 height 40
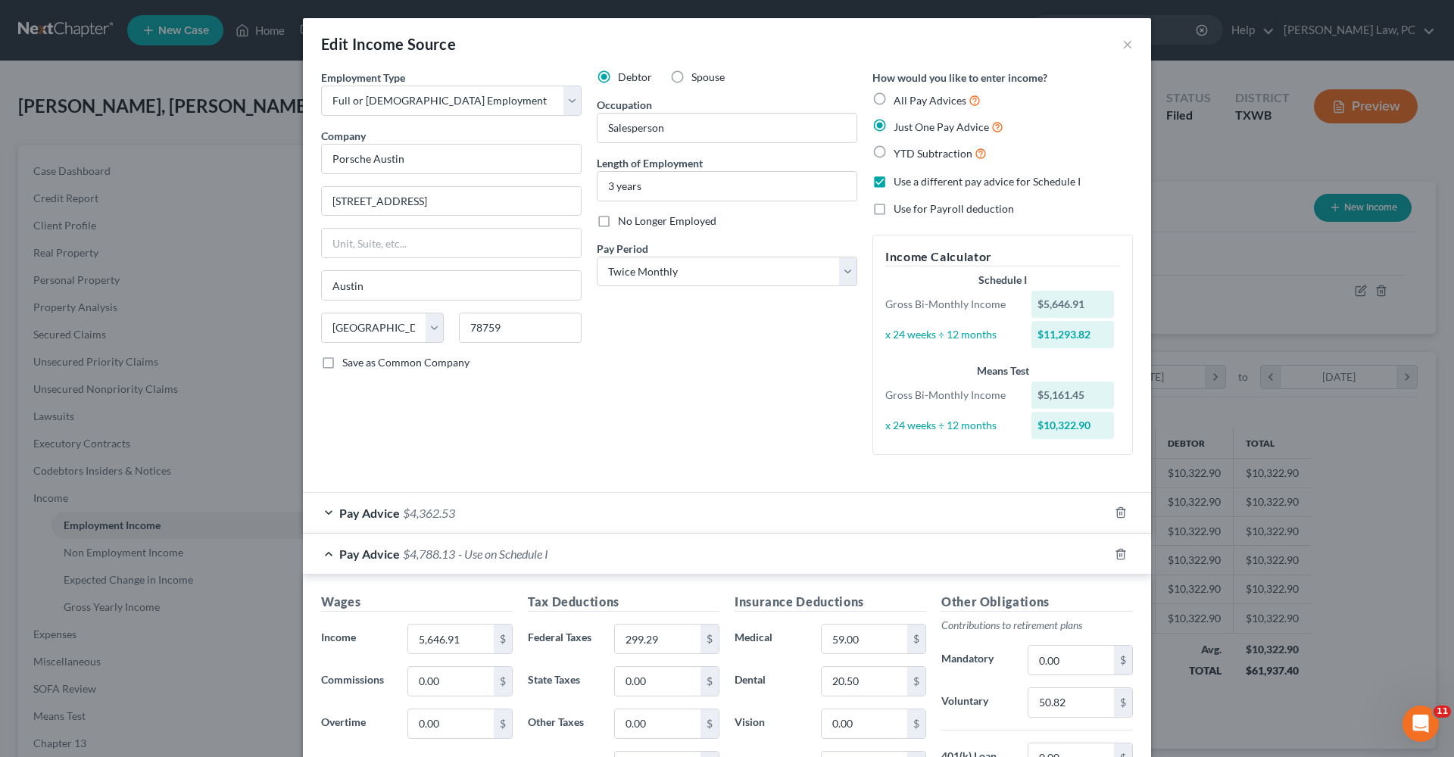
scroll to position [0, 0]
click at [1129, 48] on button "×" at bounding box center [1127, 44] width 11 height 18
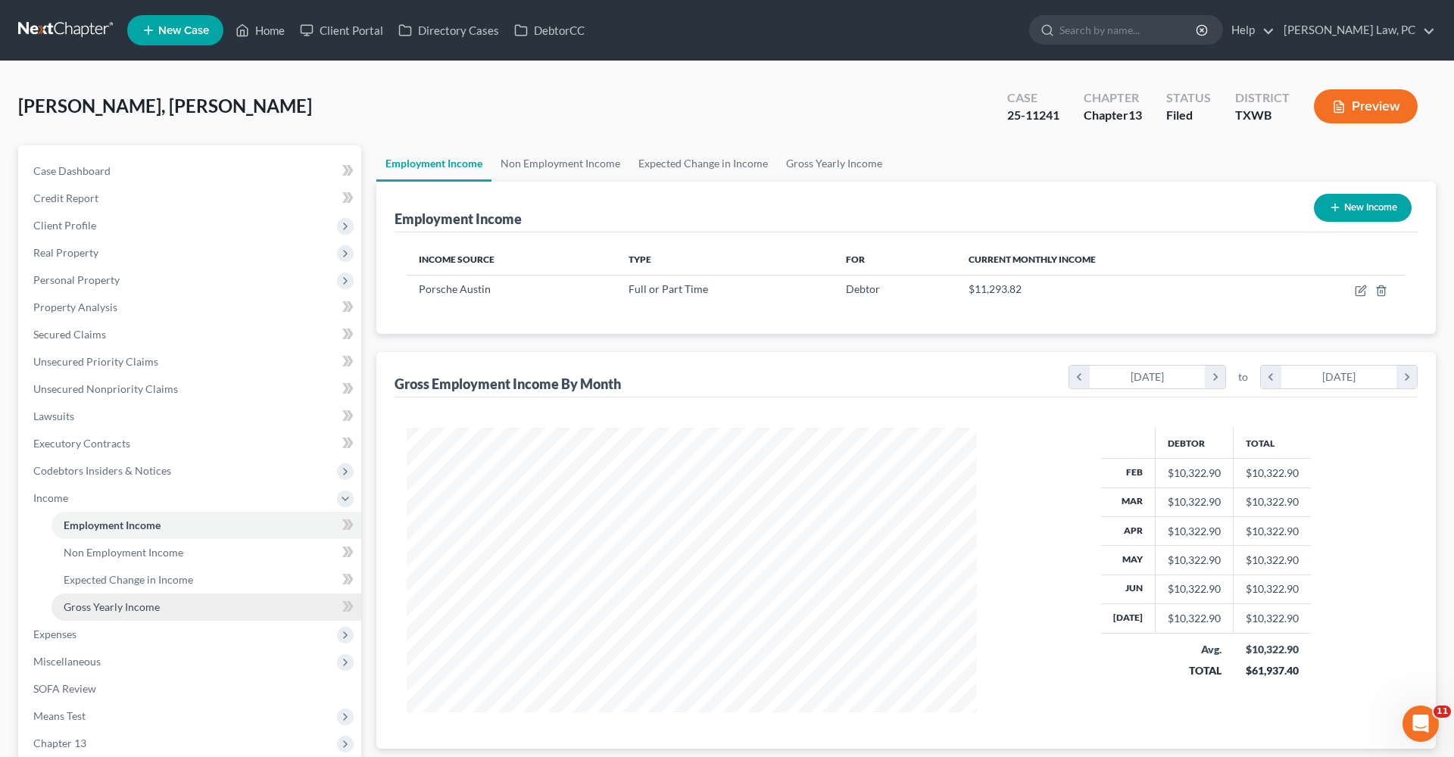
click at [148, 606] on span "Gross Yearly Income" at bounding box center [112, 606] width 96 height 13
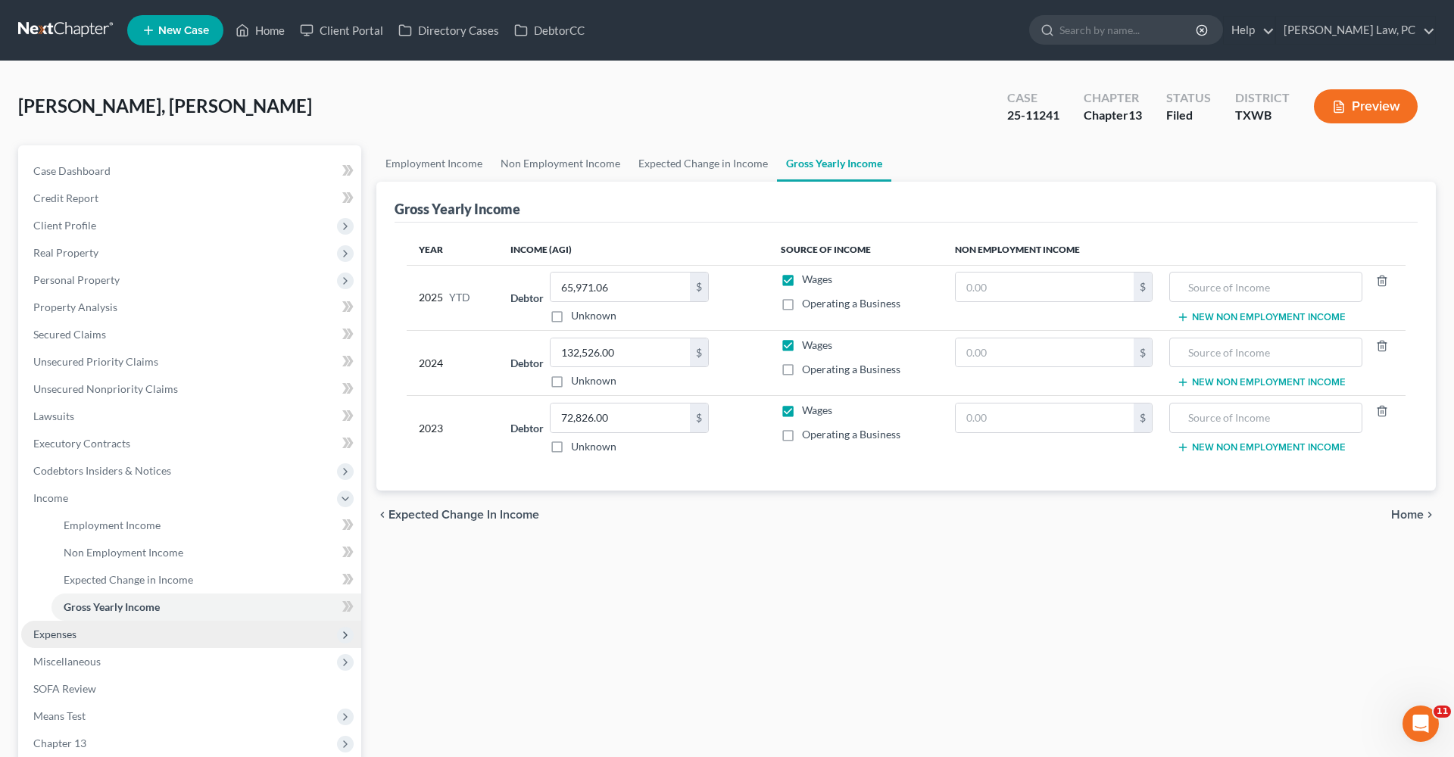
click at [51, 631] on span "Expenses" at bounding box center [54, 634] width 43 height 13
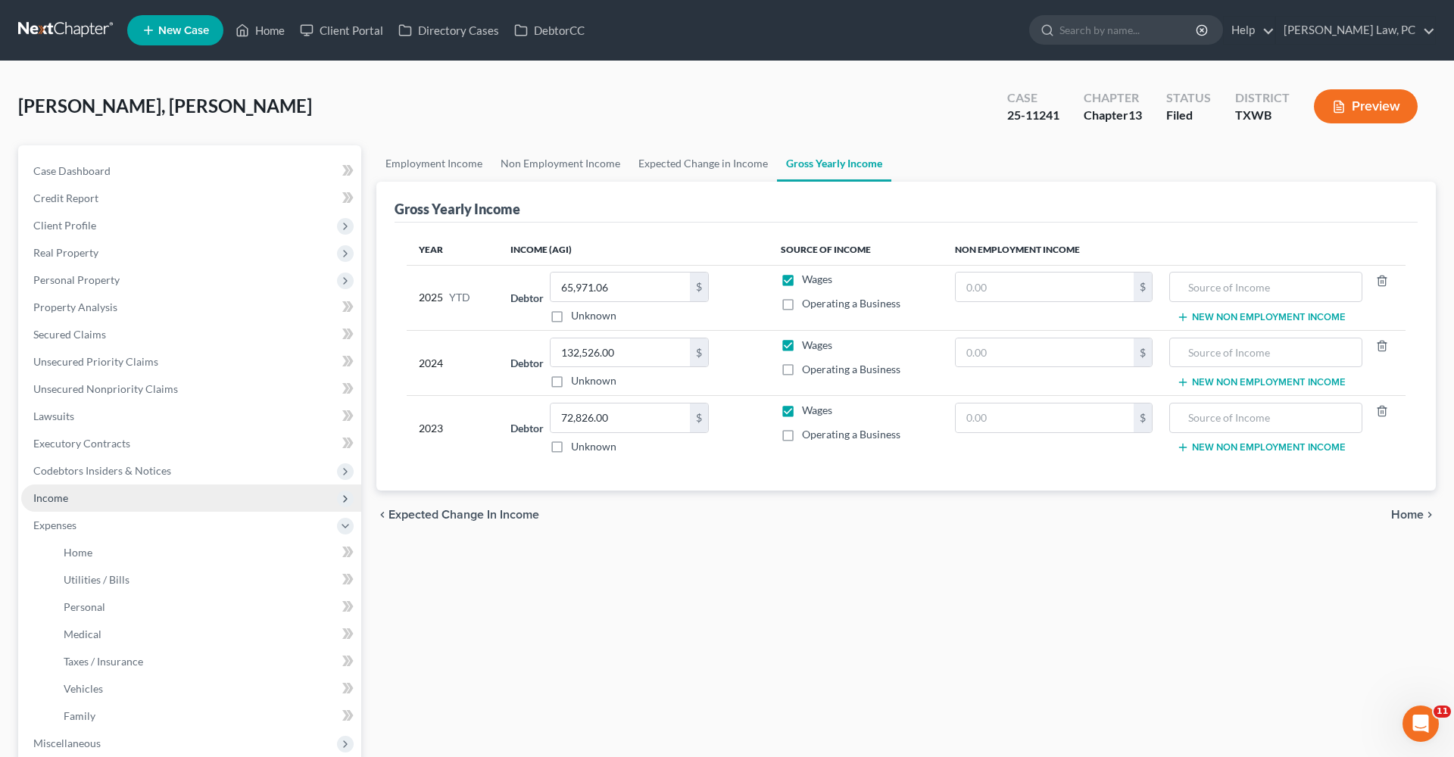
click at [51, 497] on span "Income" at bounding box center [50, 497] width 35 height 13
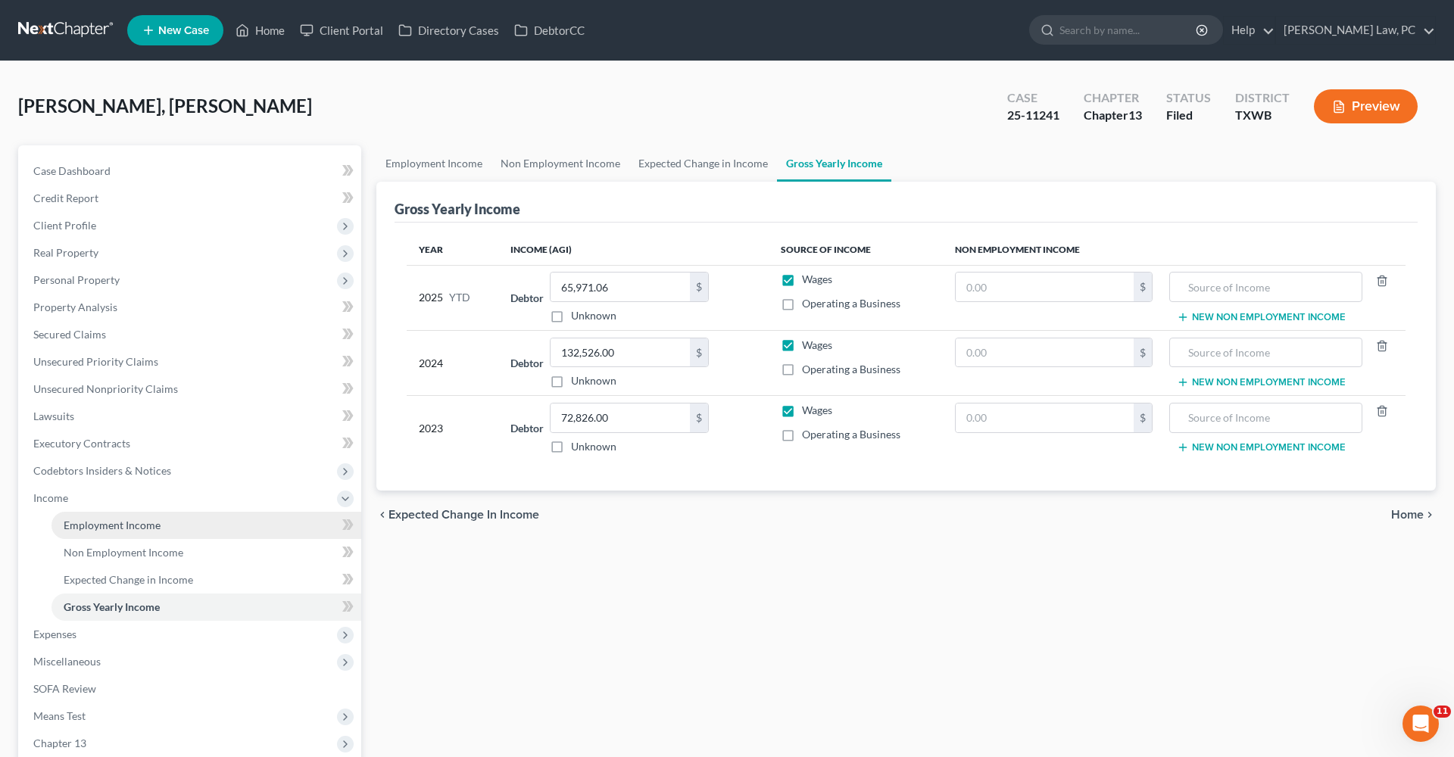
click at [97, 527] on span "Employment Income" at bounding box center [112, 525] width 97 height 13
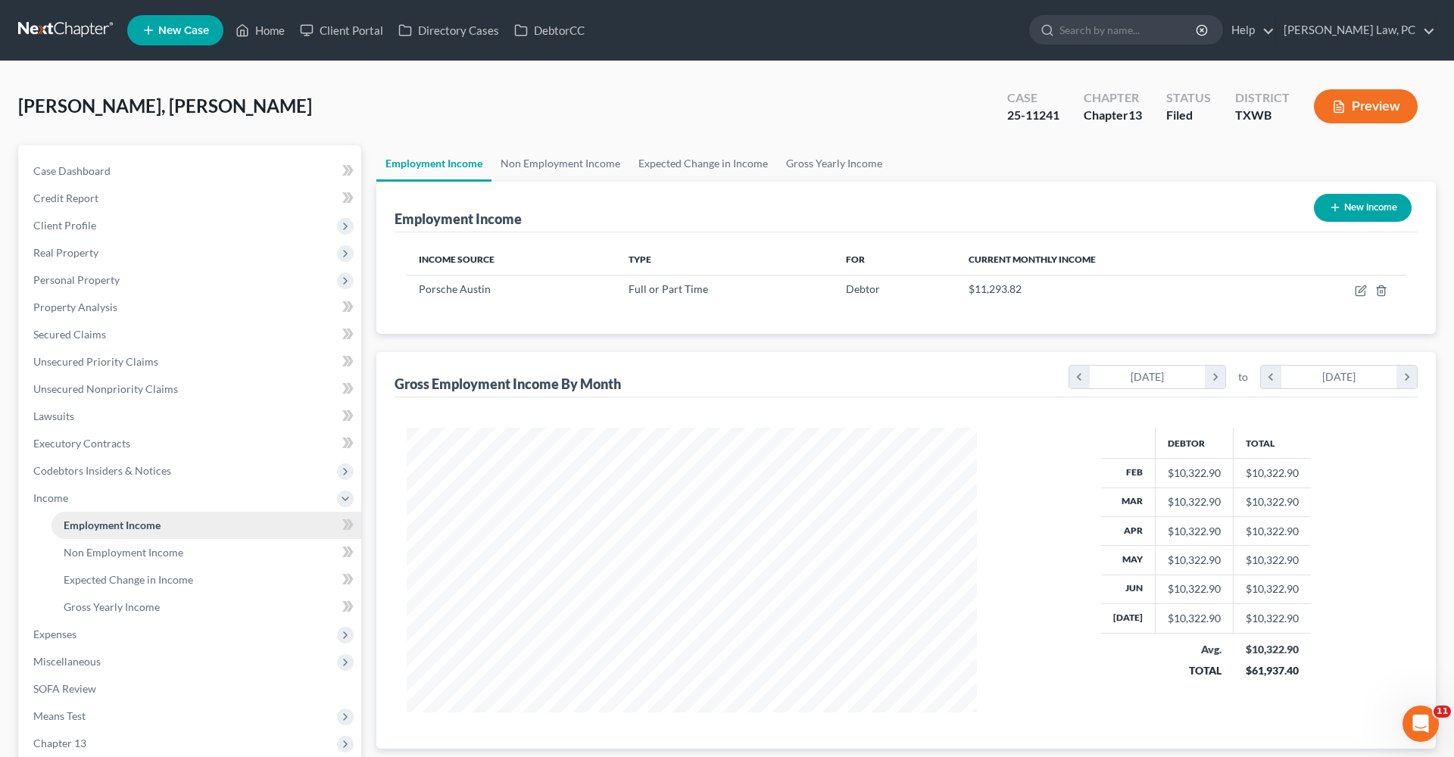
scroll to position [285, 600]
click at [1361, 291] on icon "button" at bounding box center [1360, 291] width 12 height 12
select select "0"
select select "45"
select select "1"
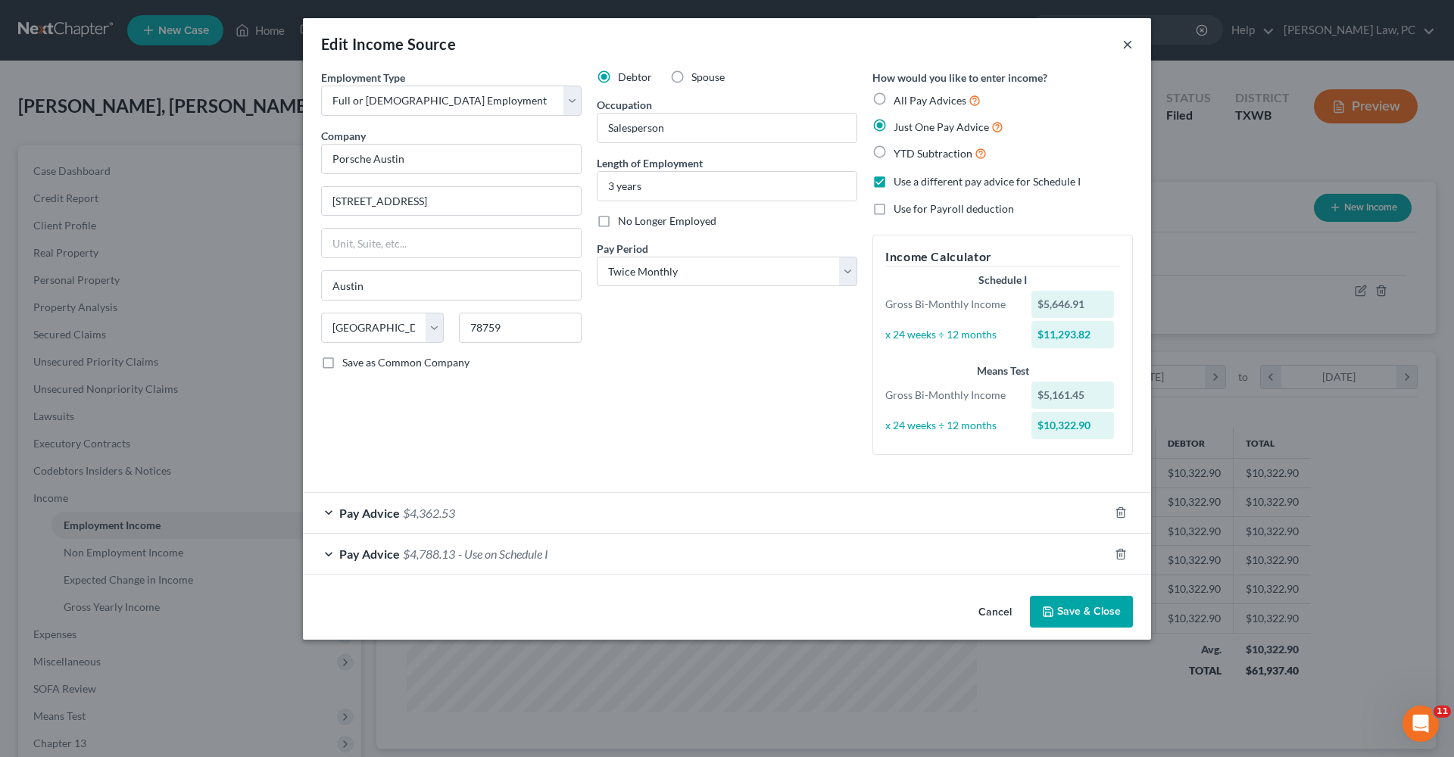
click at [1130, 44] on button "×" at bounding box center [1127, 44] width 11 height 18
